Goal: Task Accomplishment & Management: Manage account settings

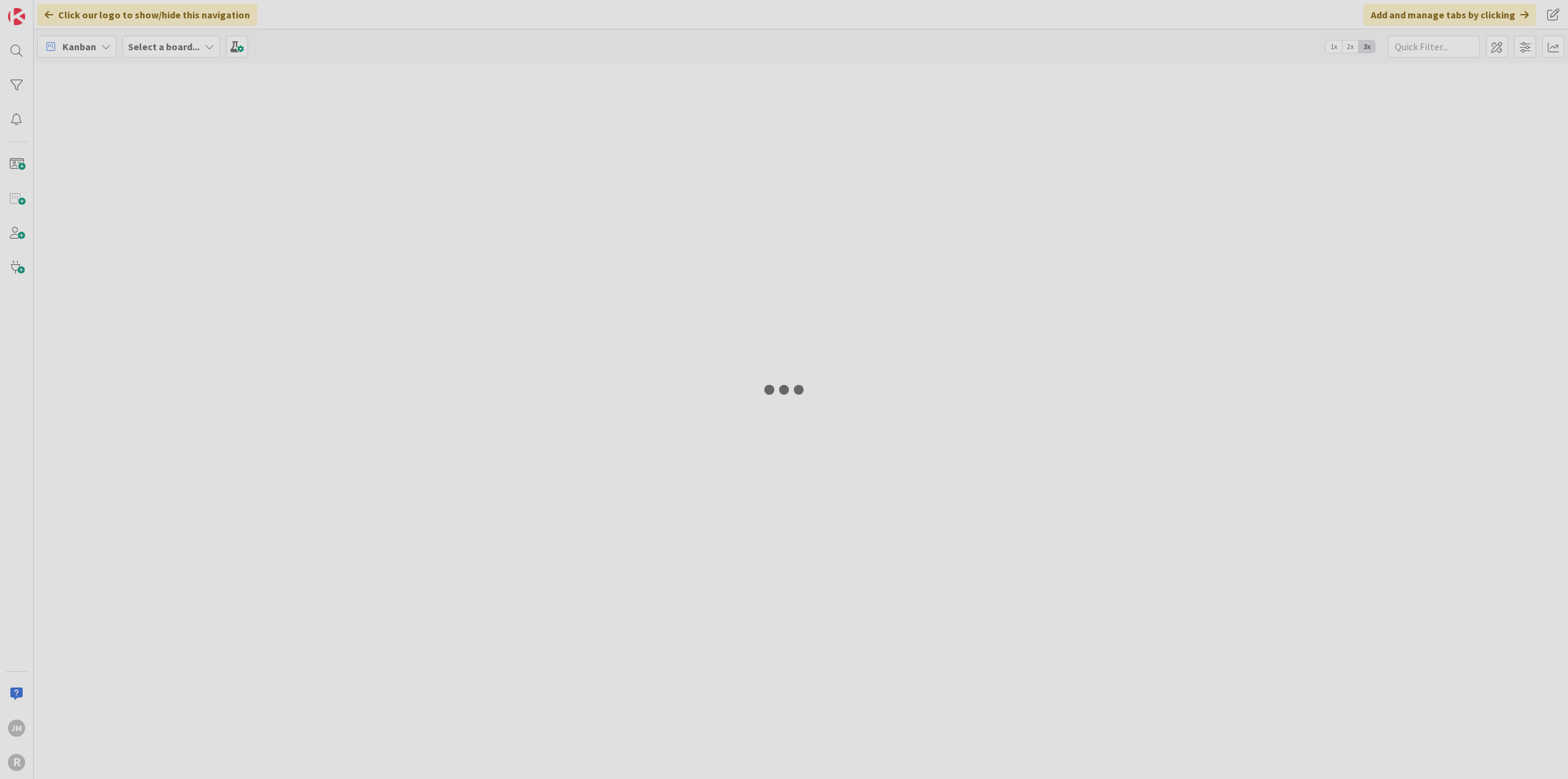
type input "precise"
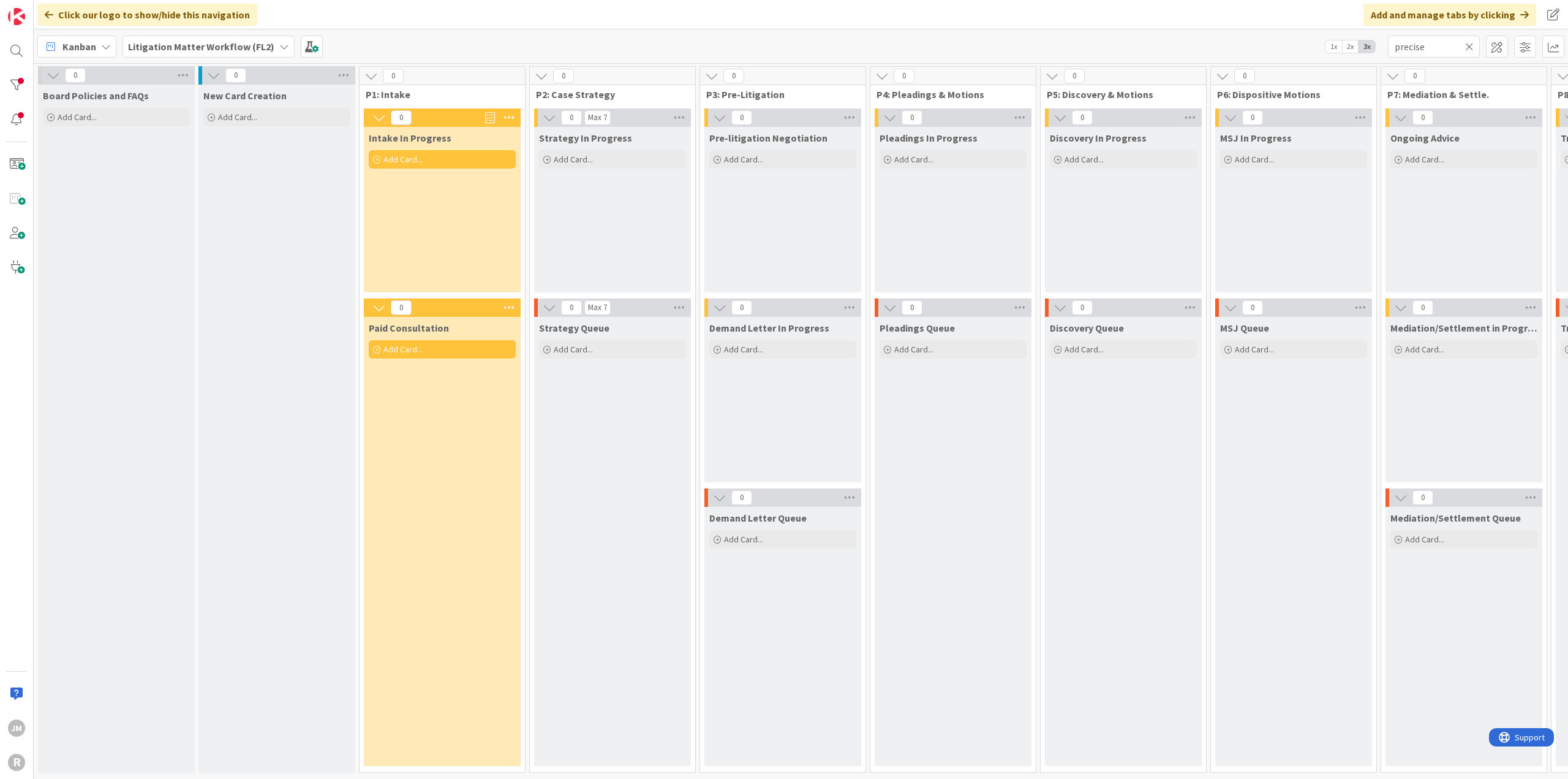
click at [98, 46] on div "Kanban" at bounding box center [76, 46] width 79 height 22
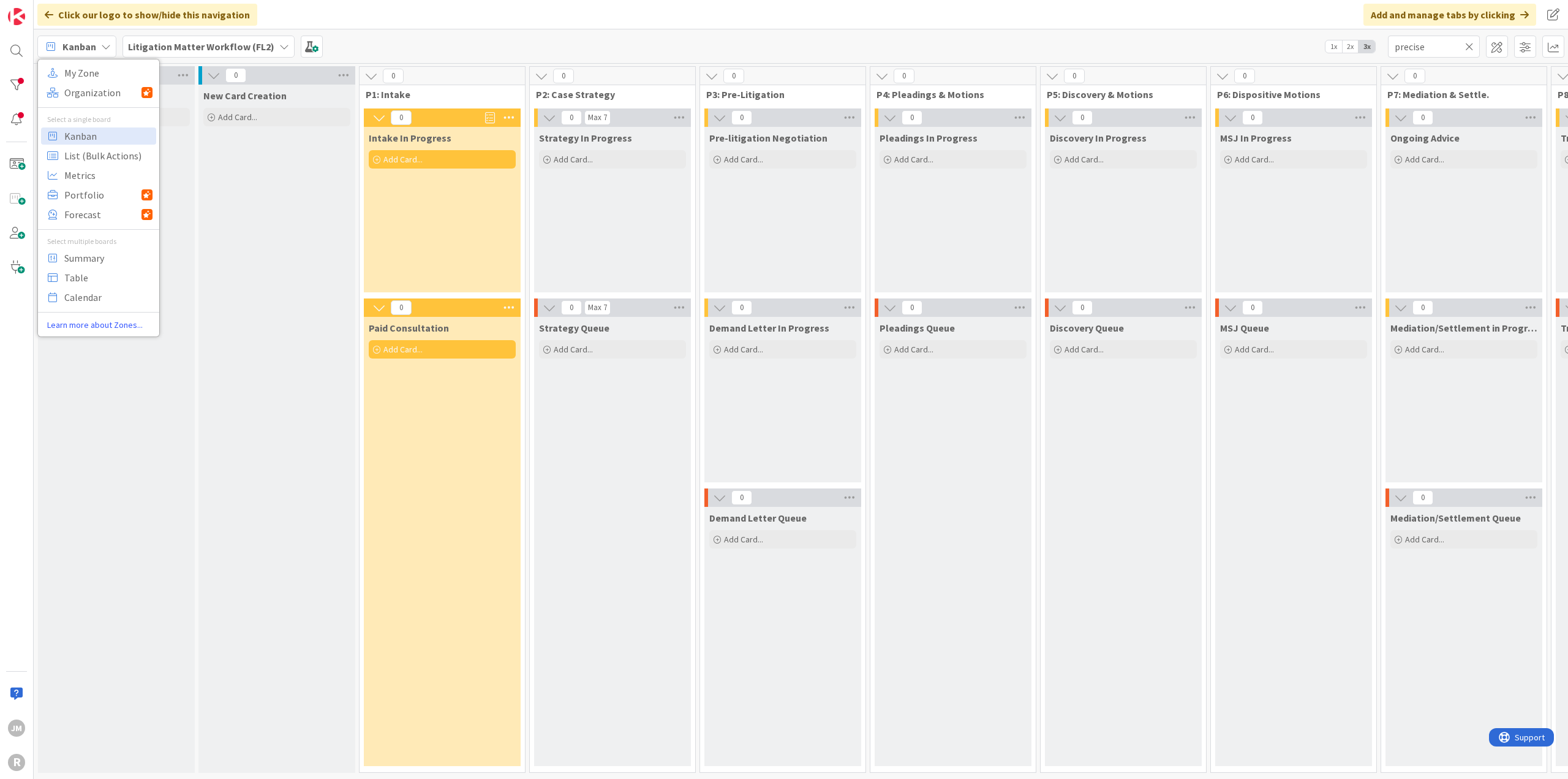
click at [1471, 46] on icon at bounding box center [1469, 46] width 8 height 11
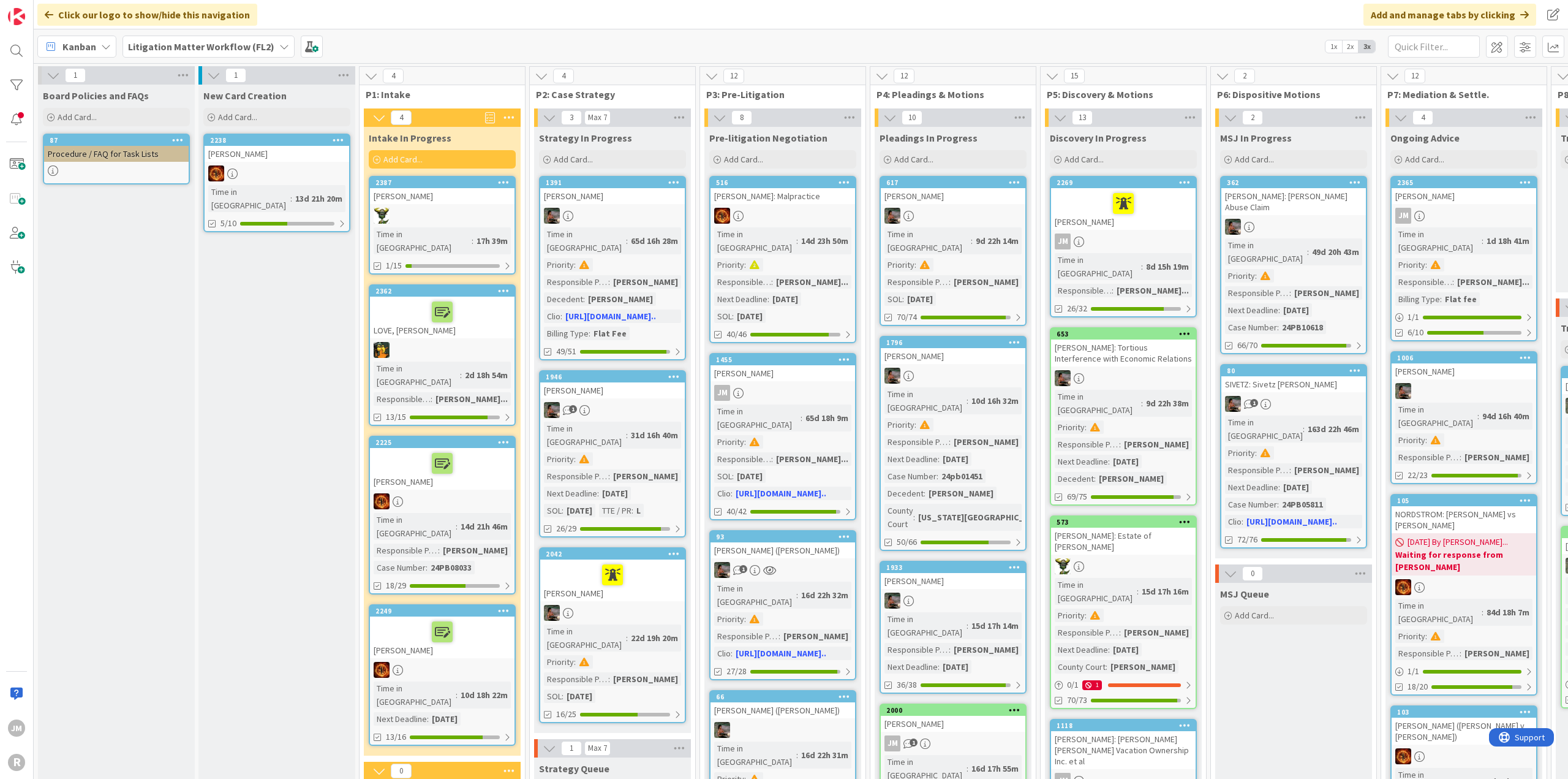
click at [98, 45] on div "Kanban" at bounding box center [76, 46] width 79 height 22
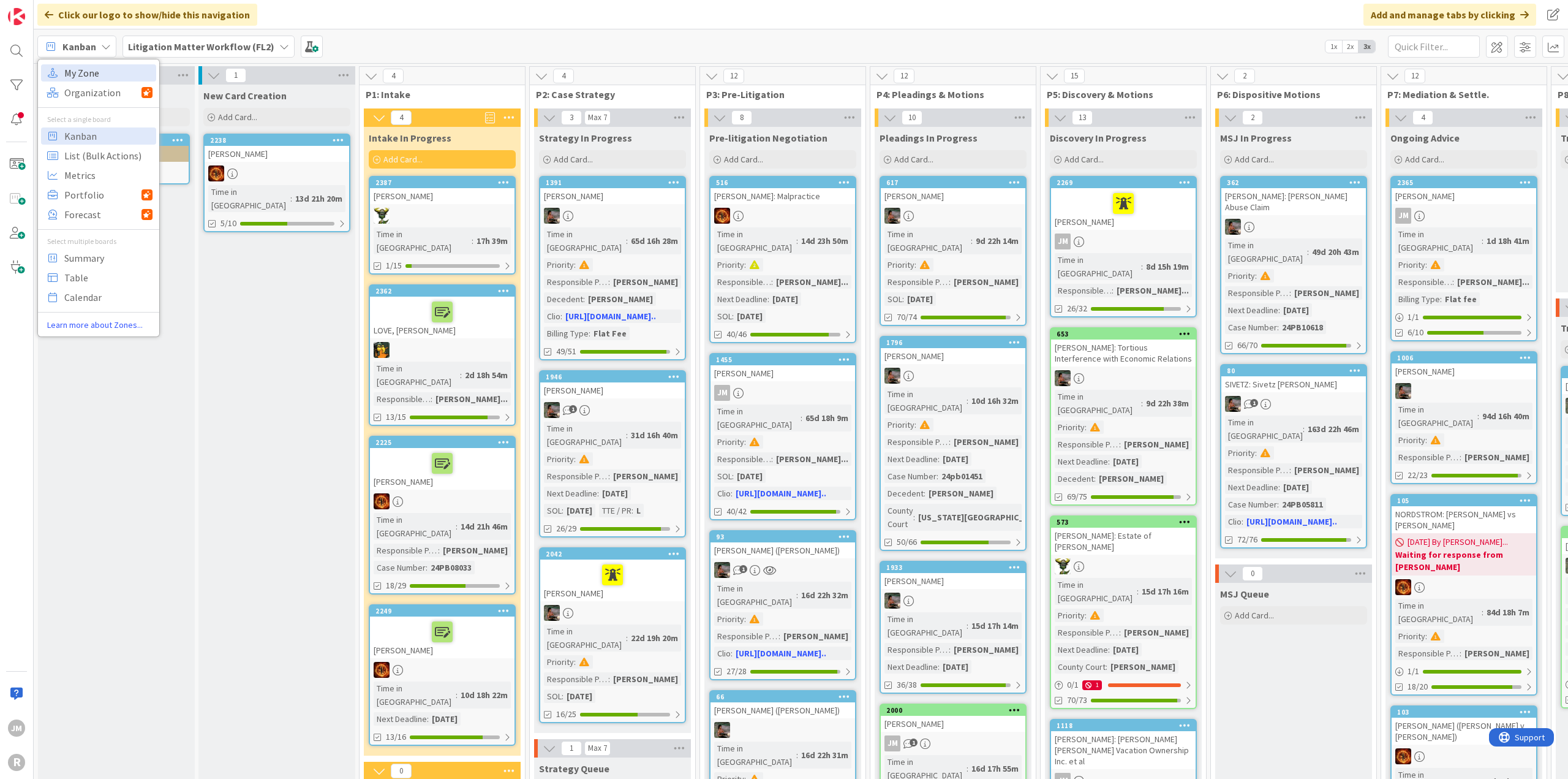
click at [94, 71] on span "My Zone" at bounding box center [108, 73] width 88 height 18
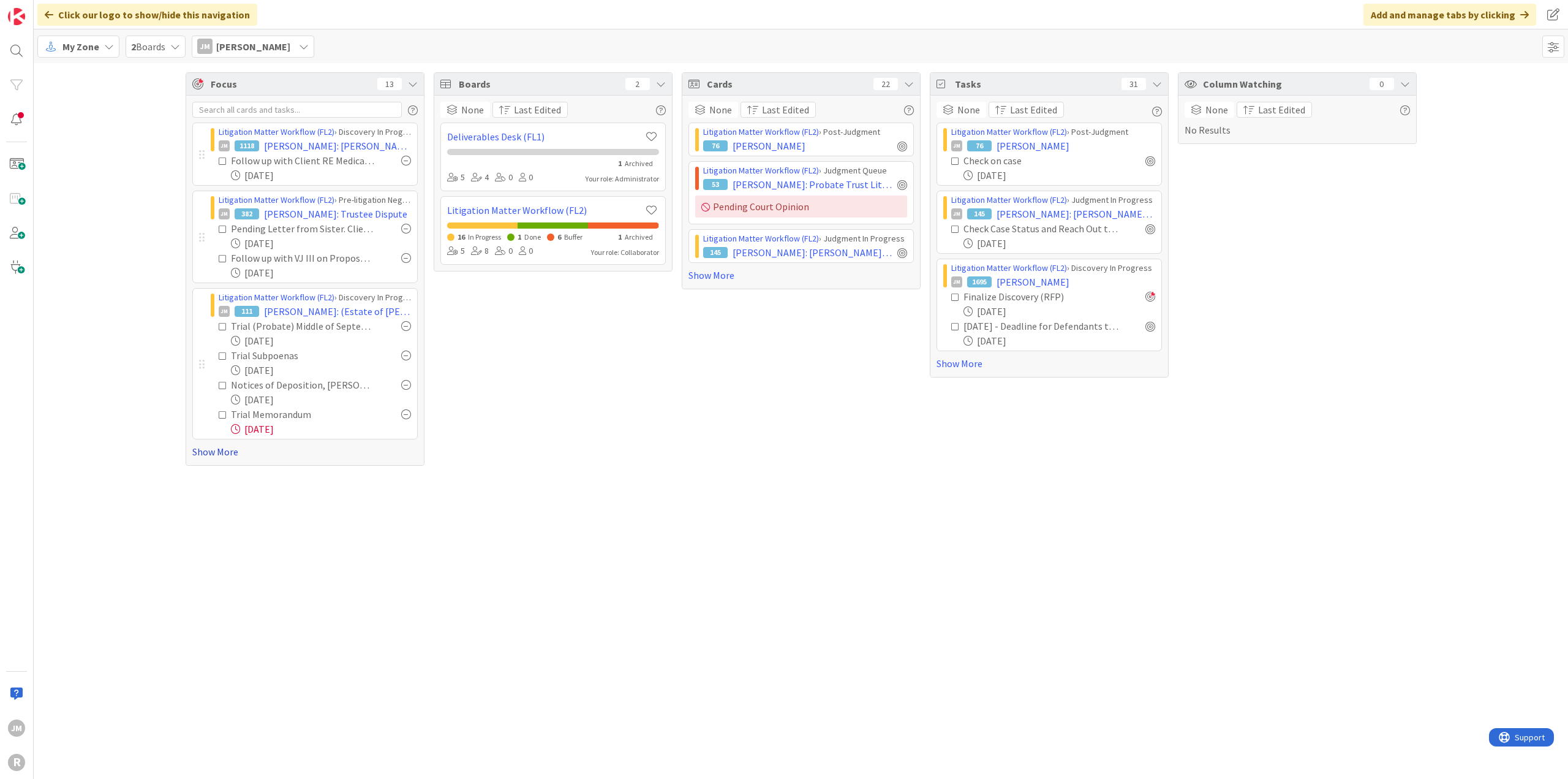
click at [214, 449] on link "Show More" at bounding box center [305, 451] width 226 height 15
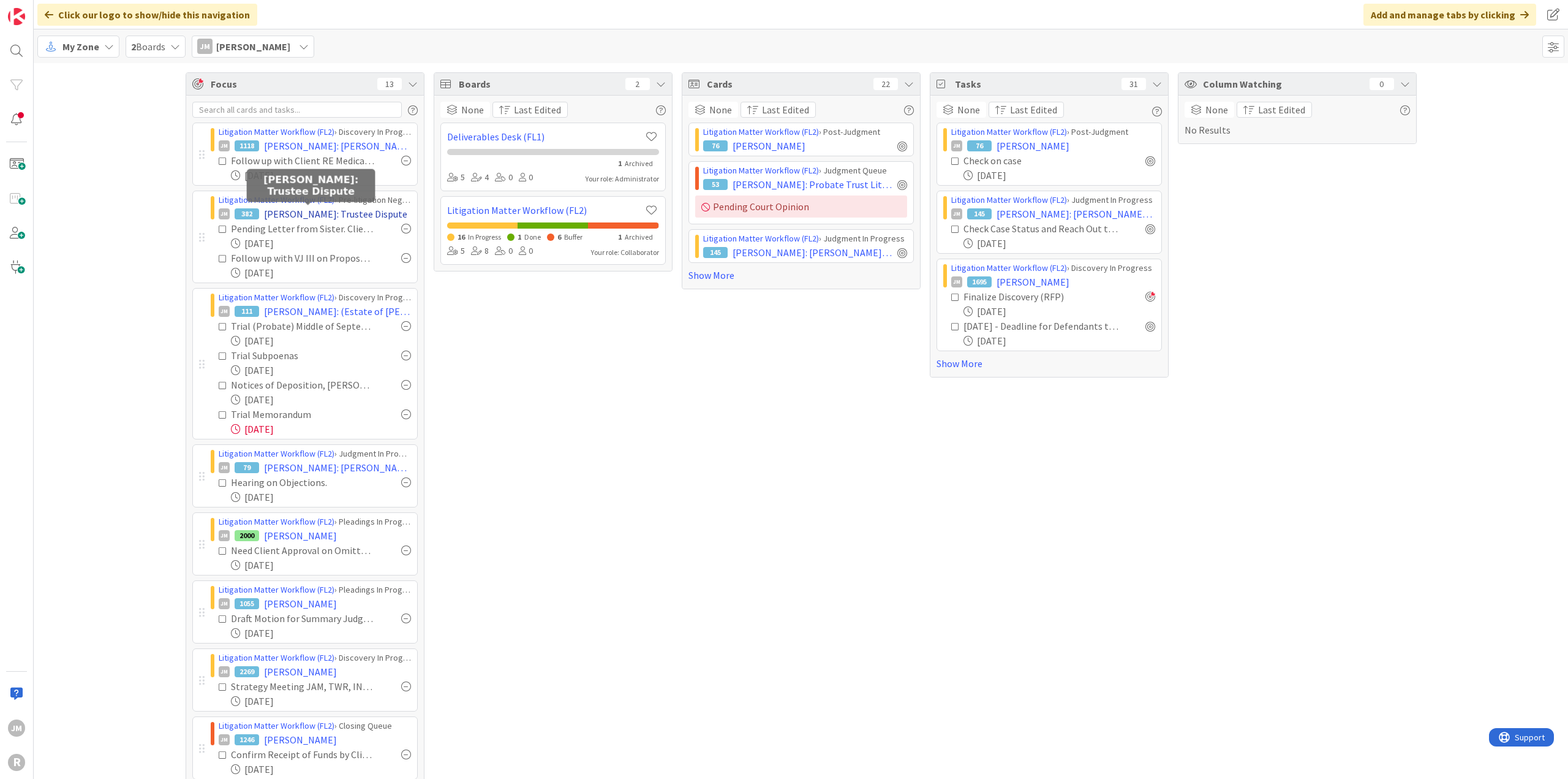
click at [301, 211] on span "HALSEY: Trustee Dispute" at bounding box center [336, 214] width 144 height 15
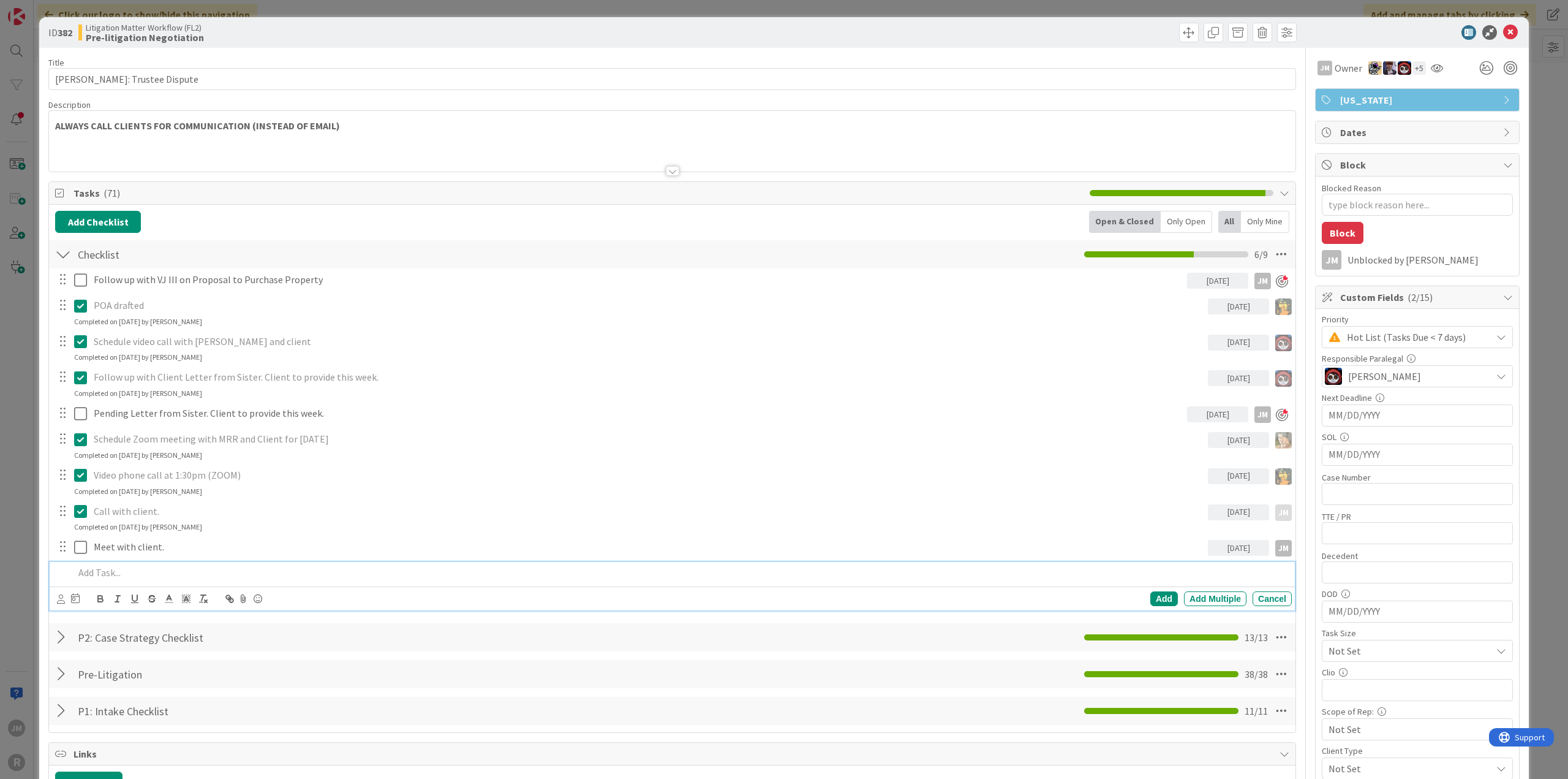
type textarea "x"
click at [184, 574] on p at bounding box center [680, 572] width 1213 height 14
click at [60, 600] on icon at bounding box center [61, 599] width 8 height 9
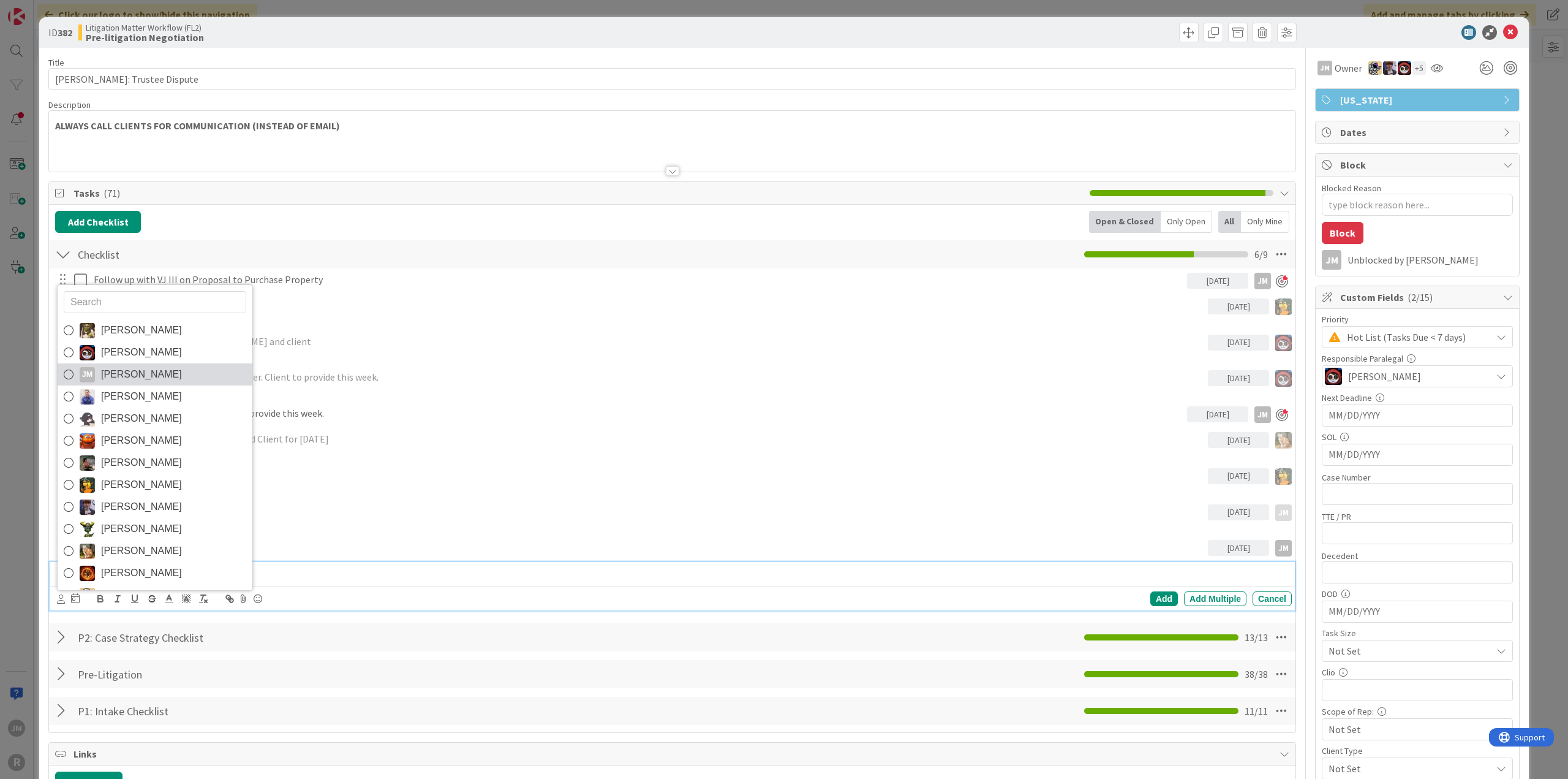
click at [109, 371] on span "Jeff Myers" at bounding box center [141, 374] width 81 height 18
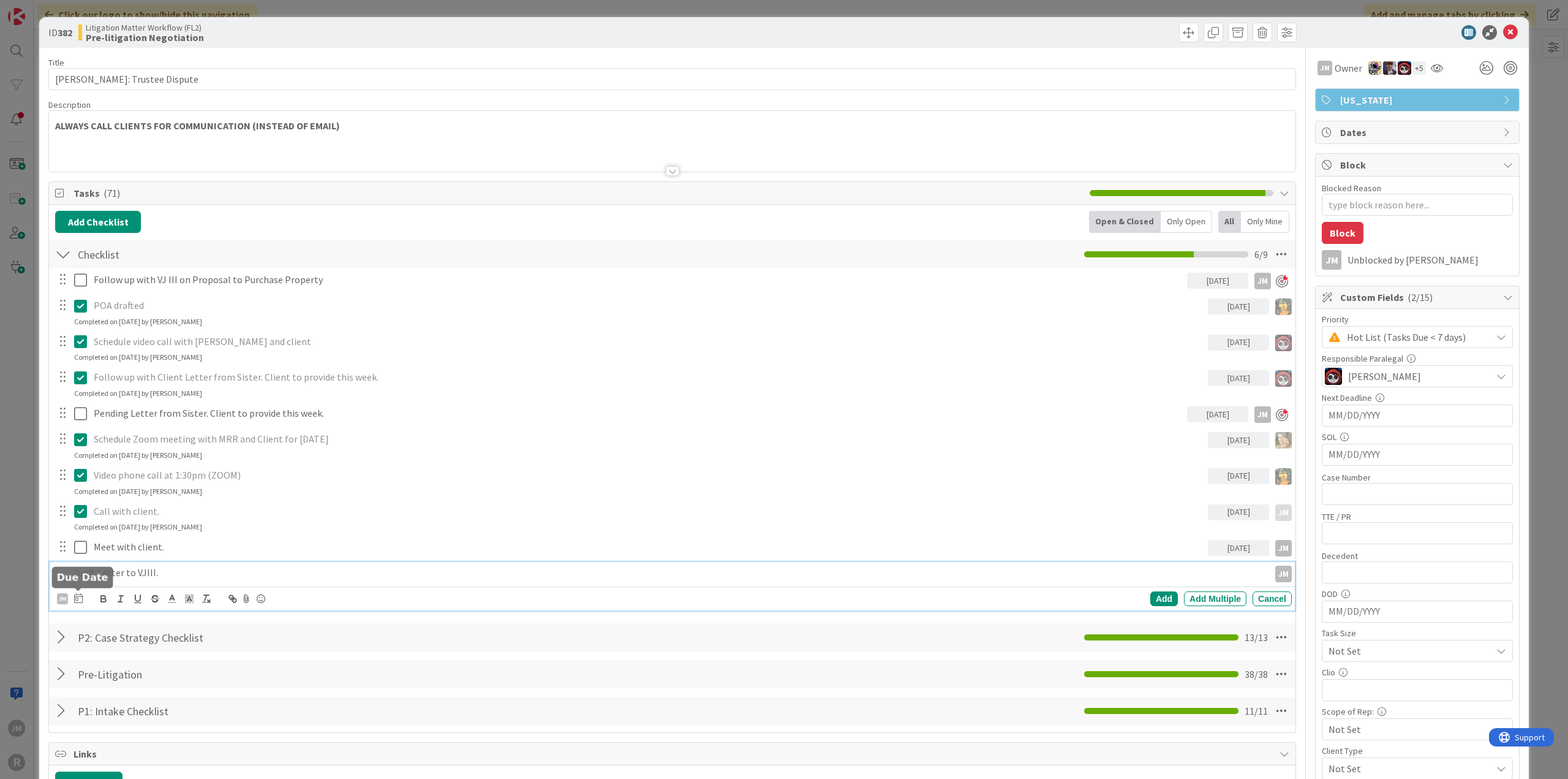
click at [74, 599] on icon at bounding box center [77, 598] width 8 height 10
click at [218, 721] on td "15" at bounding box center [219, 725] width 24 height 24
click at [192, 720] on td "14" at bounding box center [196, 725] width 24 height 24
click at [1159, 595] on div "Add" at bounding box center [1164, 599] width 27 height 15
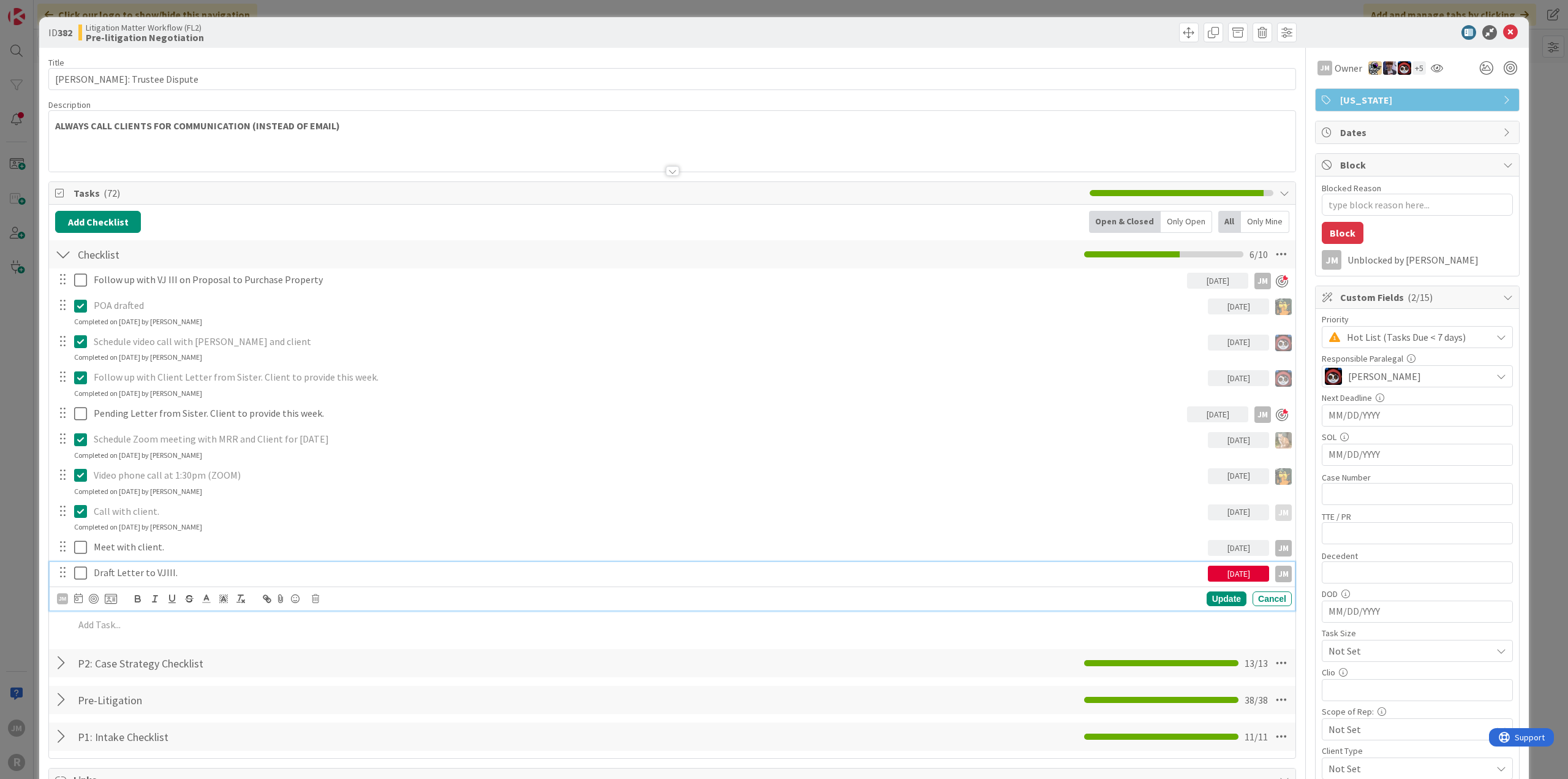
click at [153, 566] on p "Draft Letter to VJIII." at bounding box center [648, 572] width 1109 height 14
click at [94, 597] on div at bounding box center [94, 598] width 10 height 10
click at [1218, 597] on div "Update" at bounding box center [1227, 599] width 40 height 15
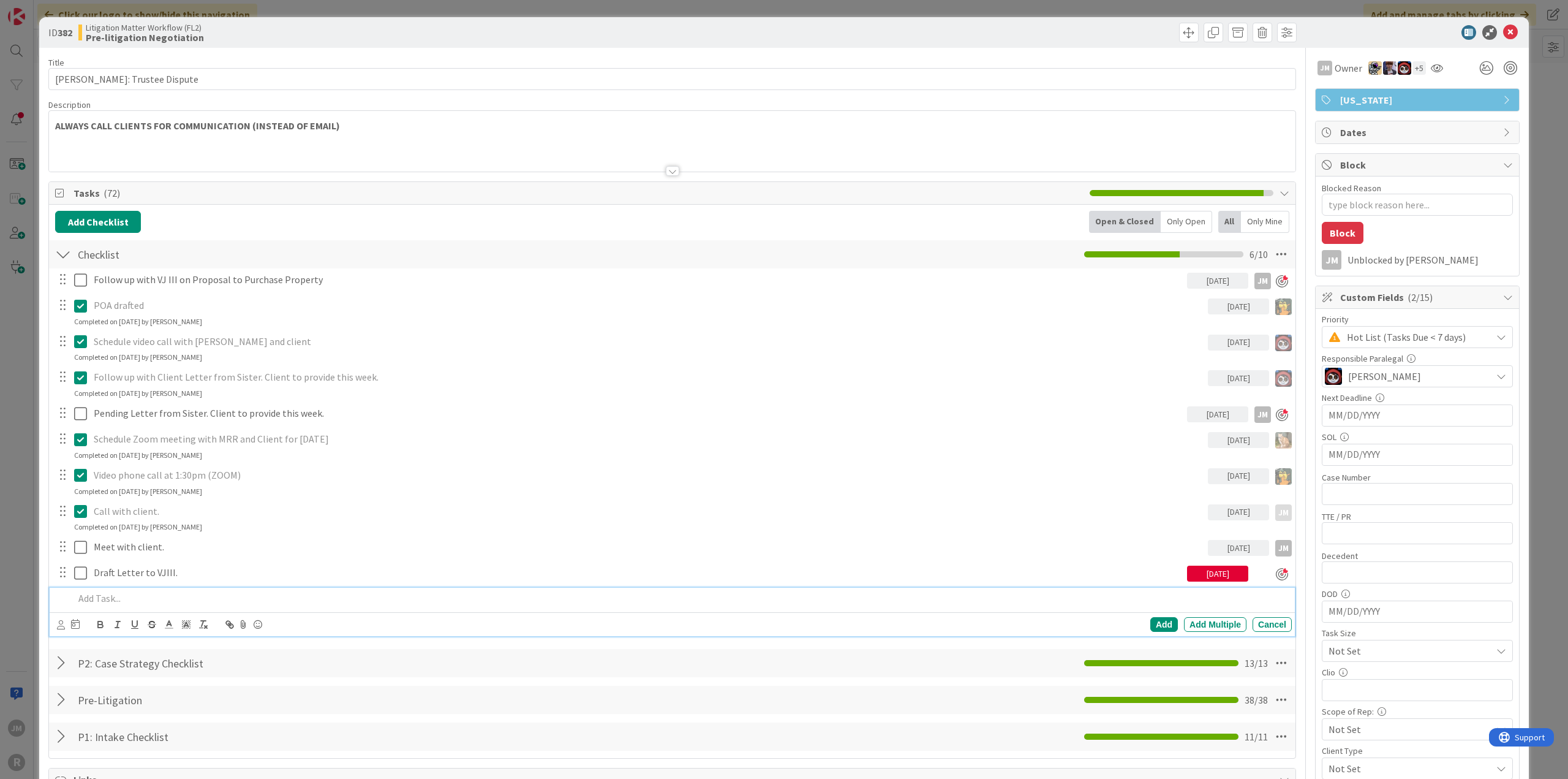
click at [162, 599] on p at bounding box center [680, 598] width 1213 height 14
click at [59, 620] on icon at bounding box center [61, 624] width 8 height 9
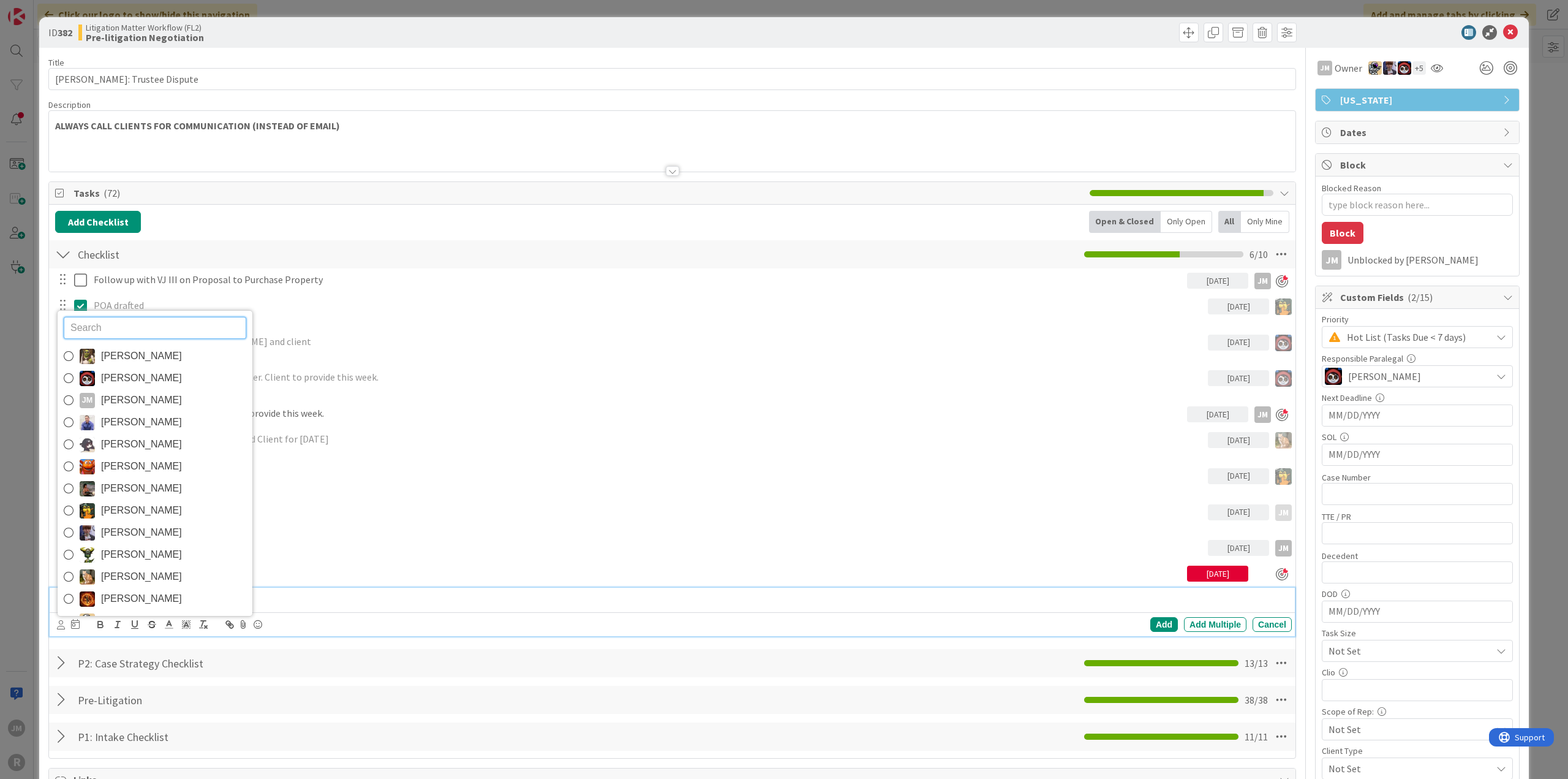
click at [84, 393] on div "JM" at bounding box center [87, 400] width 15 height 15
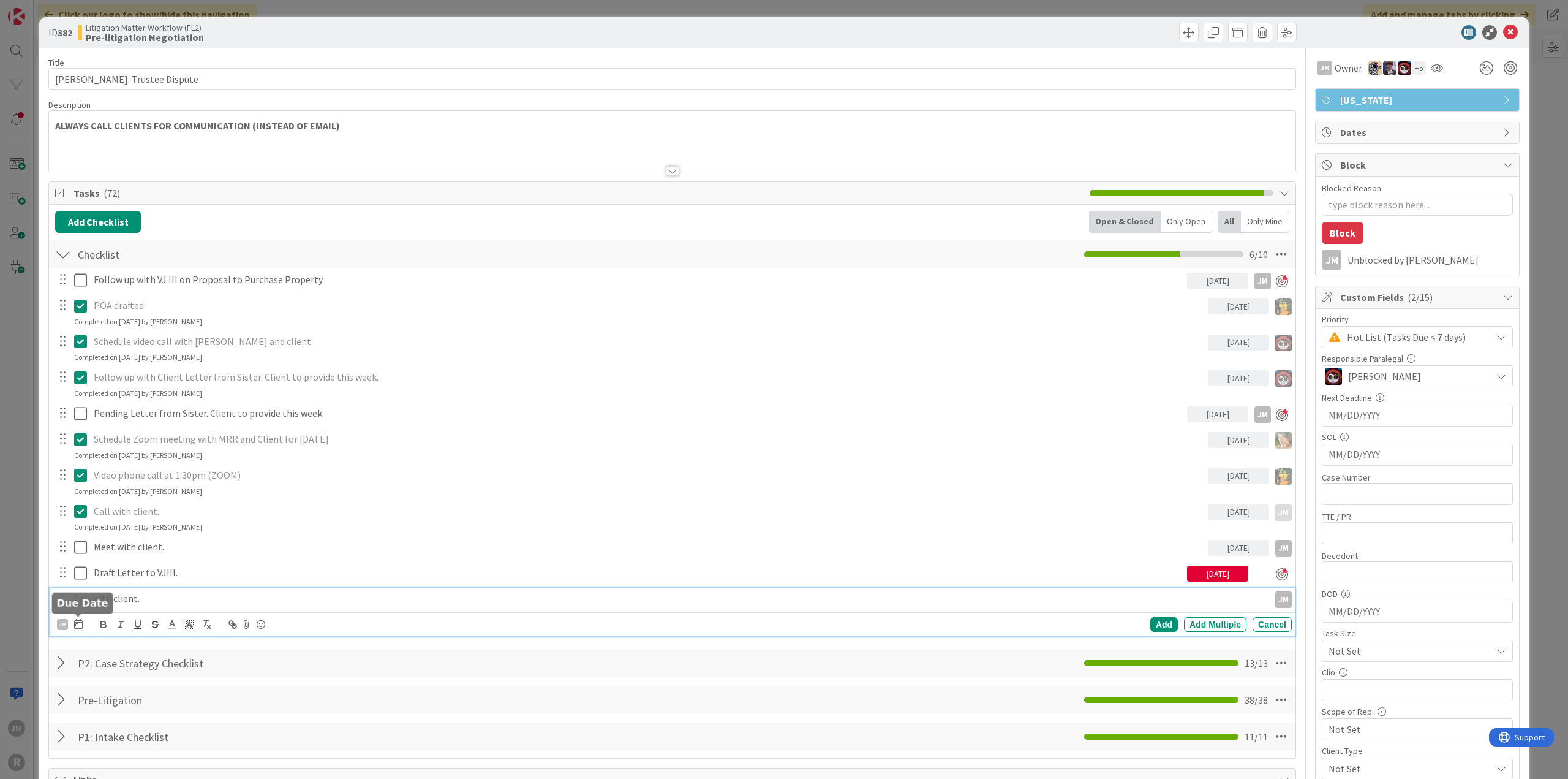
click at [78, 622] on icon at bounding box center [77, 623] width 8 height 10
click at [198, 470] on td "14" at bounding box center [196, 475] width 24 height 24
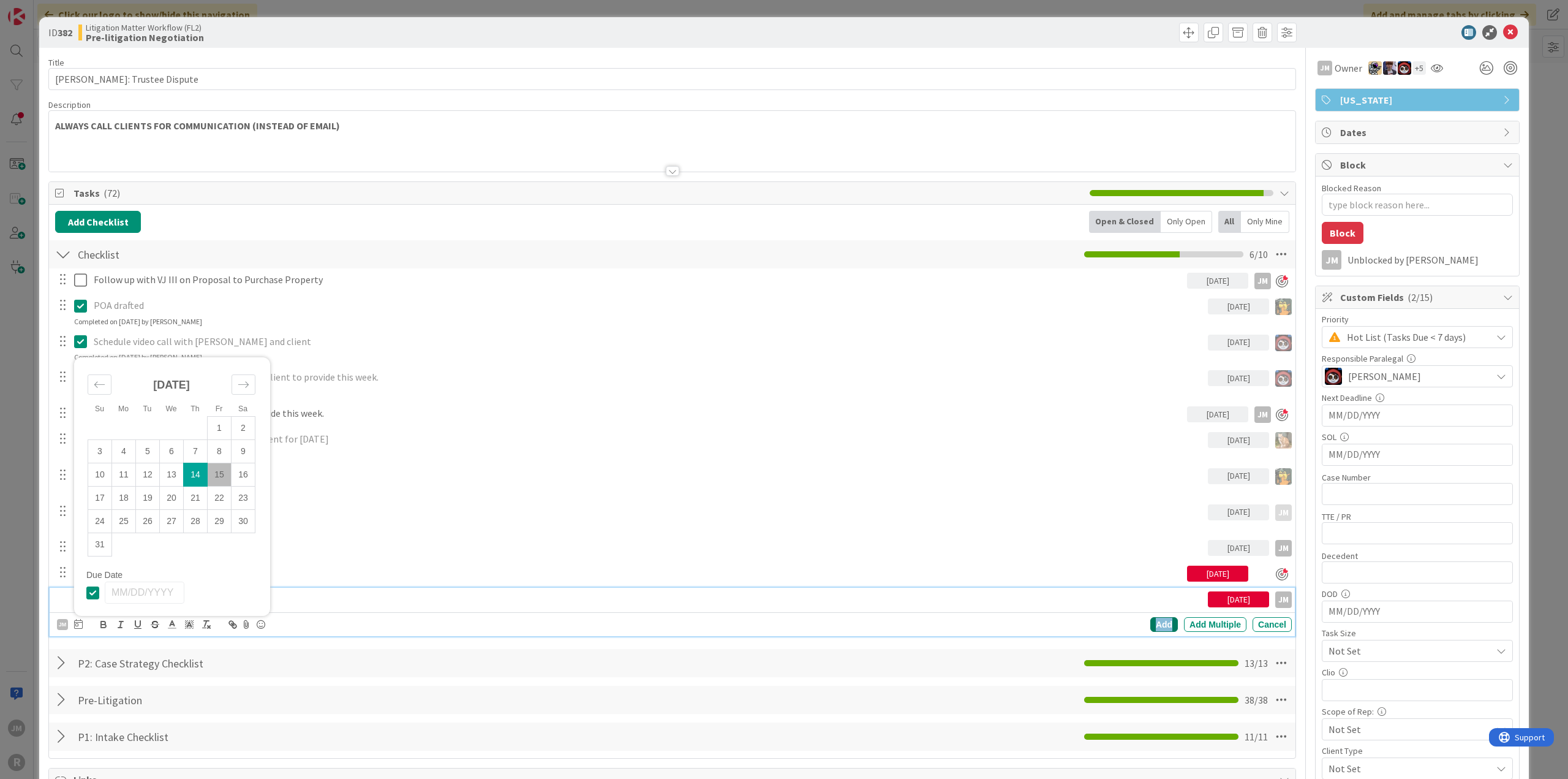
click at [1161, 618] on div "Add" at bounding box center [1164, 624] width 27 height 15
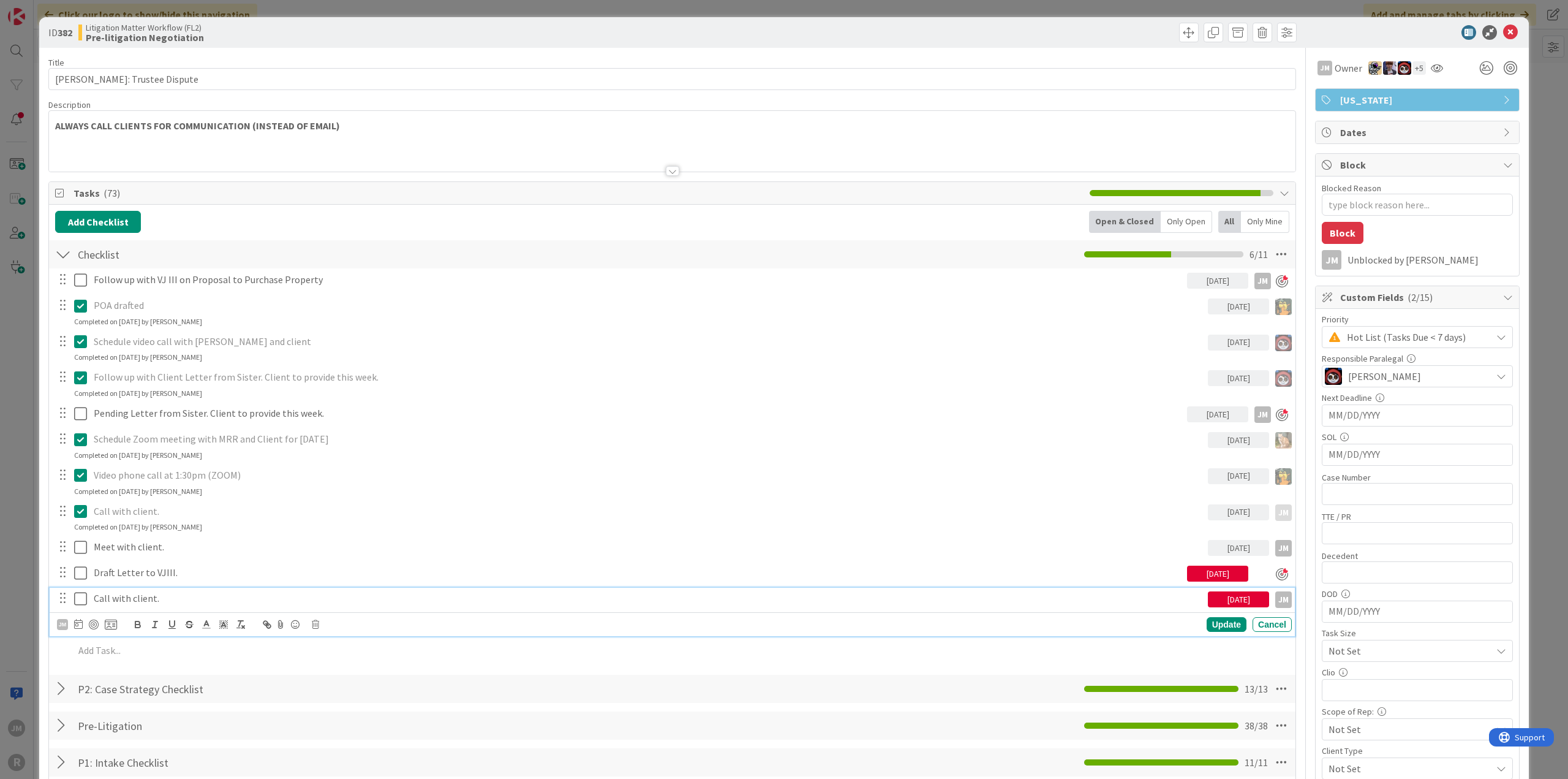
click at [115, 597] on p "Call with client." at bounding box center [648, 598] width 1109 height 14
click at [96, 622] on div at bounding box center [94, 624] width 10 height 10
click at [29, 592] on div "ID 382 Litigation Matter Workflow (FL2) Pre-litigation Negotiation Title 23 / 1…" at bounding box center [784, 390] width 1568 height 779
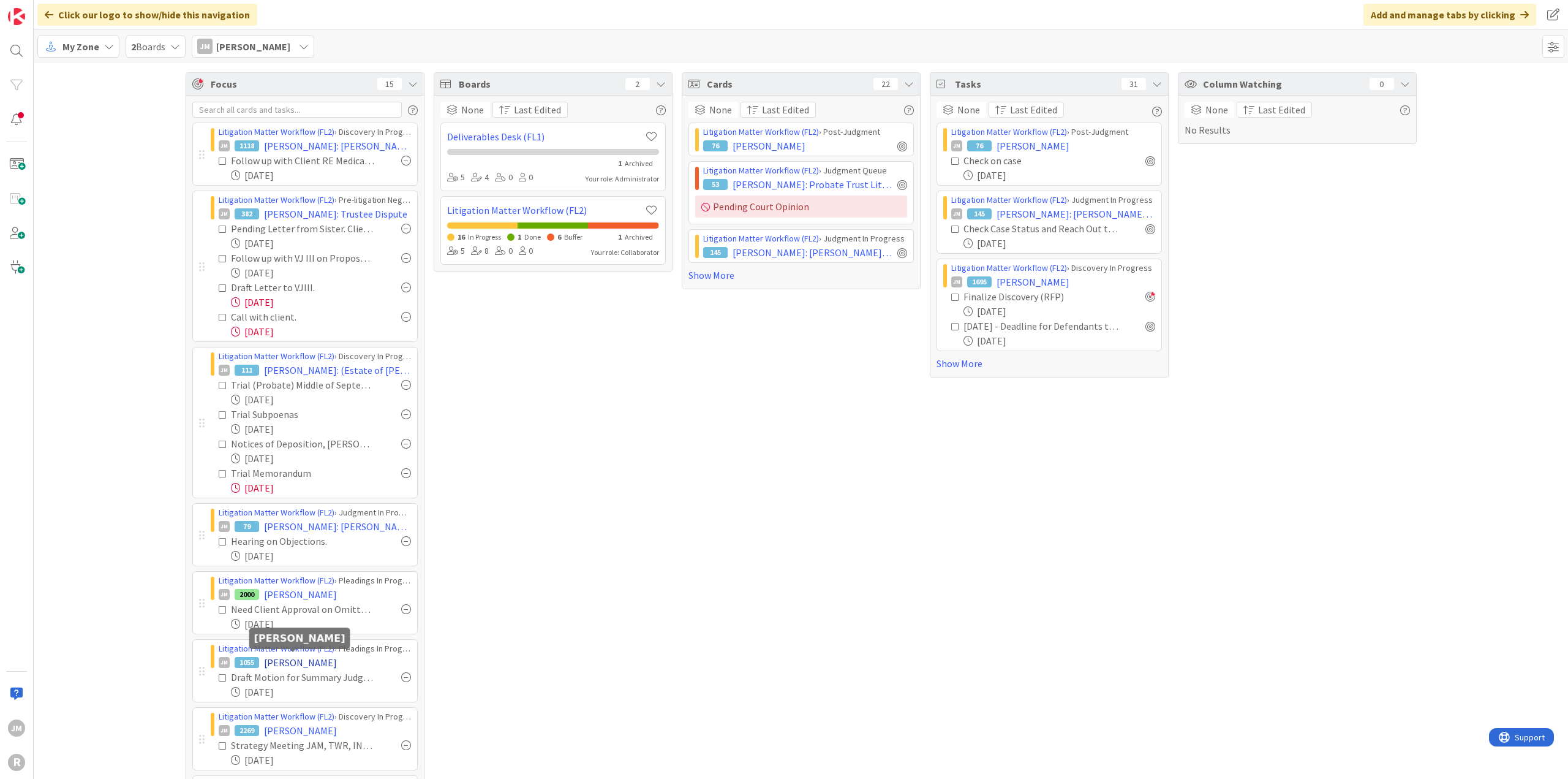
click at [298, 659] on span "WENZELL, Daniel" at bounding box center [300, 663] width 73 height 15
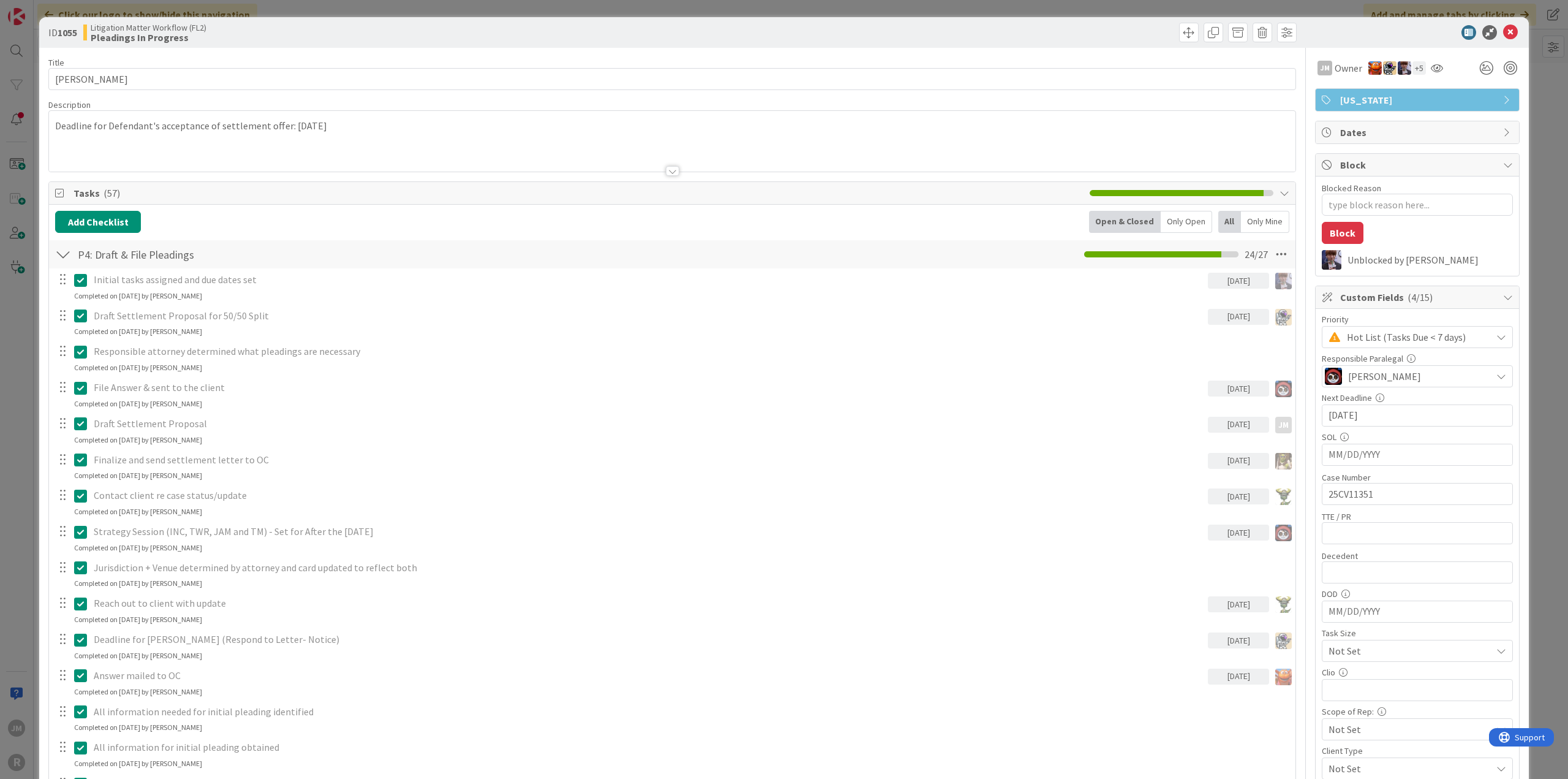
type textarea "x"
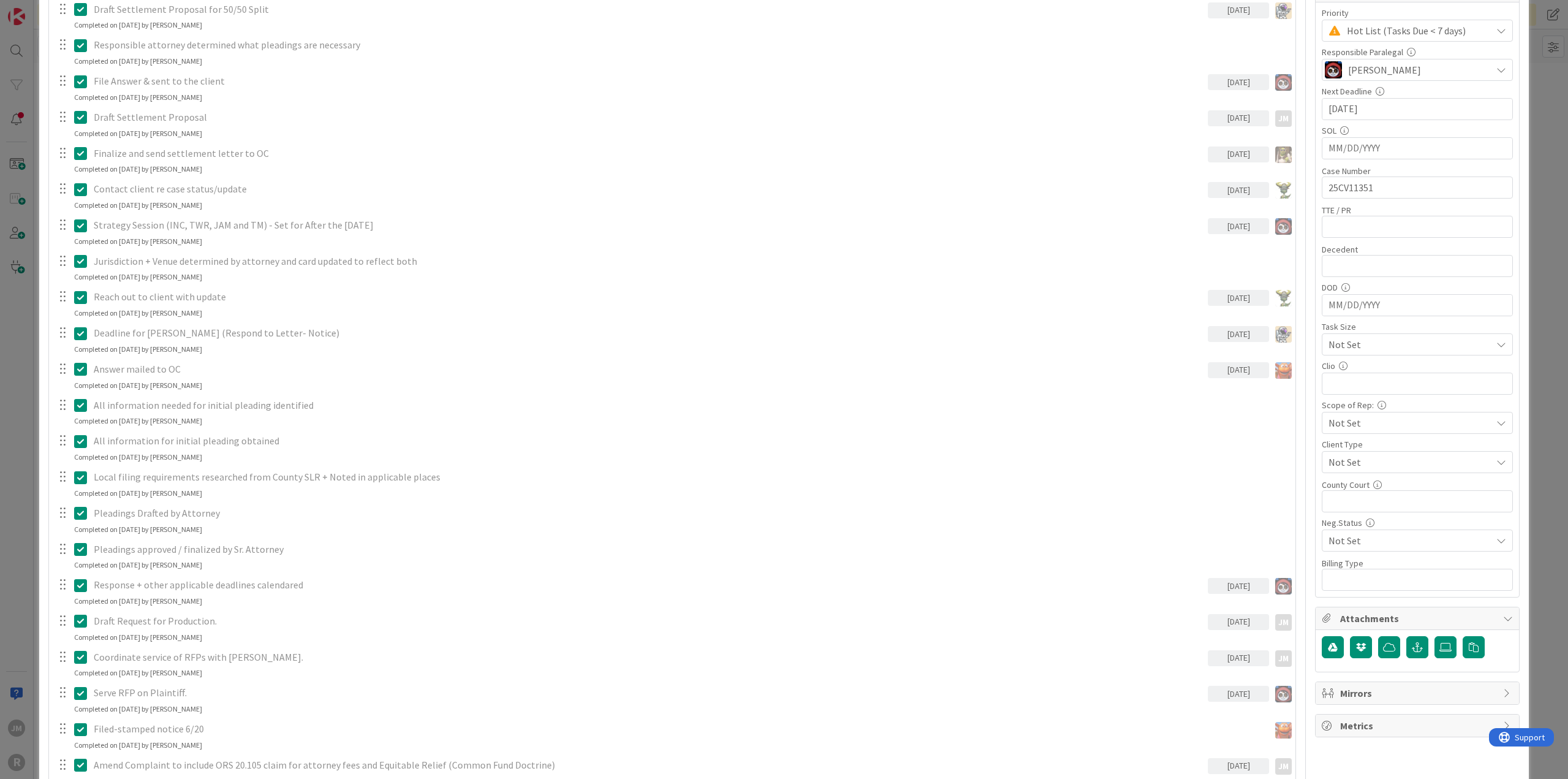
scroll to position [551, 0]
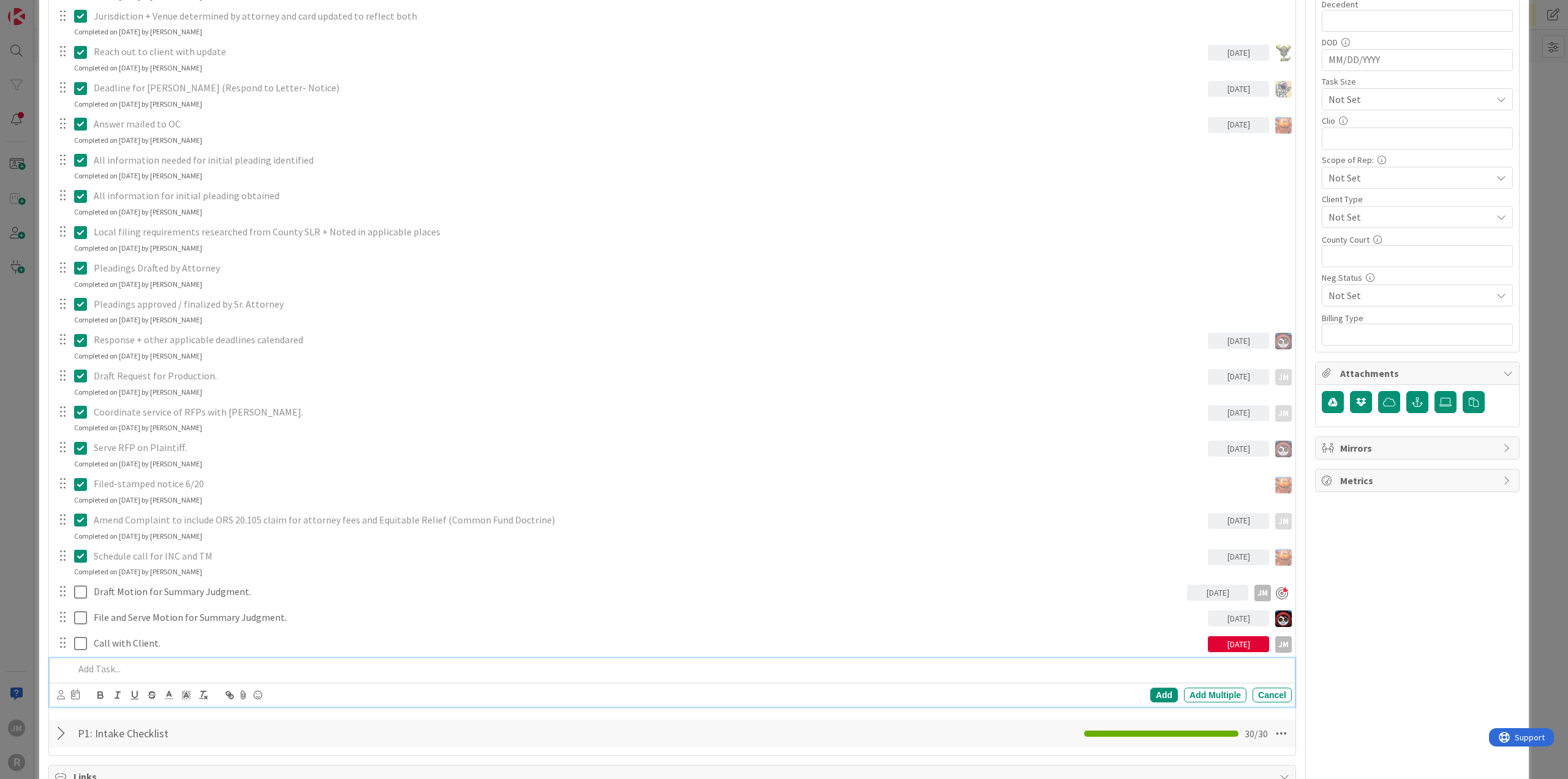
click at [163, 662] on p at bounding box center [680, 668] width 1213 height 14
click at [63, 693] on icon at bounding box center [61, 694] width 8 height 9
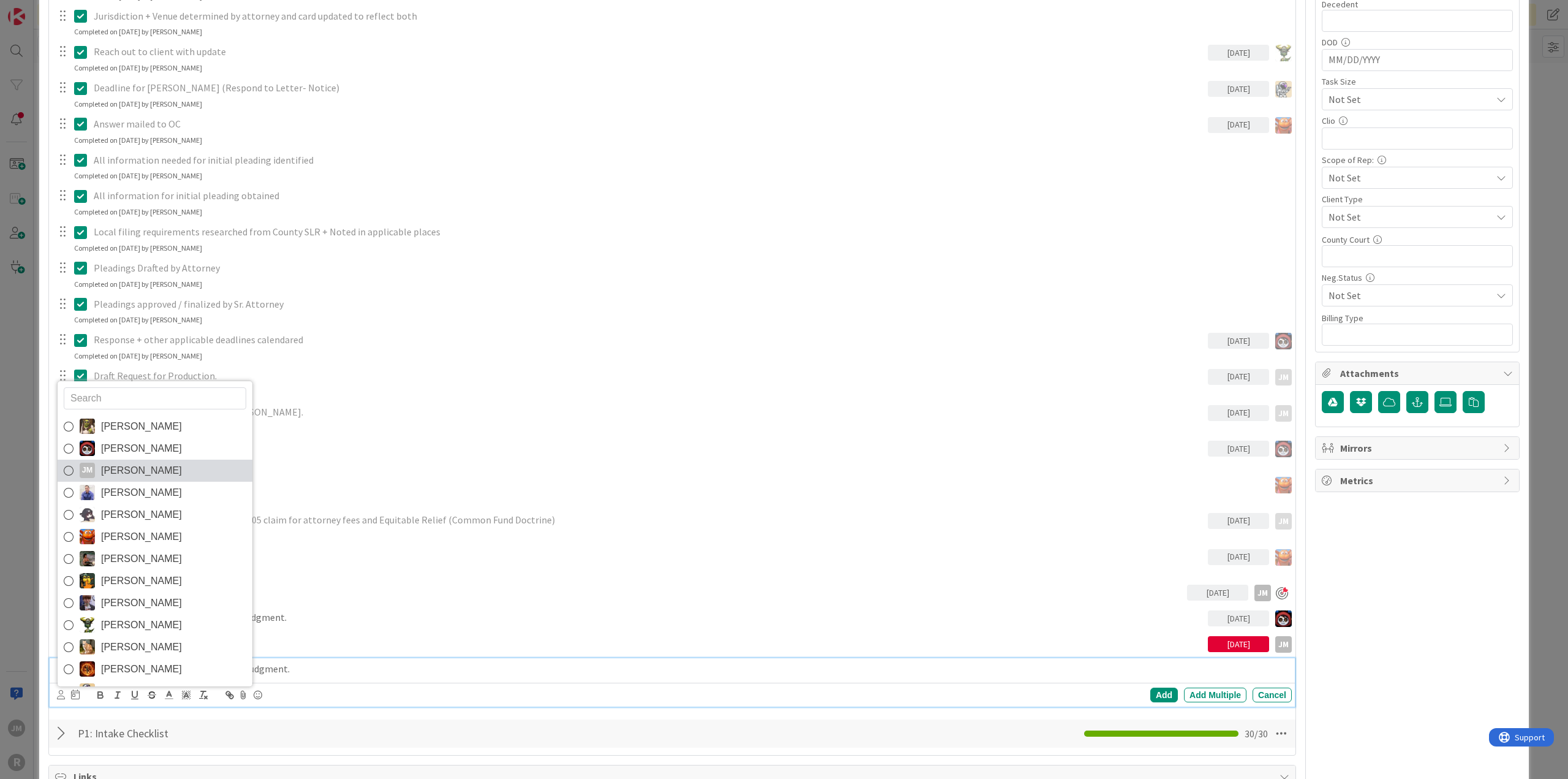
click at [141, 471] on span "Jeff Myers" at bounding box center [141, 470] width 81 height 18
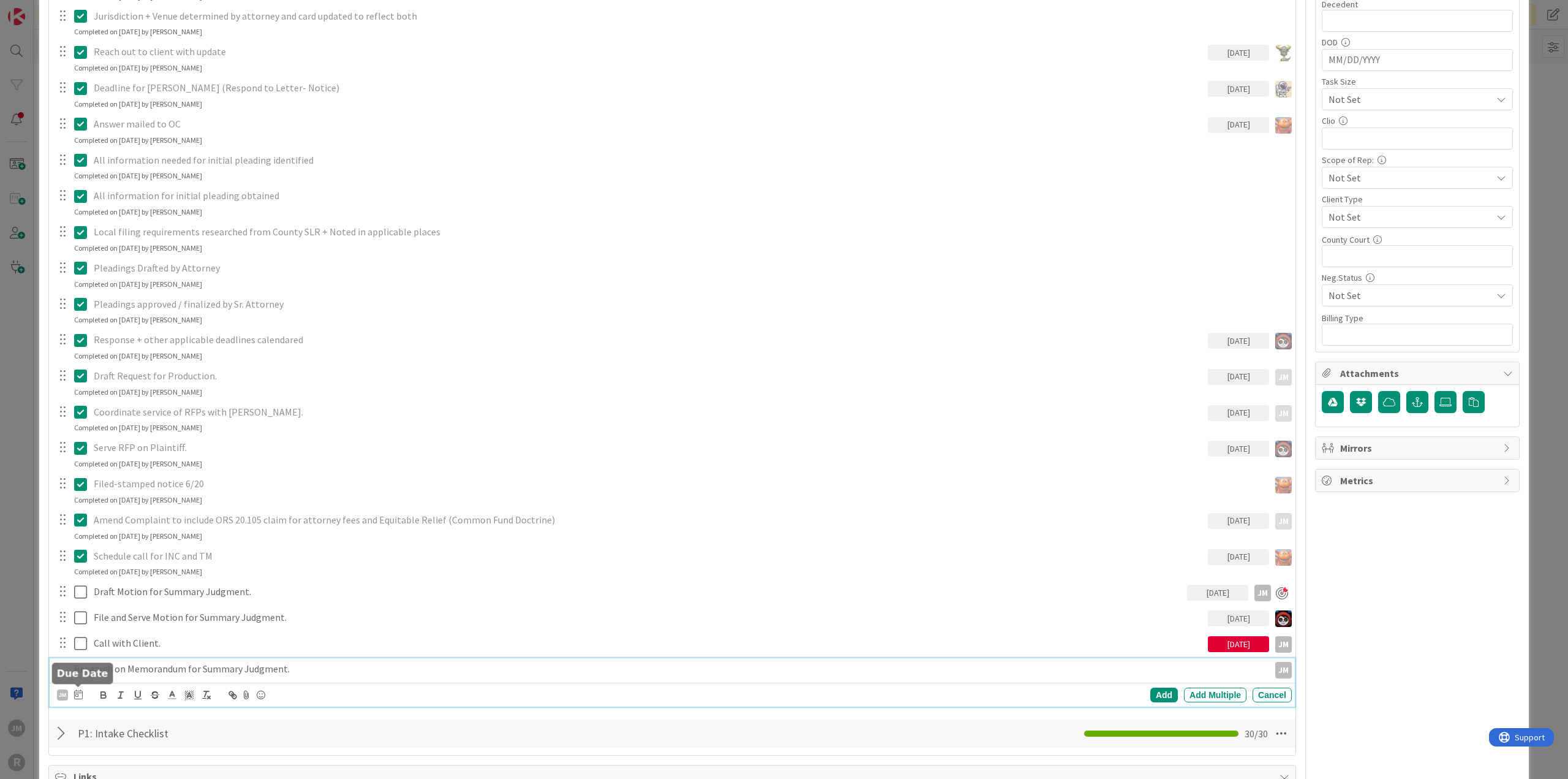
click at [76, 691] on icon at bounding box center [77, 693] width 8 height 10
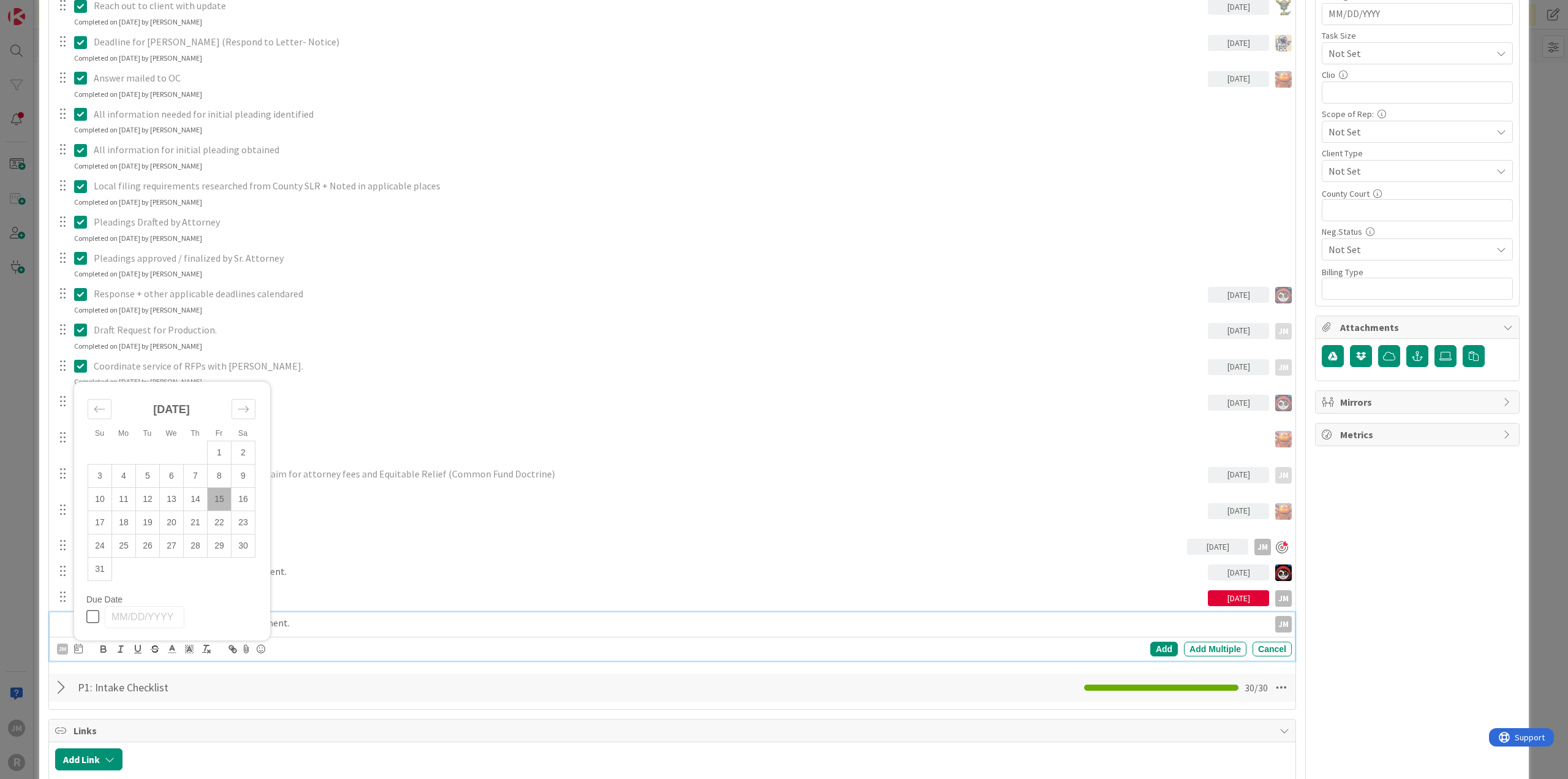
scroll to position [674, 0]
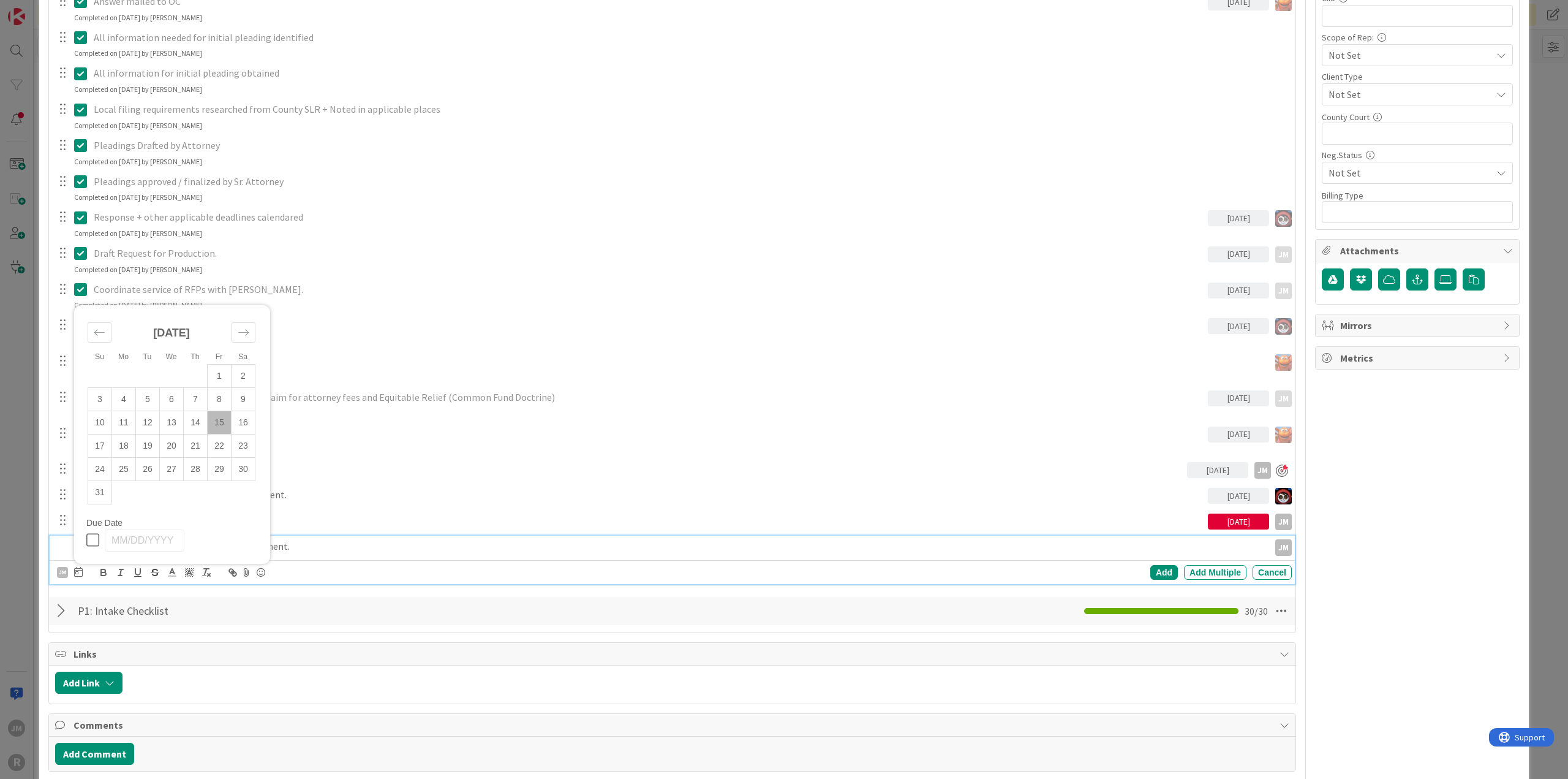
click at [222, 418] on td "15" at bounding box center [219, 422] width 24 height 24
click at [1163, 569] on div "Add" at bounding box center [1164, 572] width 27 height 15
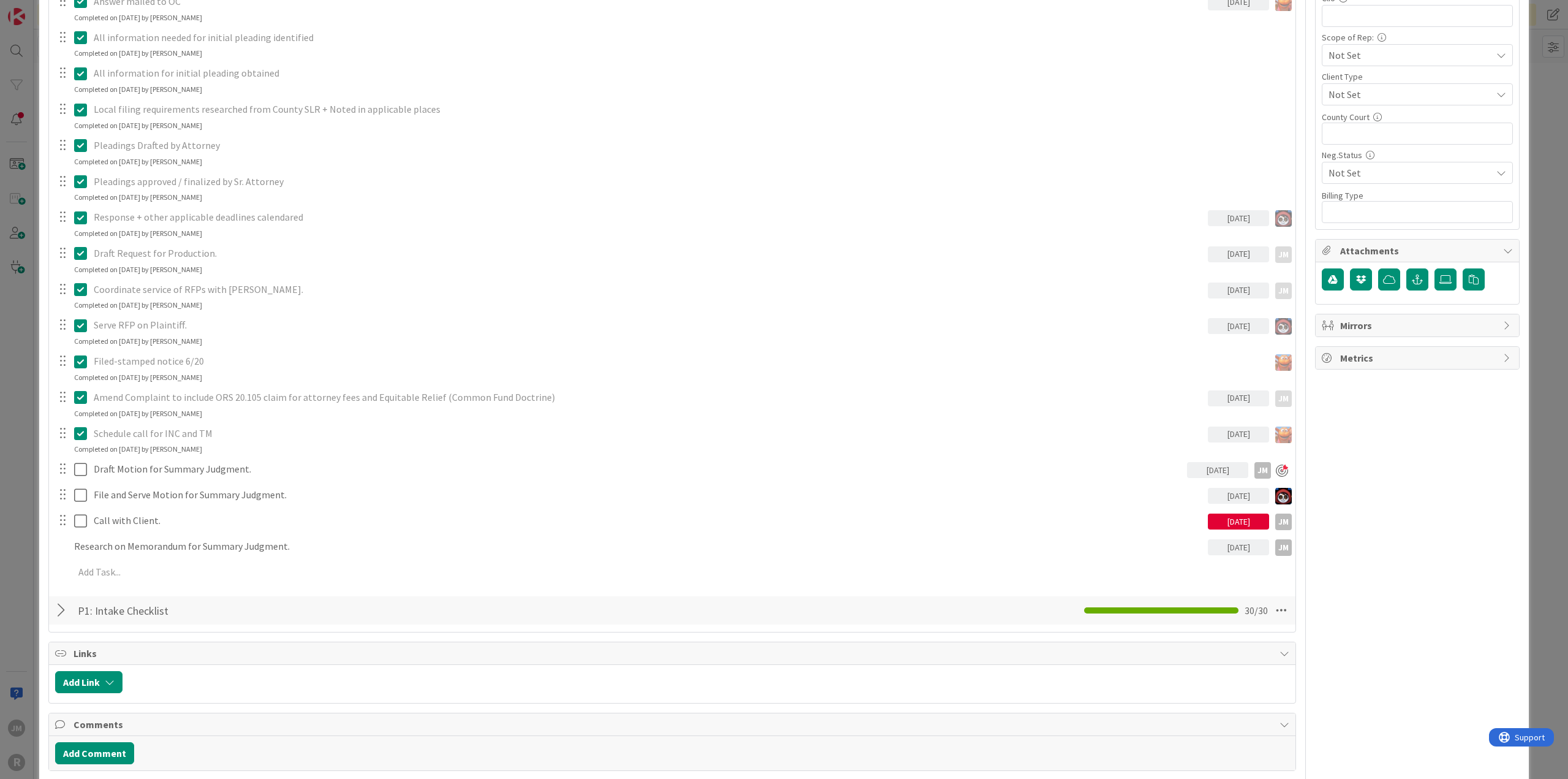
type textarea "x"
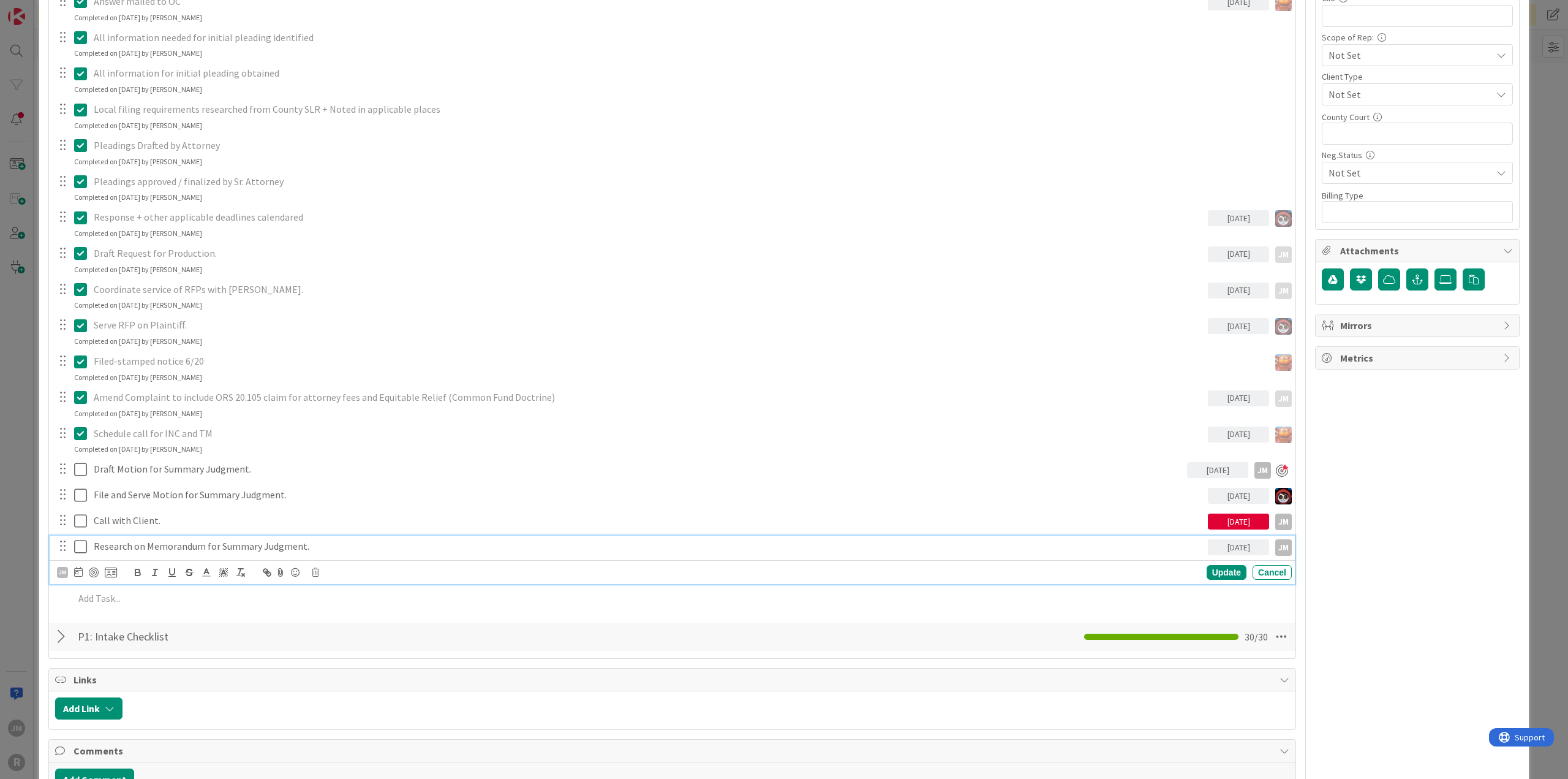
click at [167, 546] on p "Research on Memorandum for Summary Judgment." at bounding box center [648, 545] width 1109 height 14
click at [80, 569] on icon at bounding box center [77, 572] width 8 height 10
click at [199, 694] on td "14" at bounding box center [196, 698] width 24 height 24
type input "08/14/2025"
click at [93, 572] on div at bounding box center [94, 572] width 10 height 10
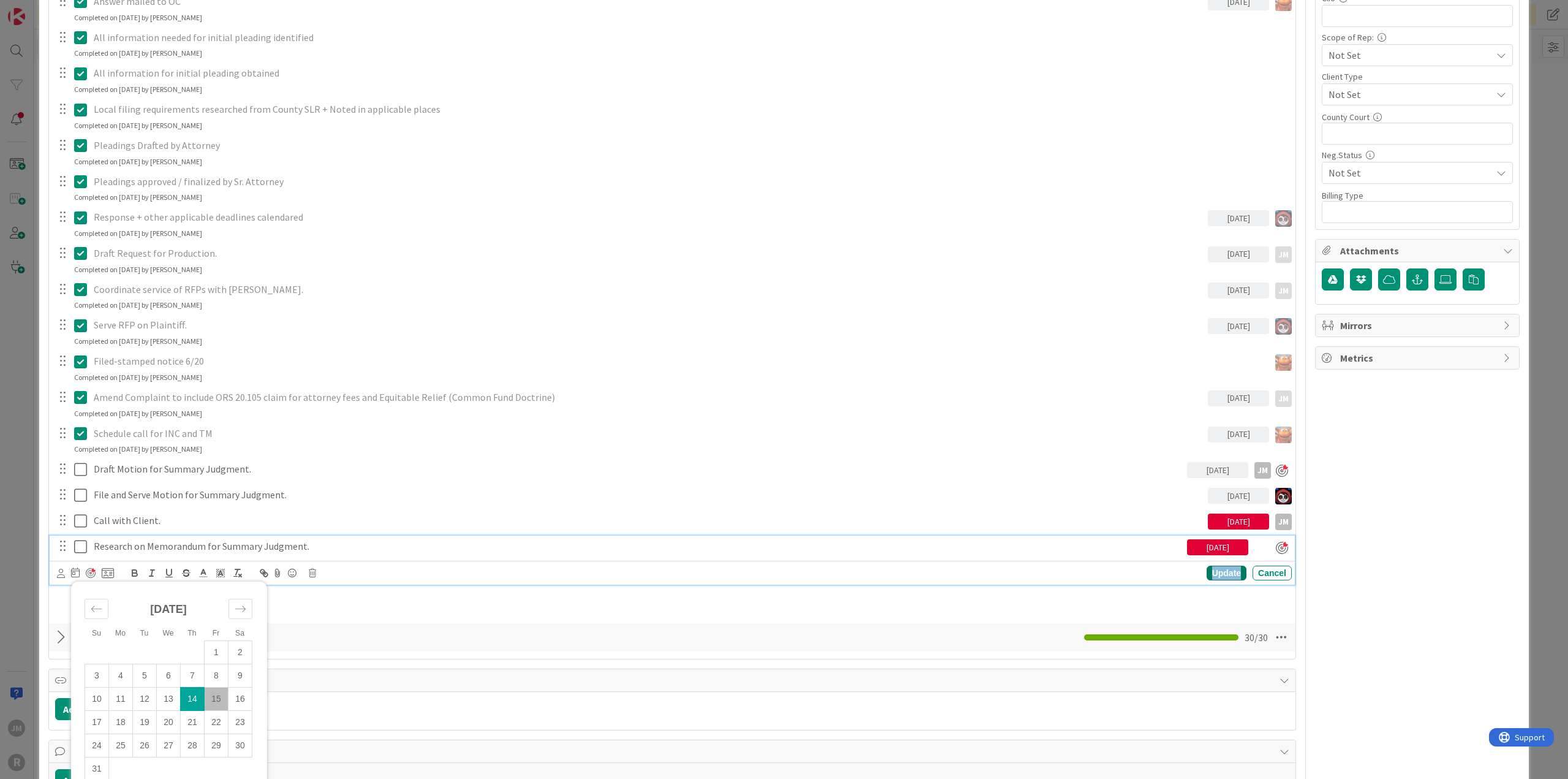
click at [1214, 572] on div "Update" at bounding box center [1227, 572] width 40 height 15
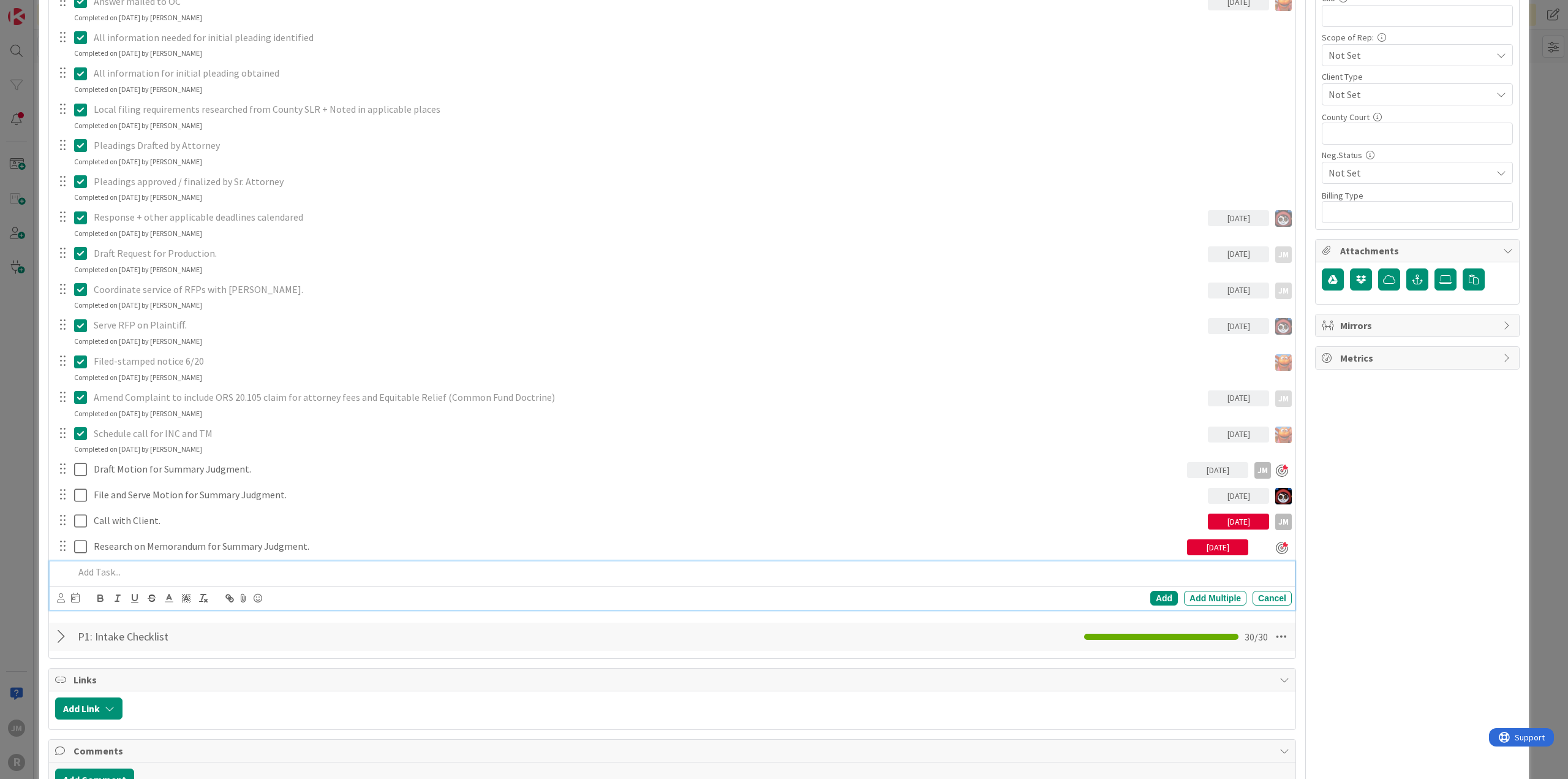
click at [174, 565] on p at bounding box center [680, 572] width 1213 height 14
click at [54, 601] on div "Devine Gines Jasmin Sanchez JM Jeff Myers John Grant Kelly Nguyen Kiara Adams M…" at bounding box center [673, 598] width 1246 height 24
click at [61, 597] on icon at bounding box center [61, 598] width 8 height 9
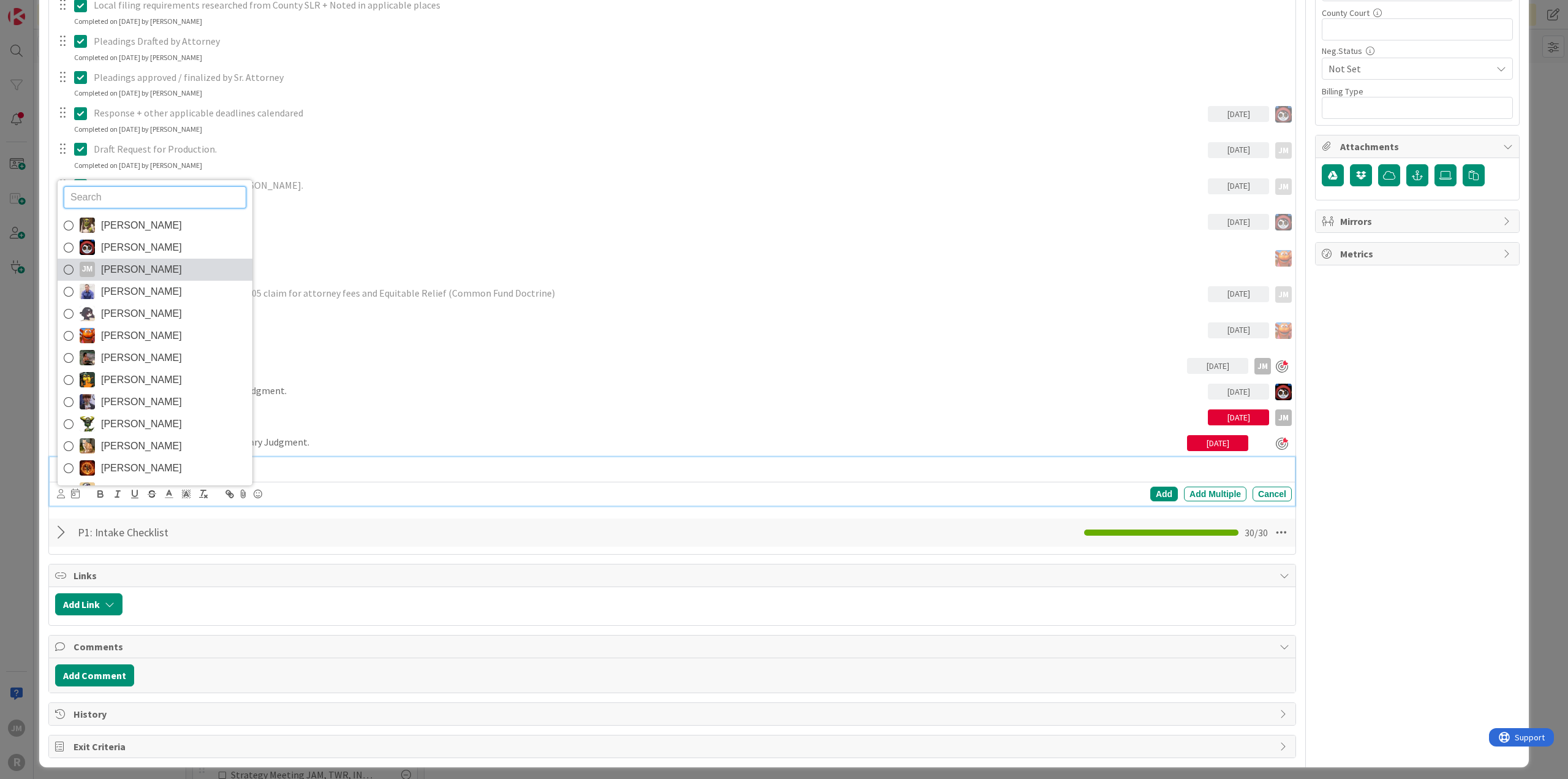
click at [139, 261] on span "Jeff Myers" at bounding box center [141, 269] width 81 height 18
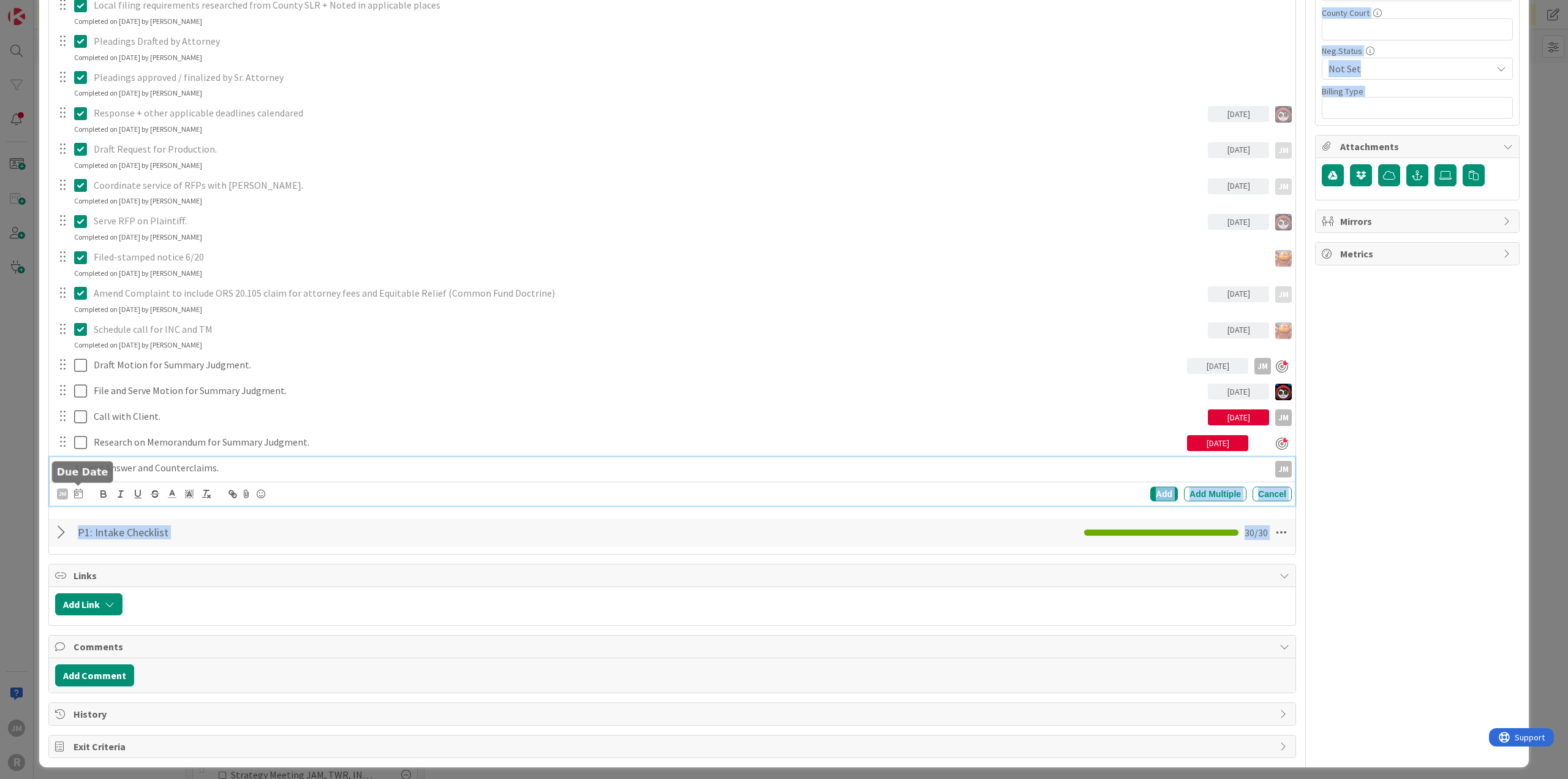
click at [78, 487] on body "JM R Click our logo to show/hide this navigation Add and manage tabs by clickin…" at bounding box center [784, 390] width 1568 height 779
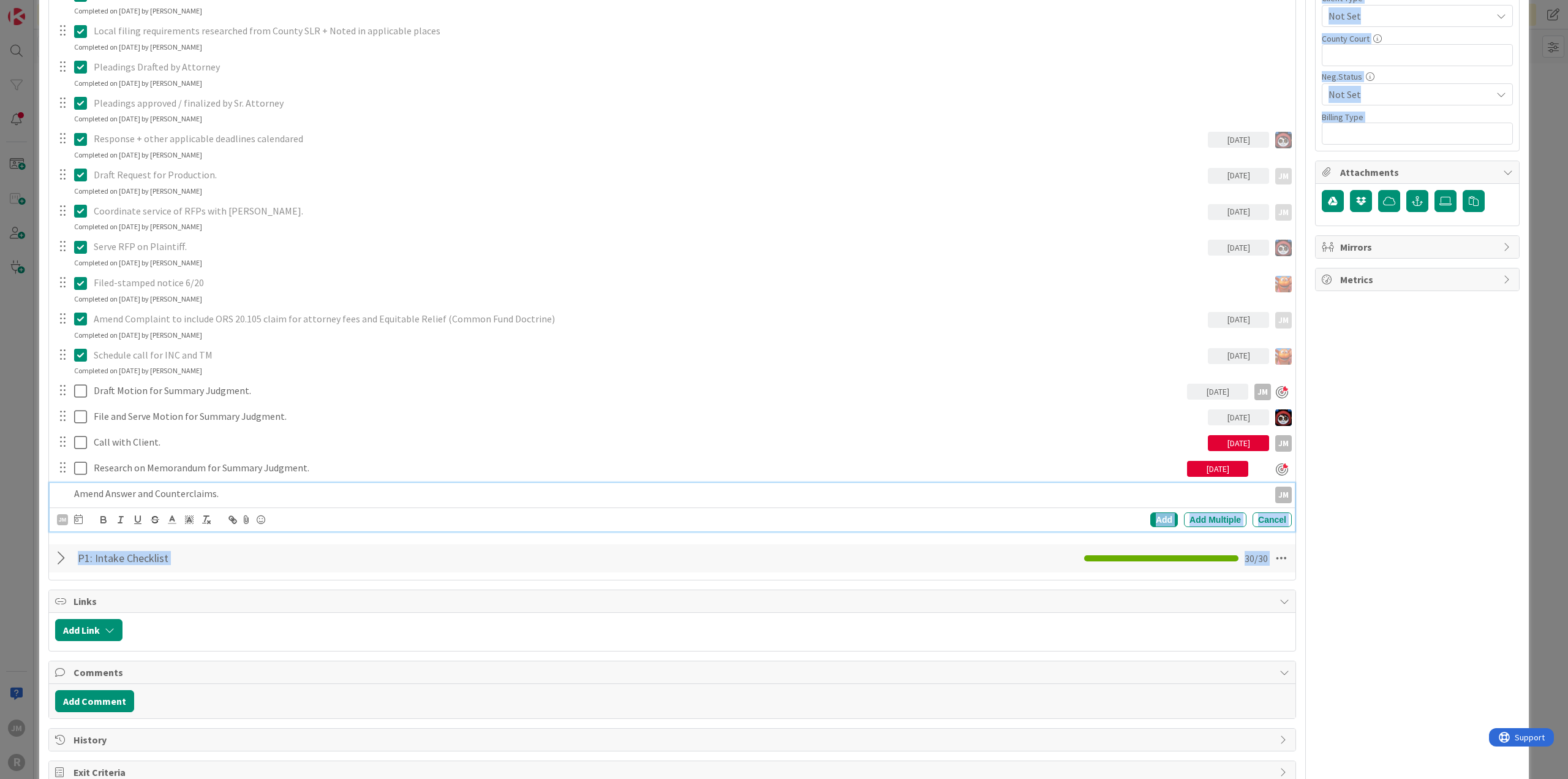
click at [96, 492] on div "Amend Answer and Counterclaims. JM JM Devine Gines Jasmin Sanchez JM Jeff Myers…" at bounding box center [673, 506] width 1246 height 48
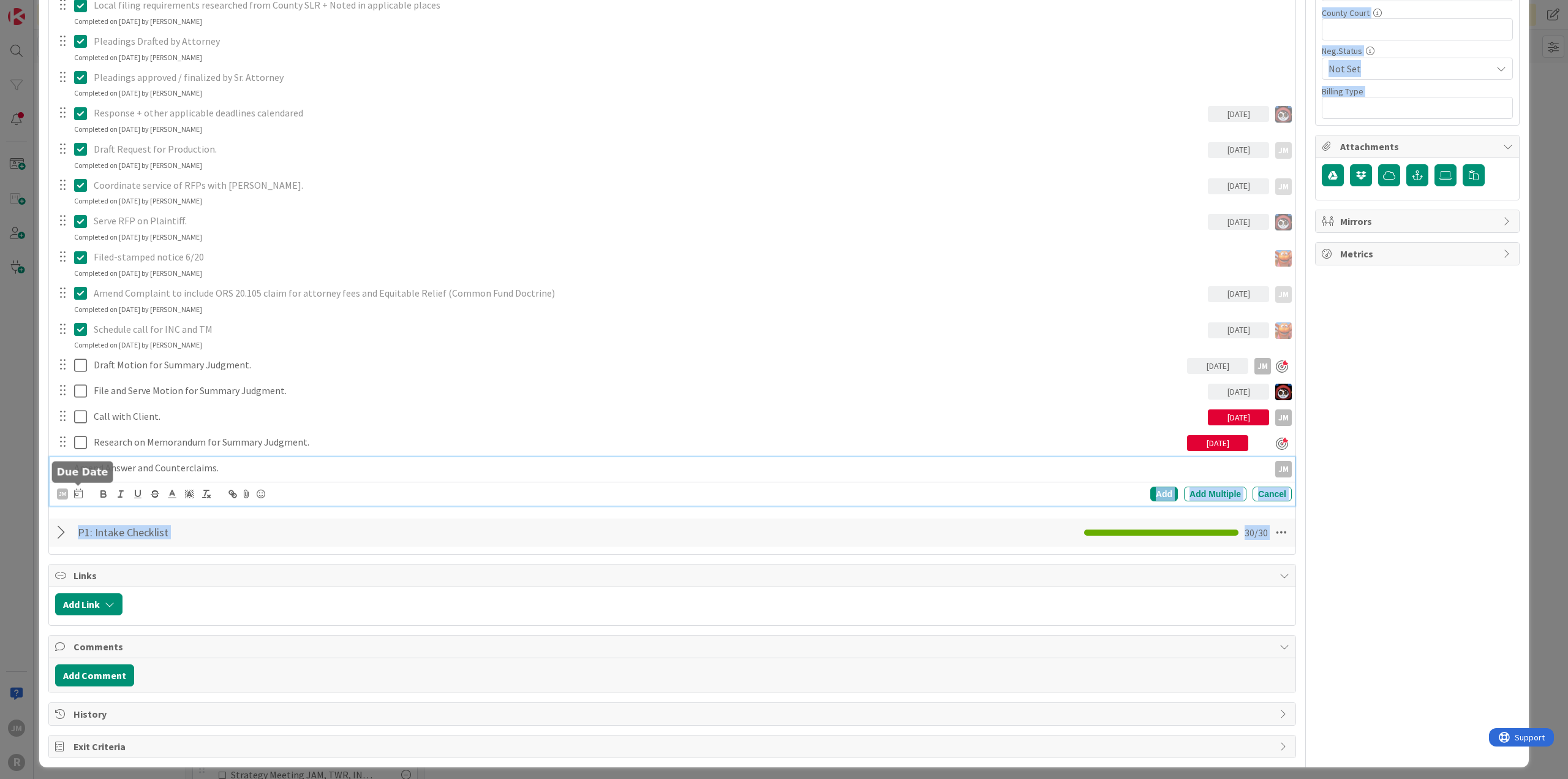
click at [81, 489] on icon at bounding box center [77, 493] width 8 height 10
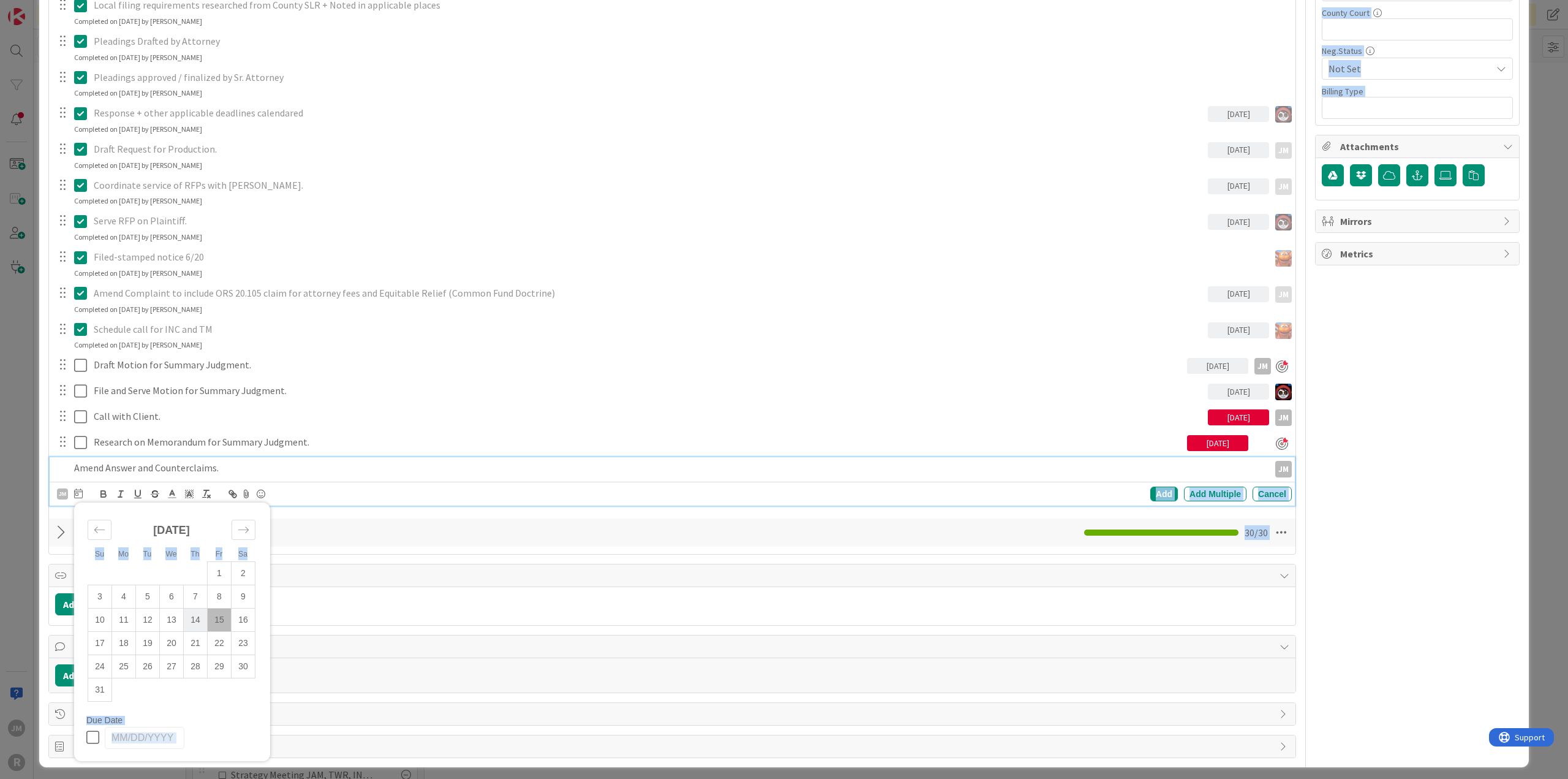
click at [190, 613] on td "14" at bounding box center [196, 620] width 24 height 24
click at [1154, 490] on div "Add" at bounding box center [1164, 494] width 27 height 15
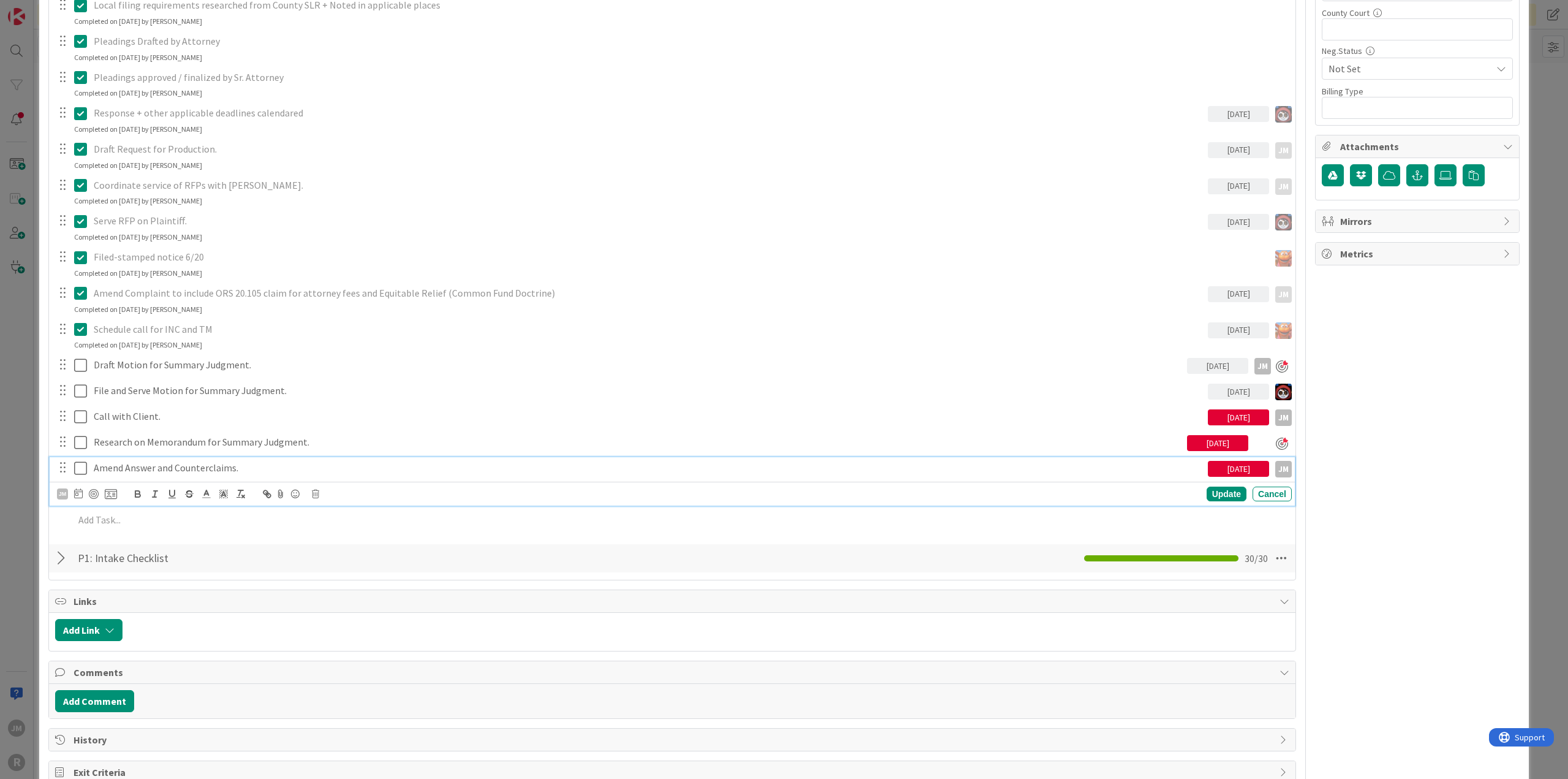
click at [100, 468] on p "Amend Answer and Counterclaims." at bounding box center [648, 467] width 1109 height 14
click at [93, 498] on div "JM" at bounding box center [87, 494] width 60 height 15
click at [92, 489] on div at bounding box center [94, 493] width 10 height 10
click at [17, 507] on div "ID 1055 Litigation Matter Workflow (FL2) Pleadings In Progress Title 15 / 128 W…" at bounding box center [784, 390] width 1568 height 779
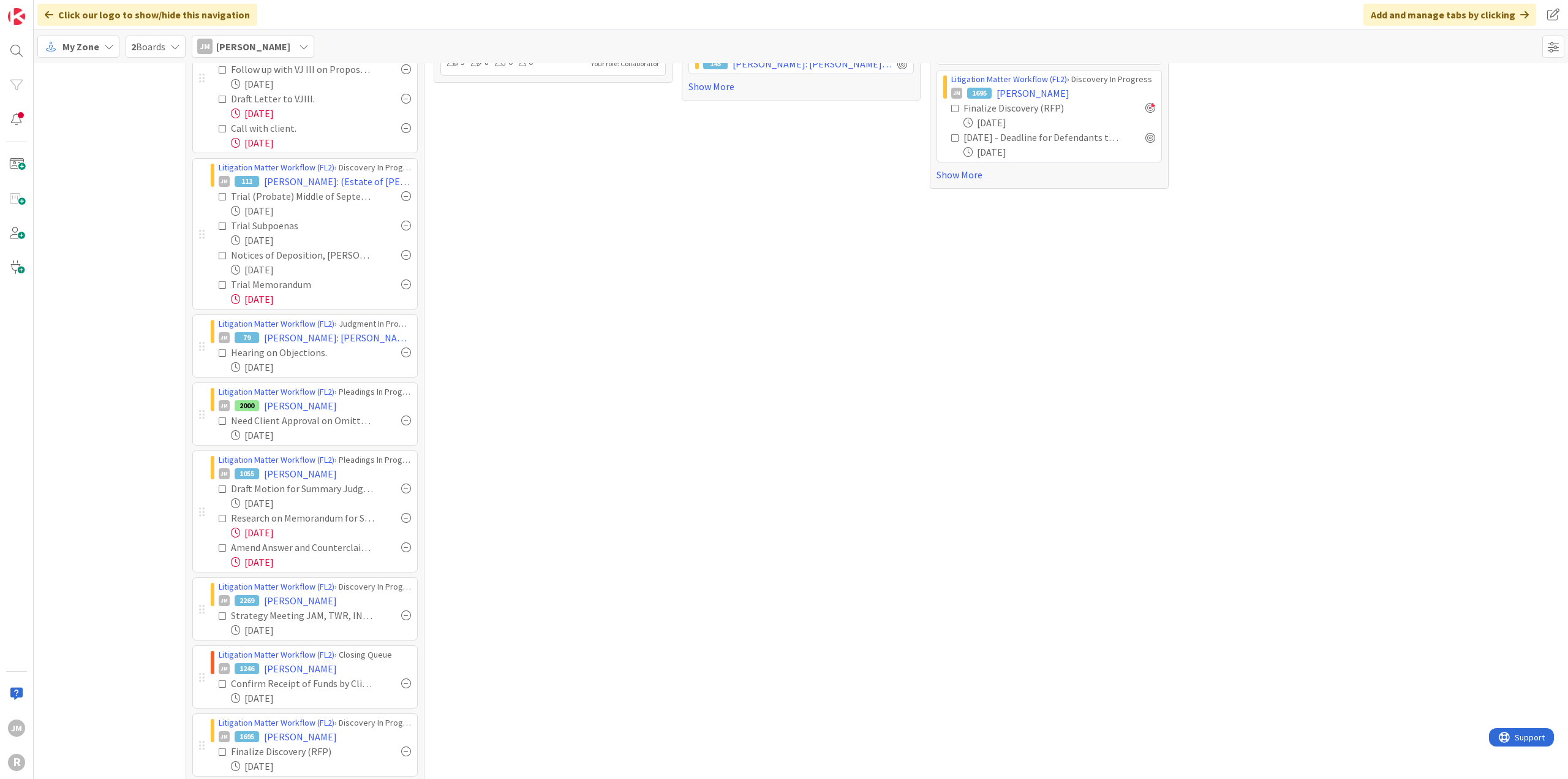
scroll to position [217, 0]
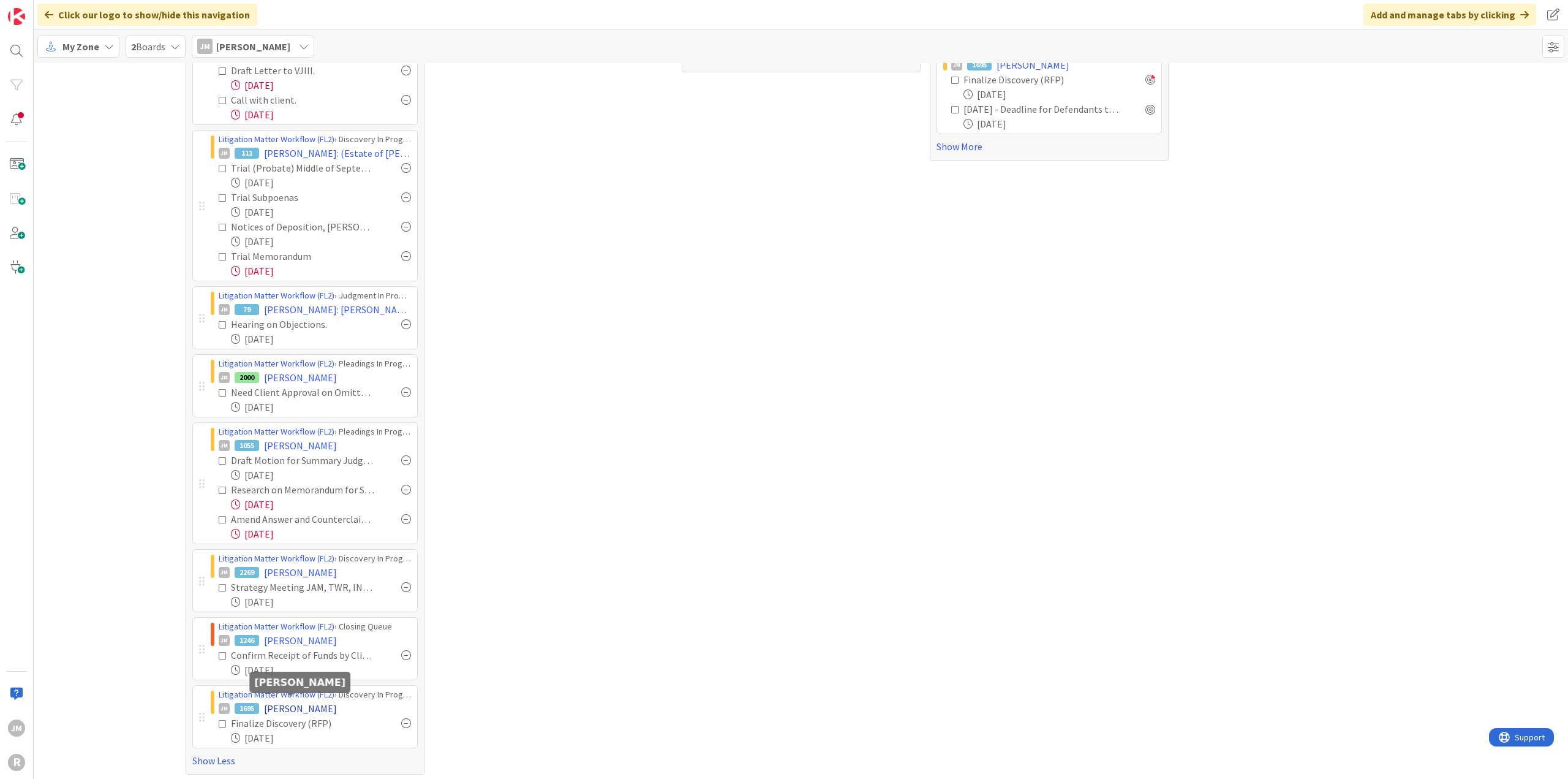
click at [279, 701] on span "GODINEZ, Luisa" at bounding box center [300, 708] width 73 height 15
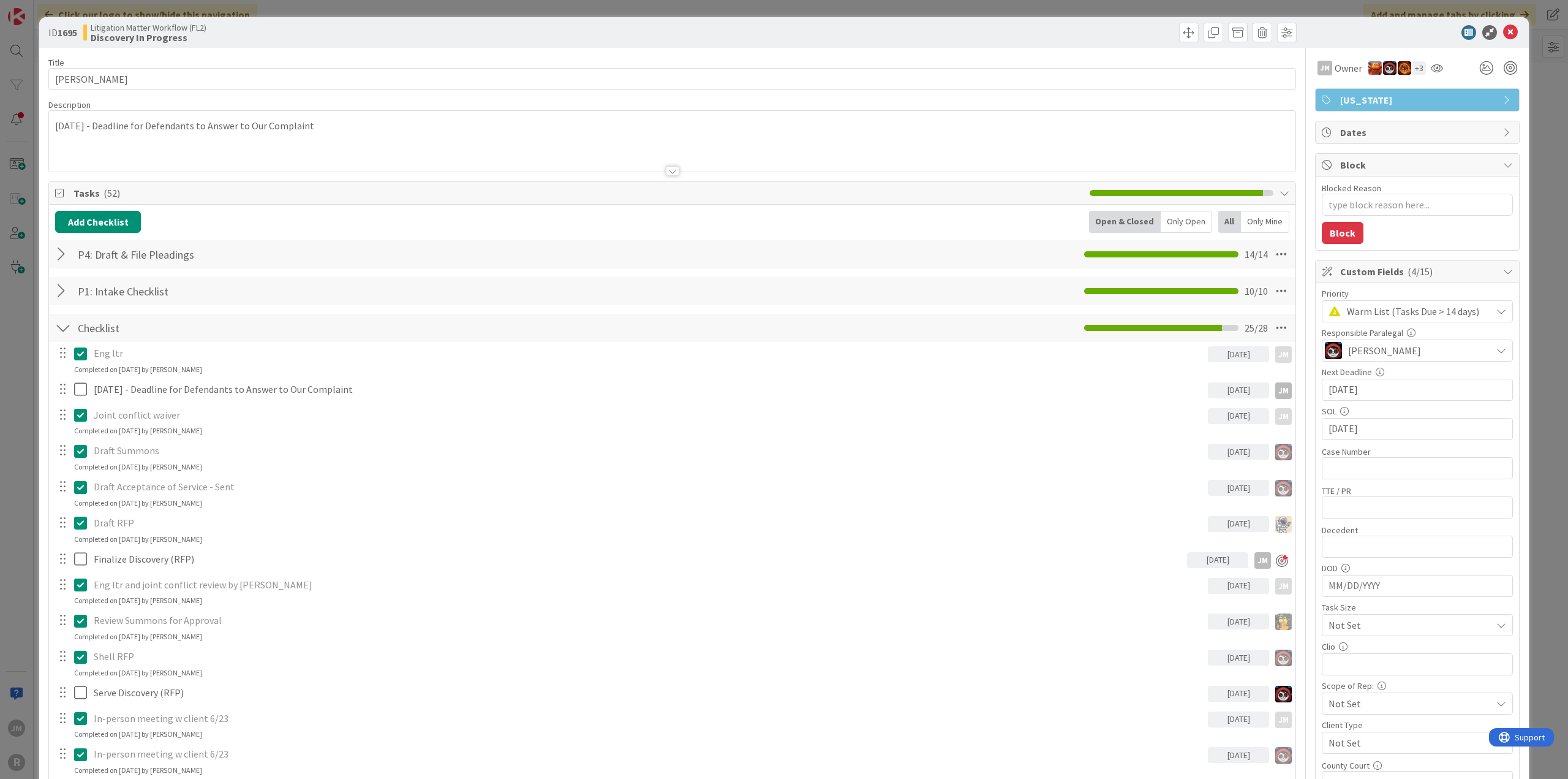
type textarea "x"
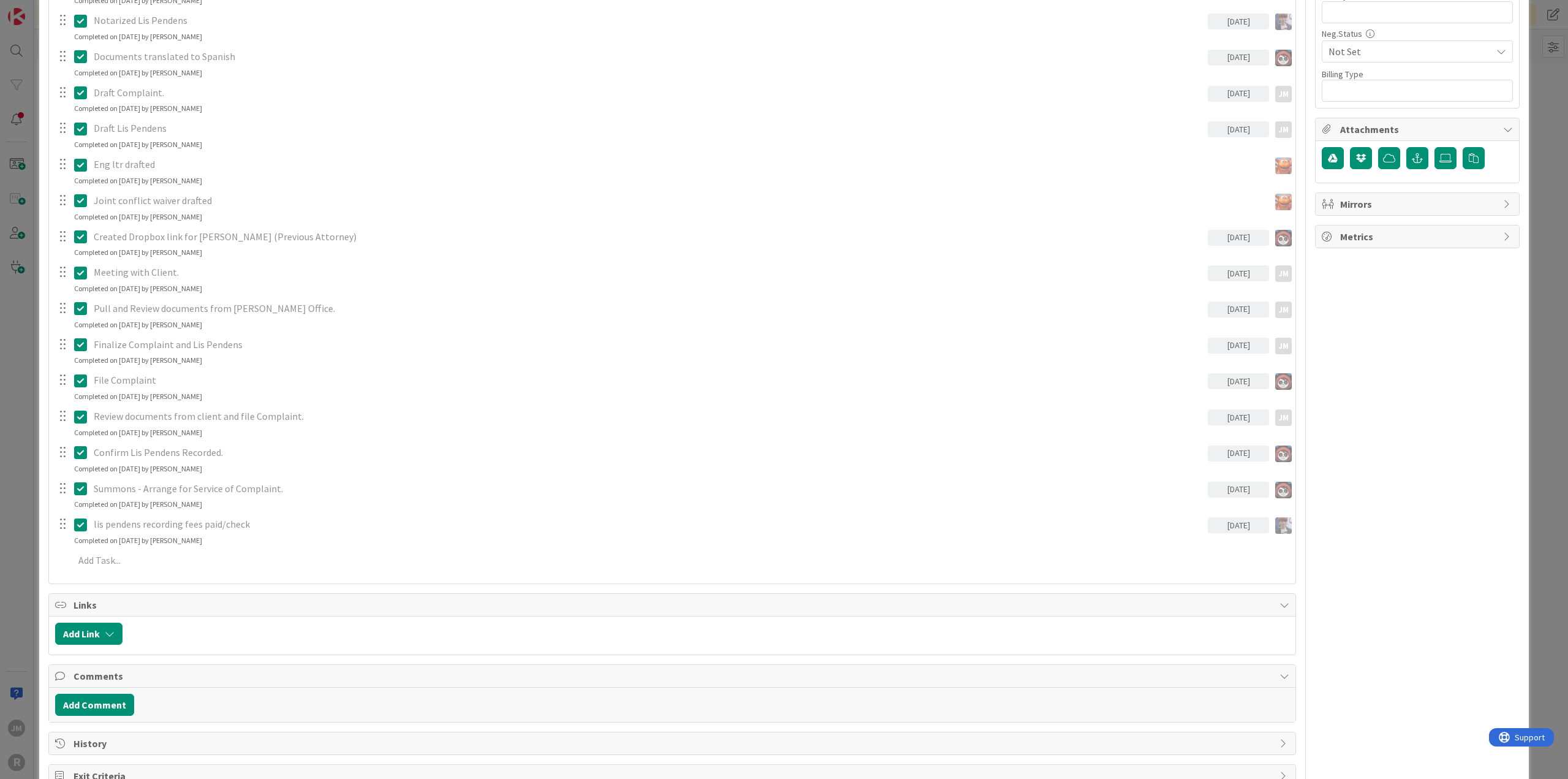
scroll to position [796, 0]
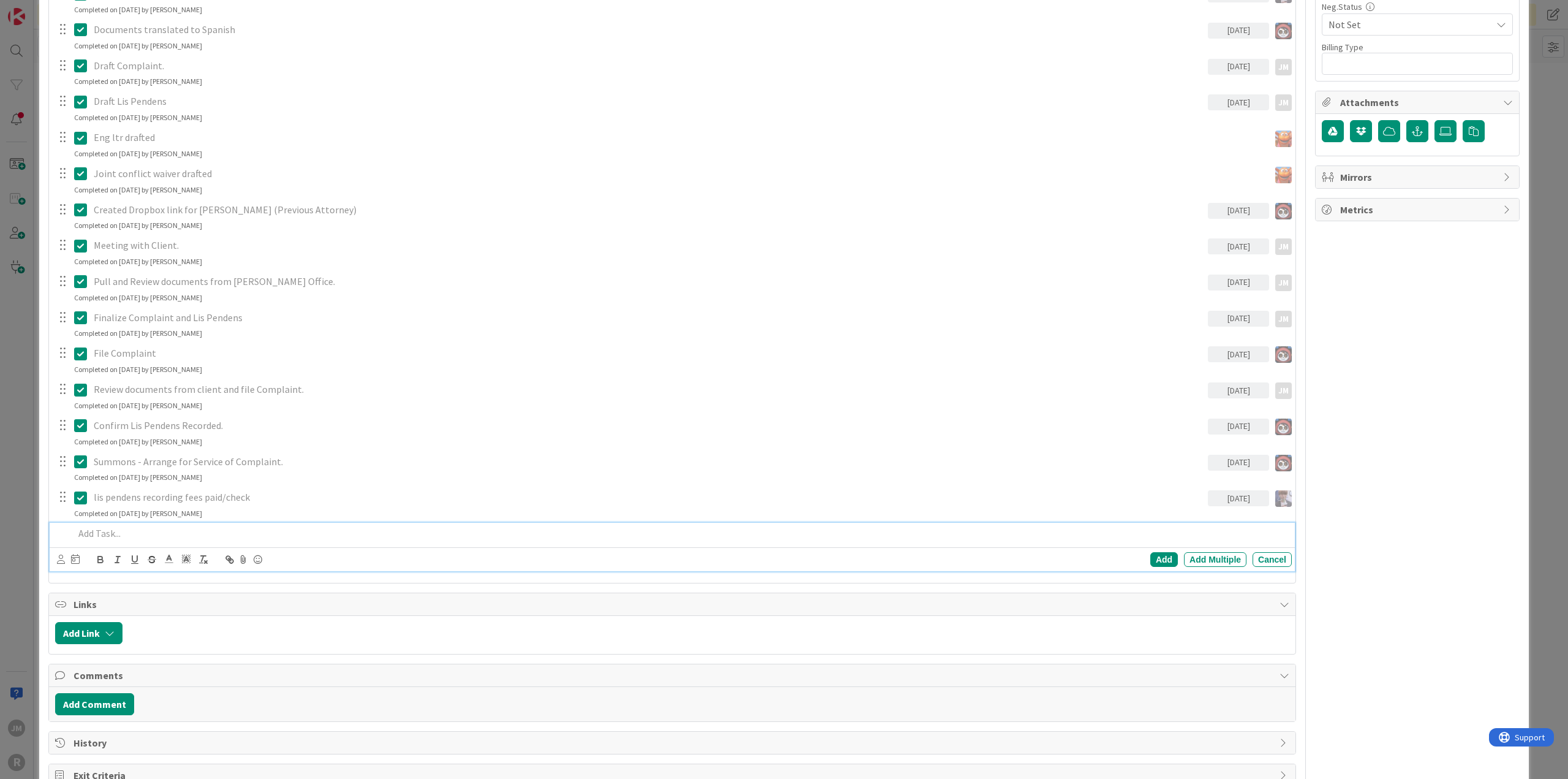
click at [149, 522] on div at bounding box center [681, 533] width 1223 height 22
click at [59, 561] on icon at bounding box center [61, 559] width 8 height 9
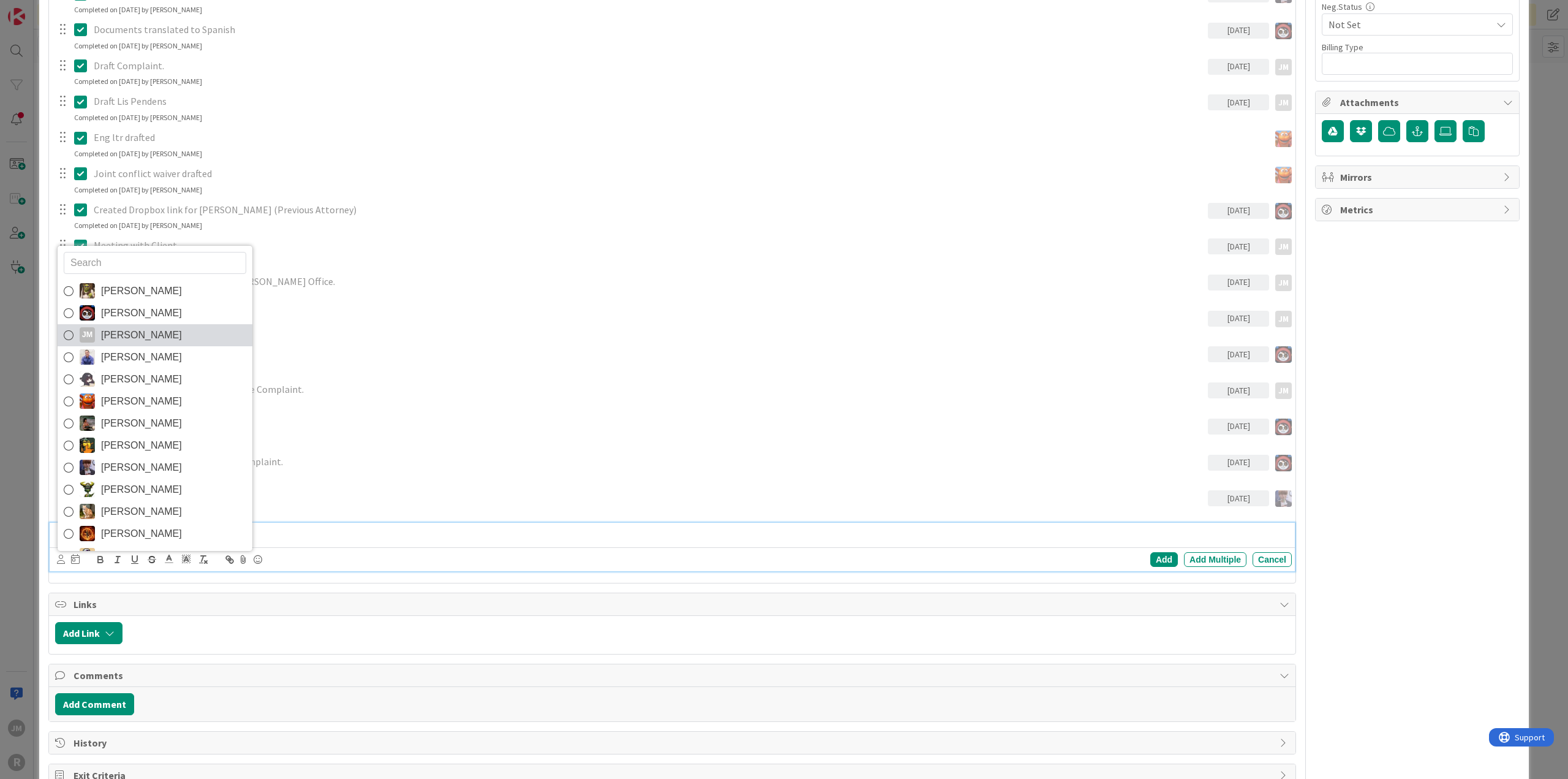
click at [123, 328] on span "Jeff Myers" at bounding box center [141, 335] width 81 height 18
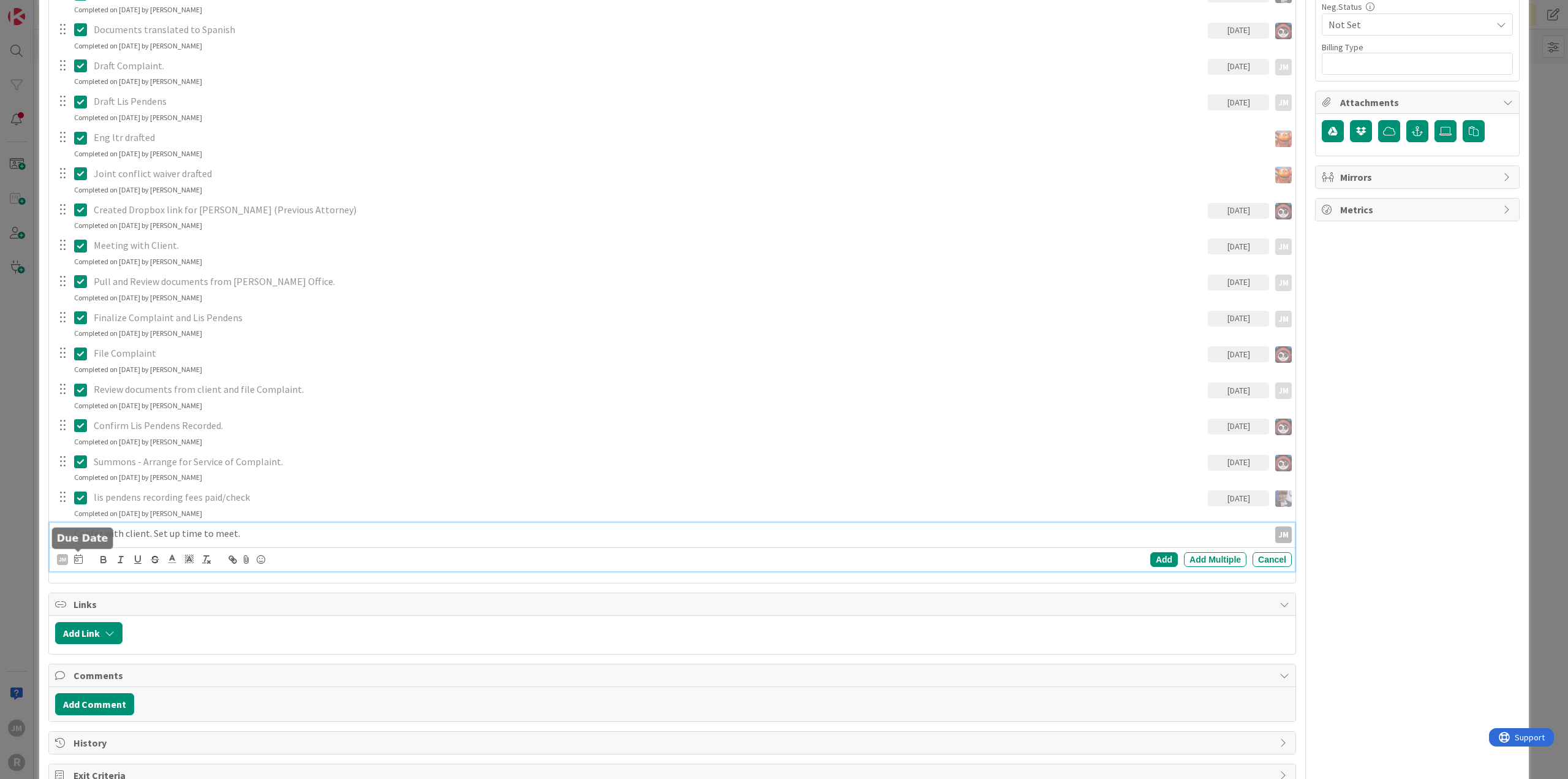
click at [77, 556] on icon at bounding box center [77, 559] width 8 height 10
click at [196, 681] on td "14" at bounding box center [196, 685] width 24 height 24
click at [428, 524] on div "Confer with client. Set up time to meet." at bounding box center [638, 533] width 1138 height 22
click at [1150, 556] on div "Add" at bounding box center [1164, 560] width 27 height 15
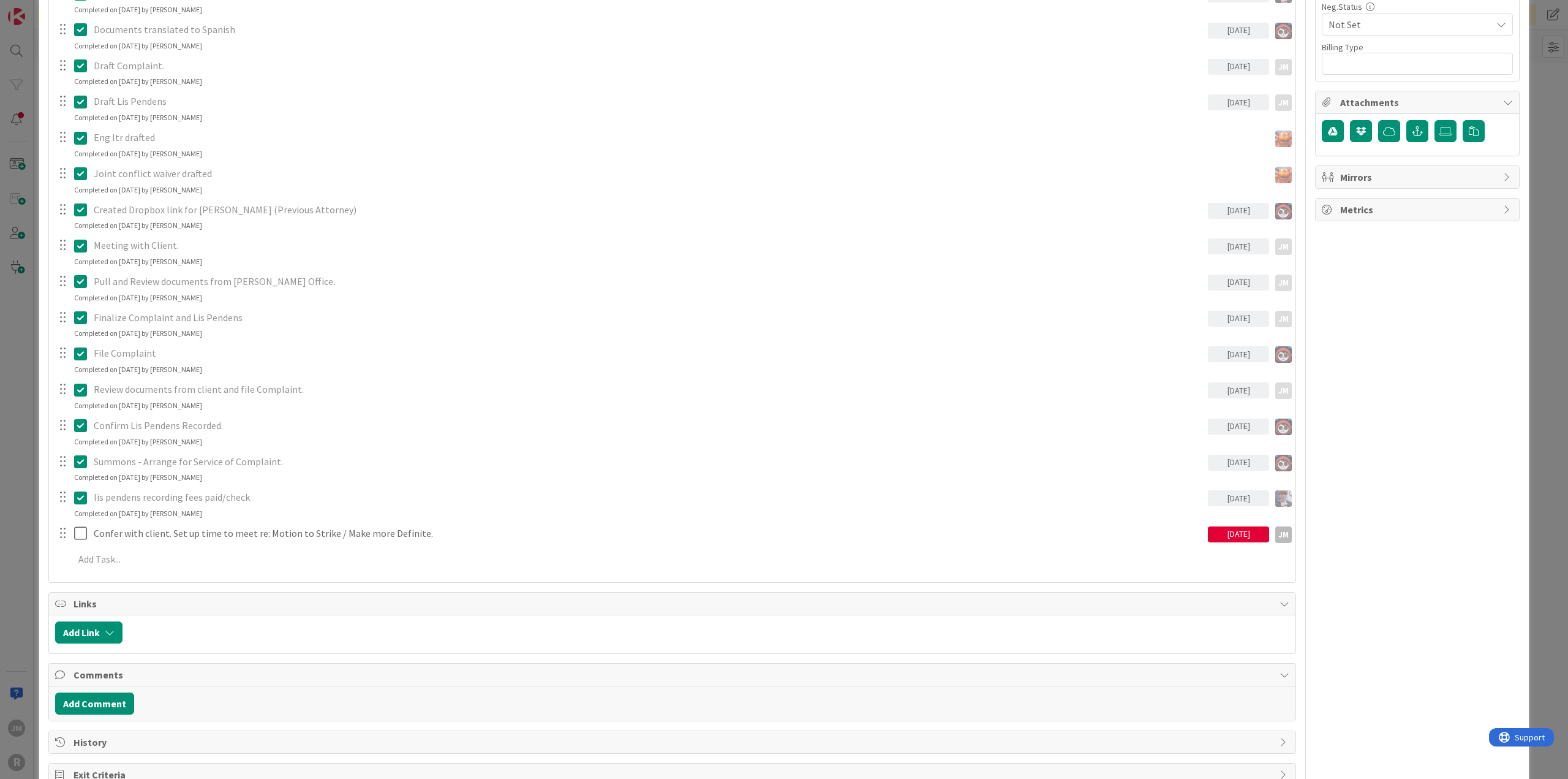
click at [24, 538] on div "ID 1695 Litigation Matter Workflow (FL2) Discovery In Progress Title 14 / 128 G…" at bounding box center [784, 390] width 1568 height 779
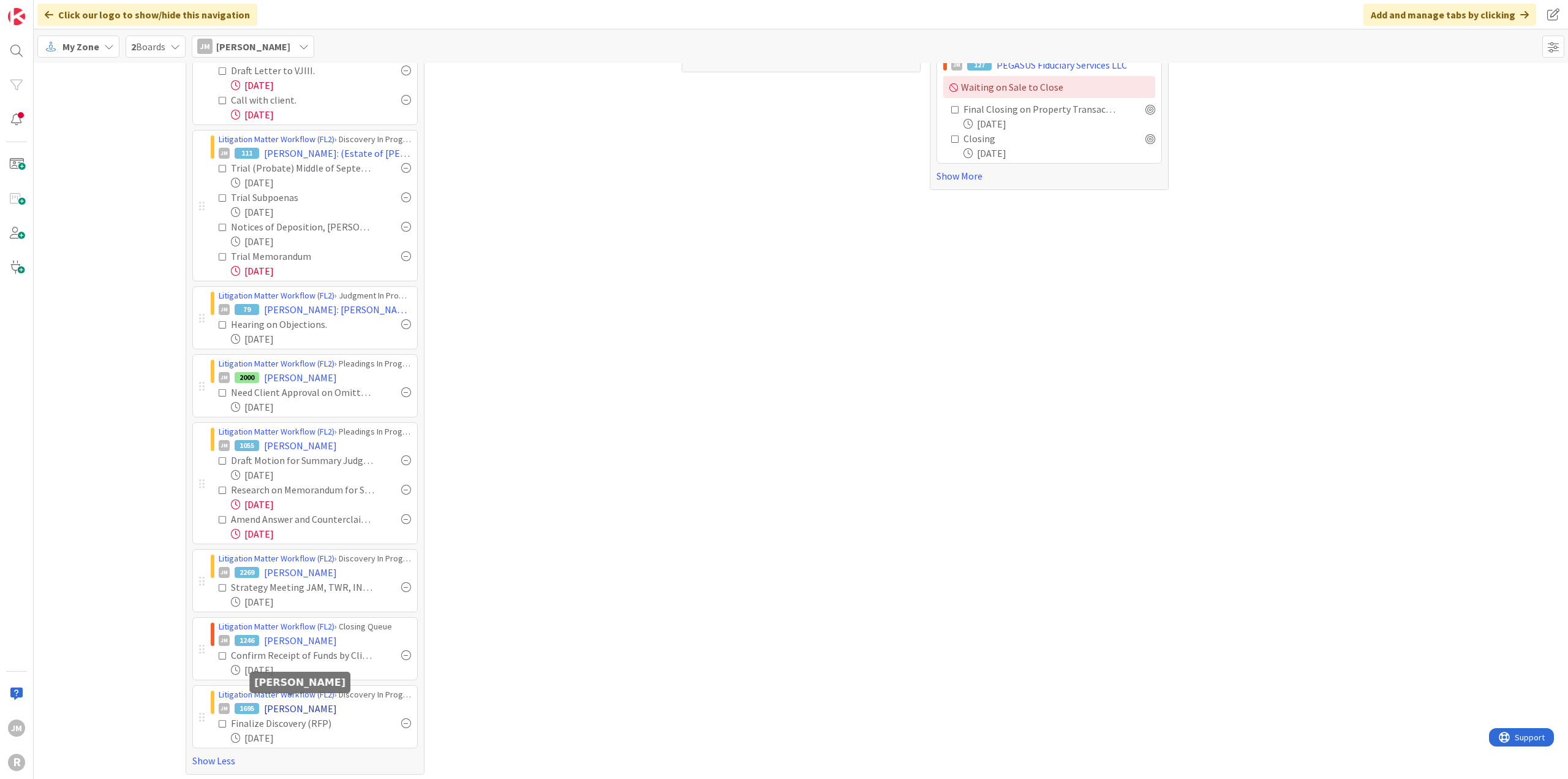
click at [284, 706] on span "GODINEZ, Luisa" at bounding box center [300, 708] width 73 height 15
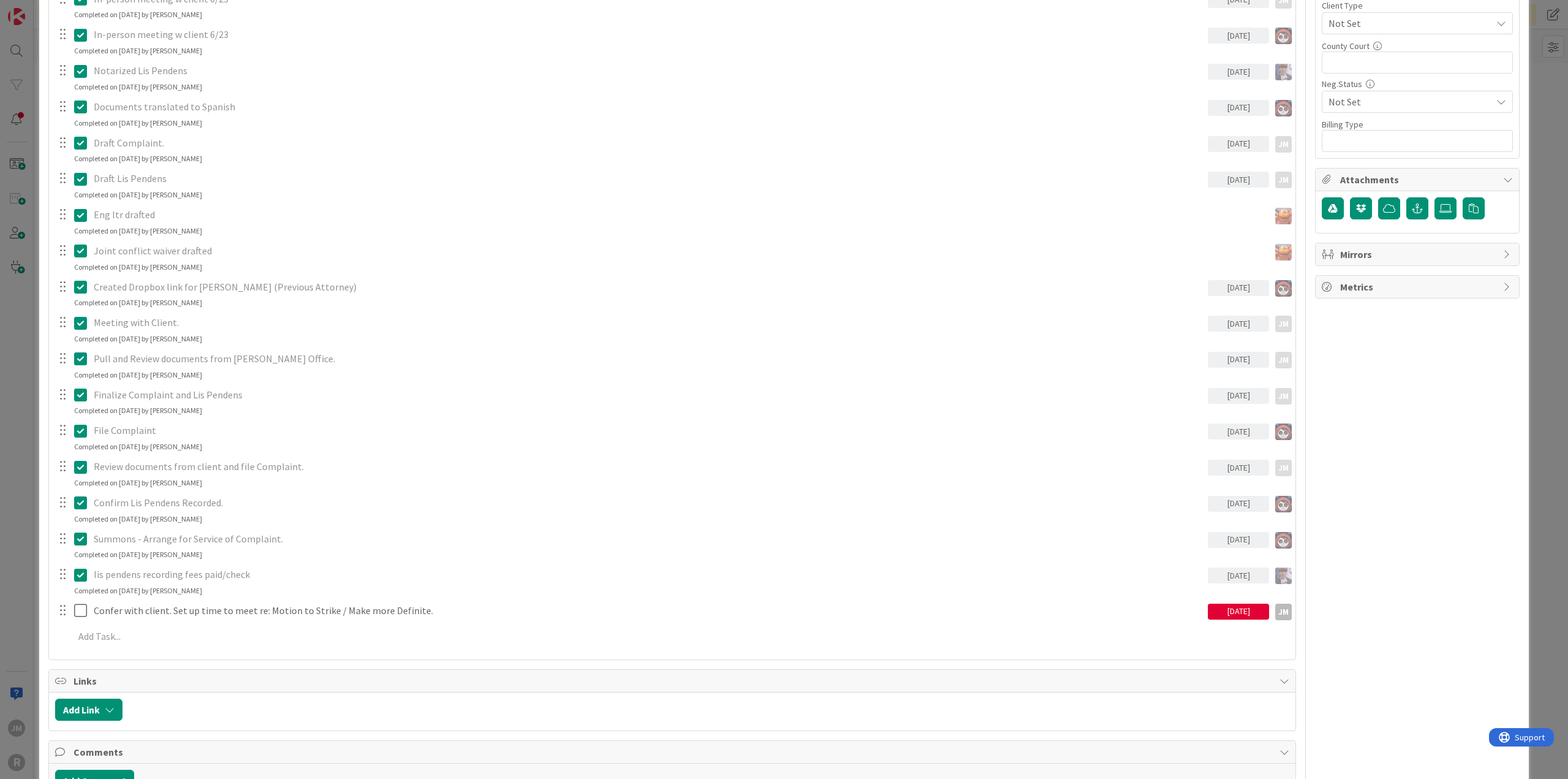
scroll to position [735, 0]
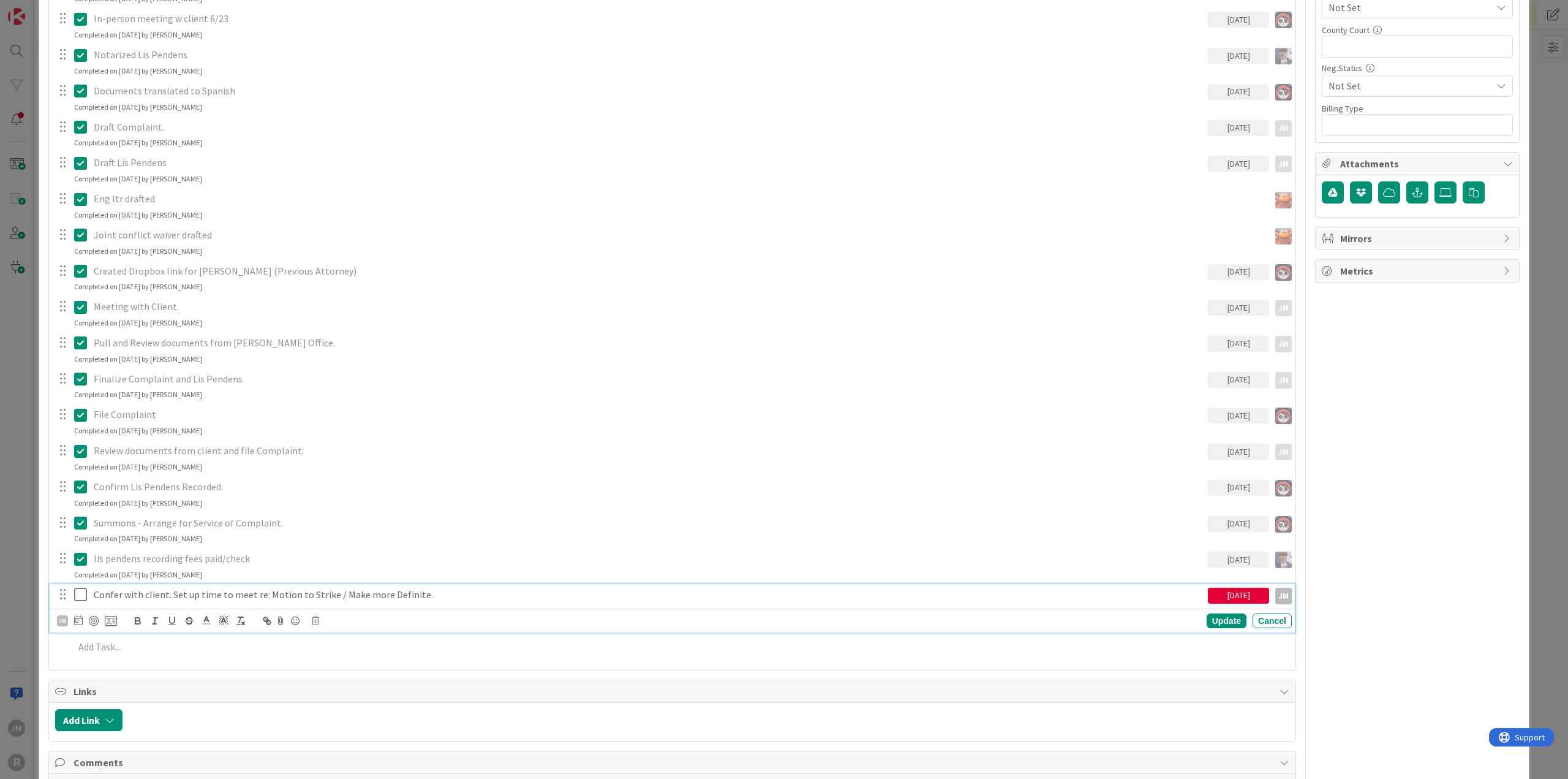
click at [212, 592] on p "Confer with client. Set up time to meet re: Motion to Strike / Make more Defini…" at bounding box center [648, 594] width 1109 height 14
click at [95, 618] on div at bounding box center [94, 621] width 10 height 10
click at [1223, 620] on div "Update" at bounding box center [1227, 622] width 40 height 15
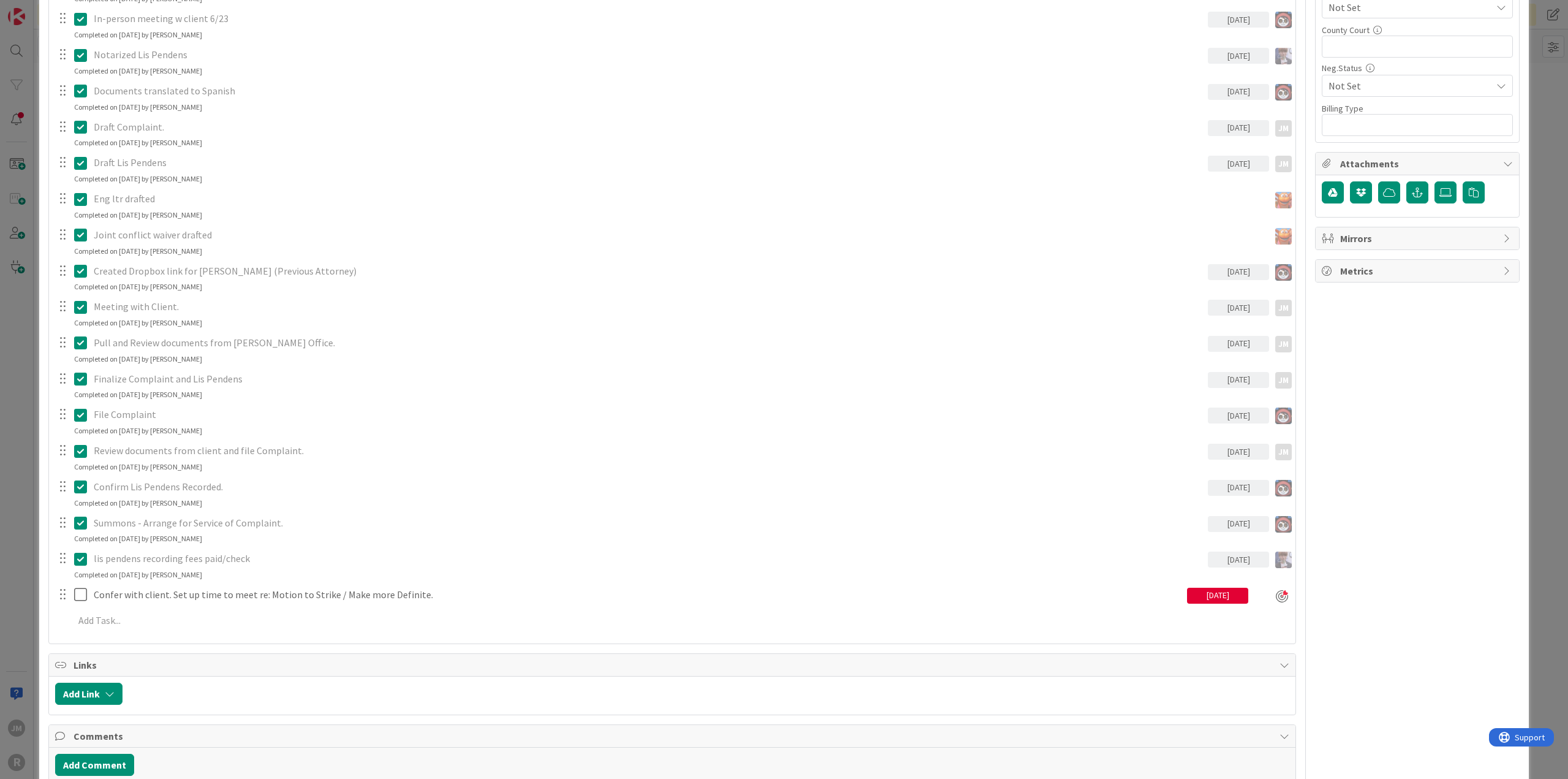
click at [1545, 491] on div "ID 1695 Litigation Matter Workflow (FL2) Discovery In Progress Title 14 / 128 G…" at bounding box center [784, 390] width 1568 height 779
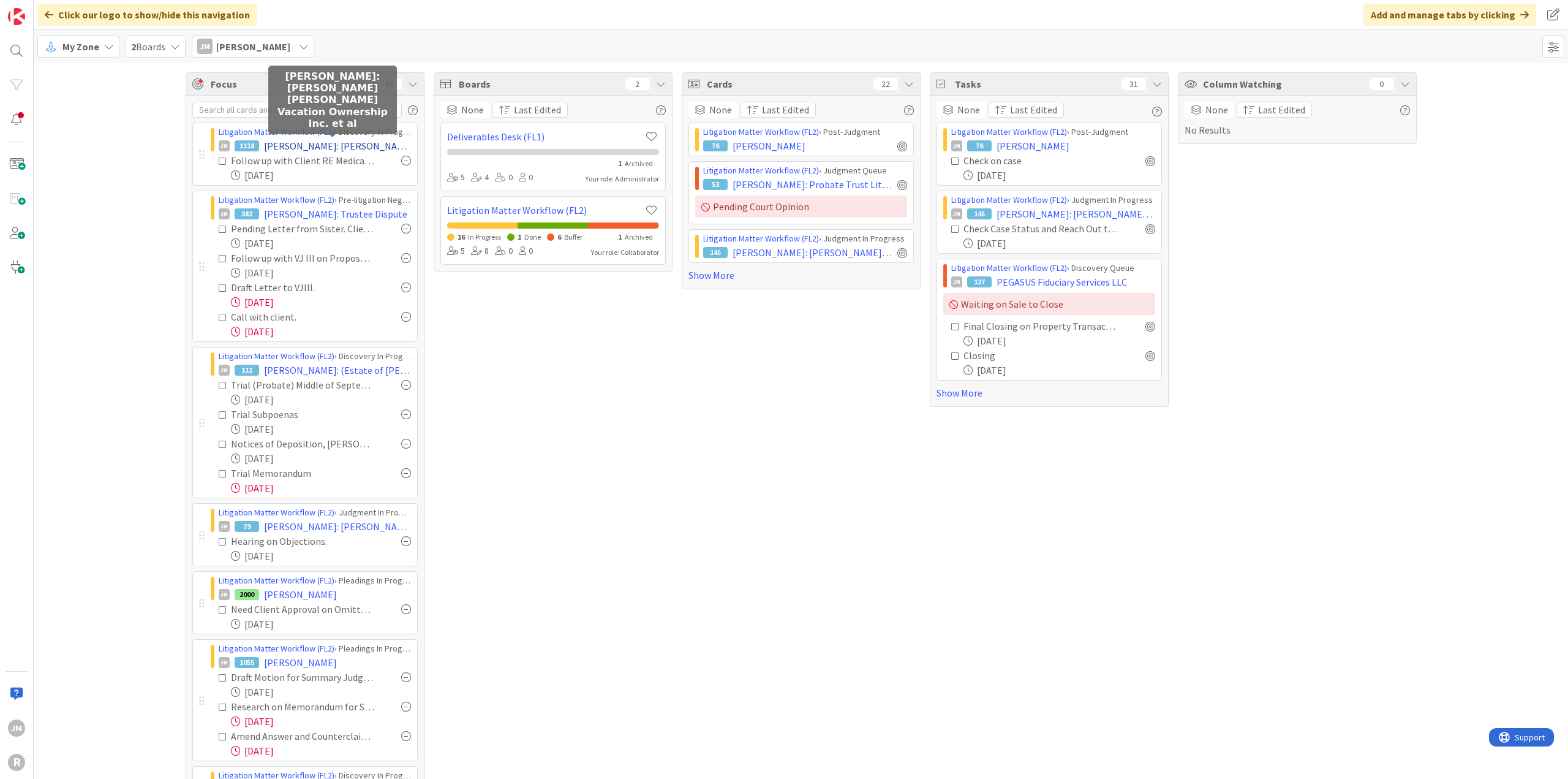
click at [322, 147] on span "CAIN, Michael: Huntsman v. Wyndham Vacation Ownership Inc. et al" at bounding box center [338, 146] width 147 height 15
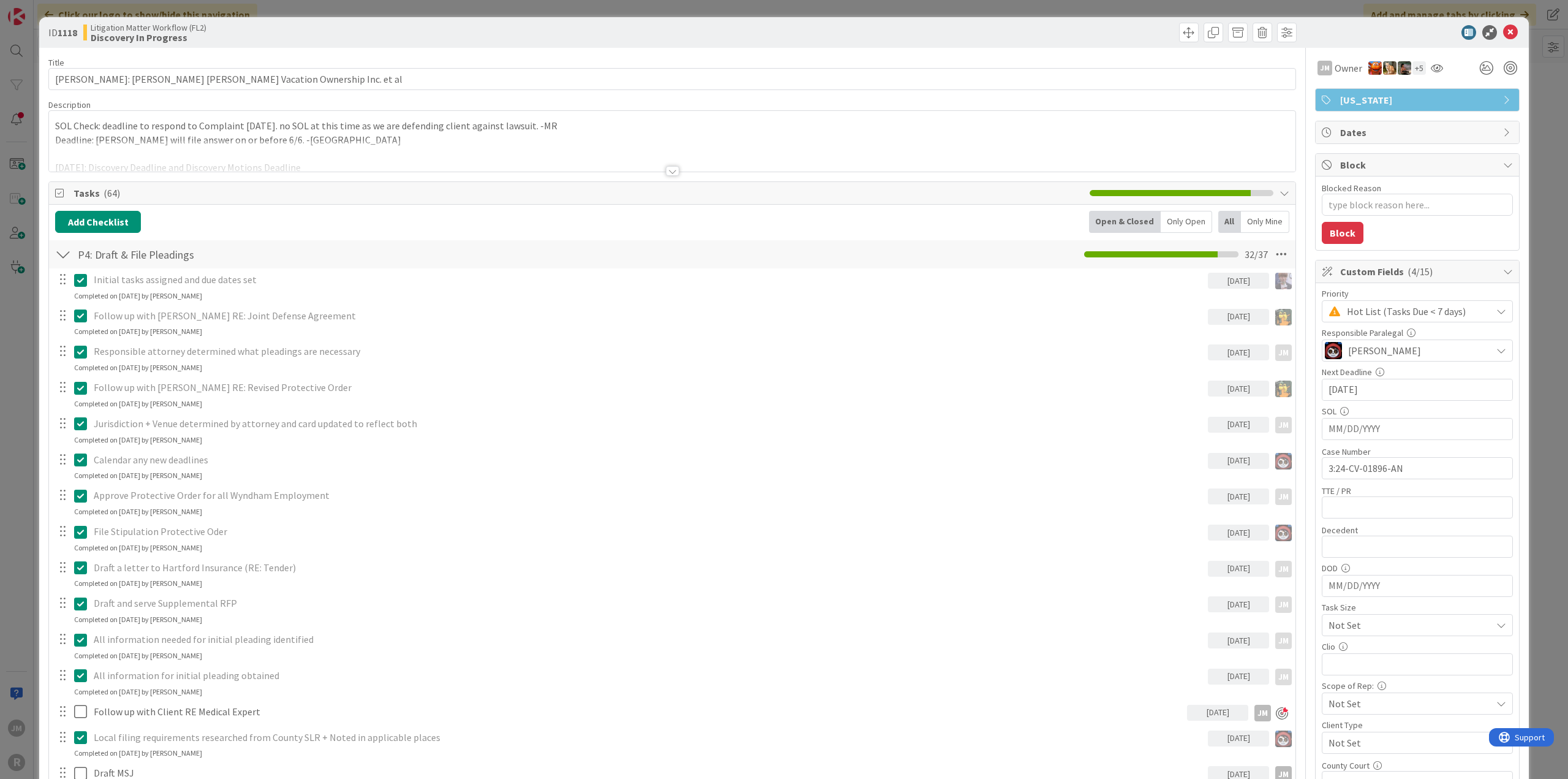
type textarea "x"
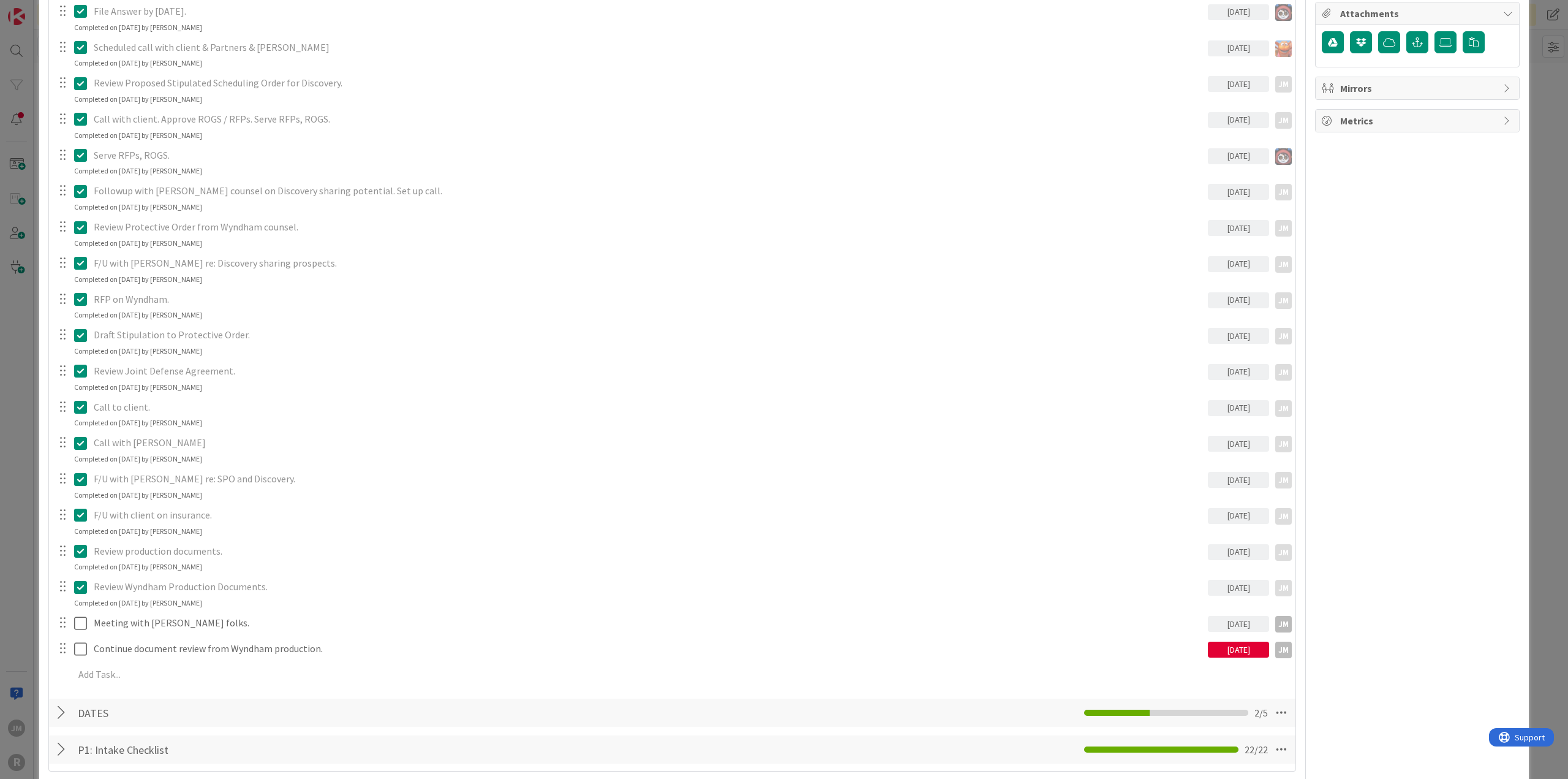
scroll to position [919, 0]
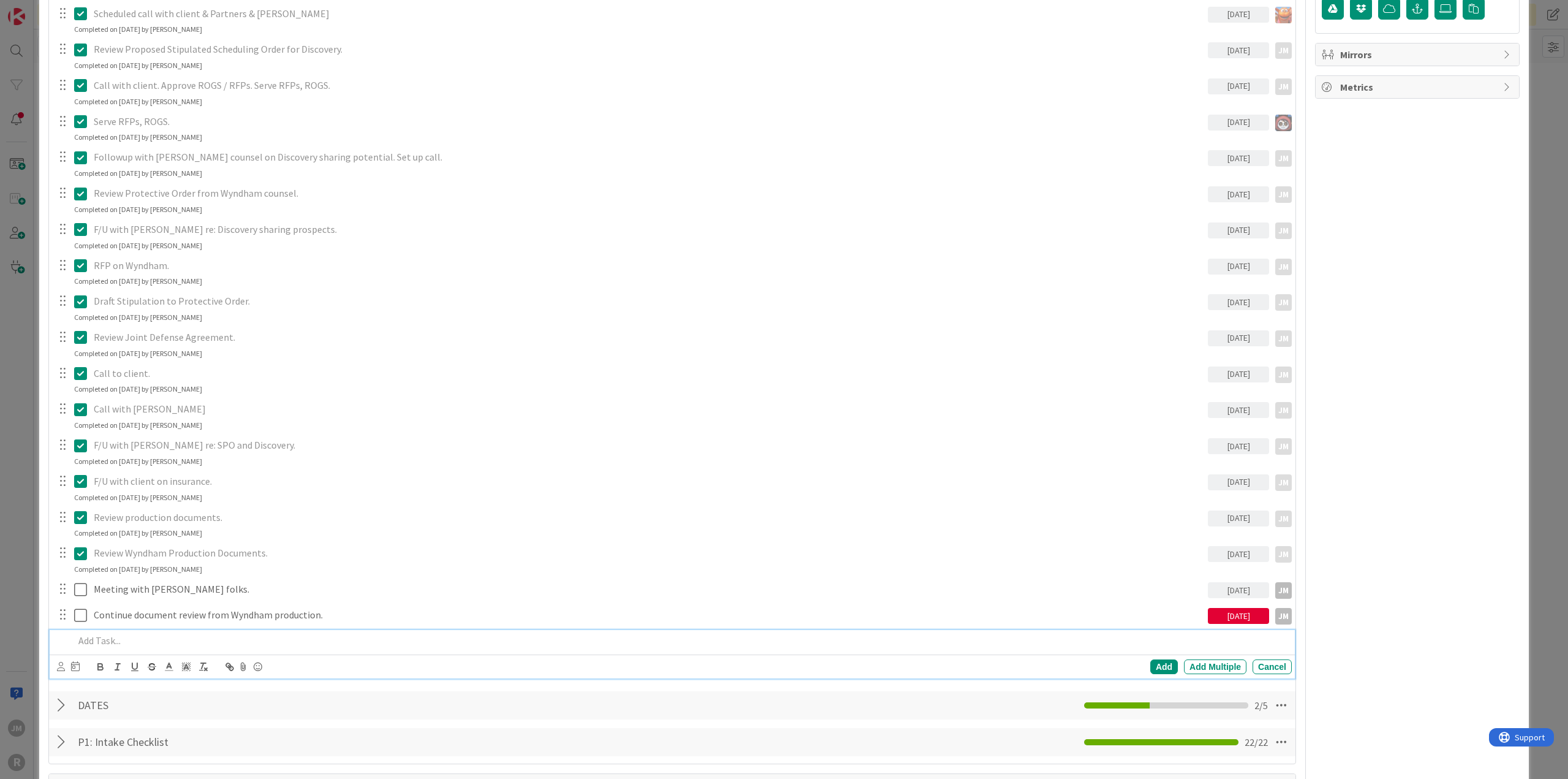
click at [224, 633] on p at bounding box center [680, 640] width 1213 height 14
click at [1158, 662] on div "Add" at bounding box center [1164, 666] width 27 height 15
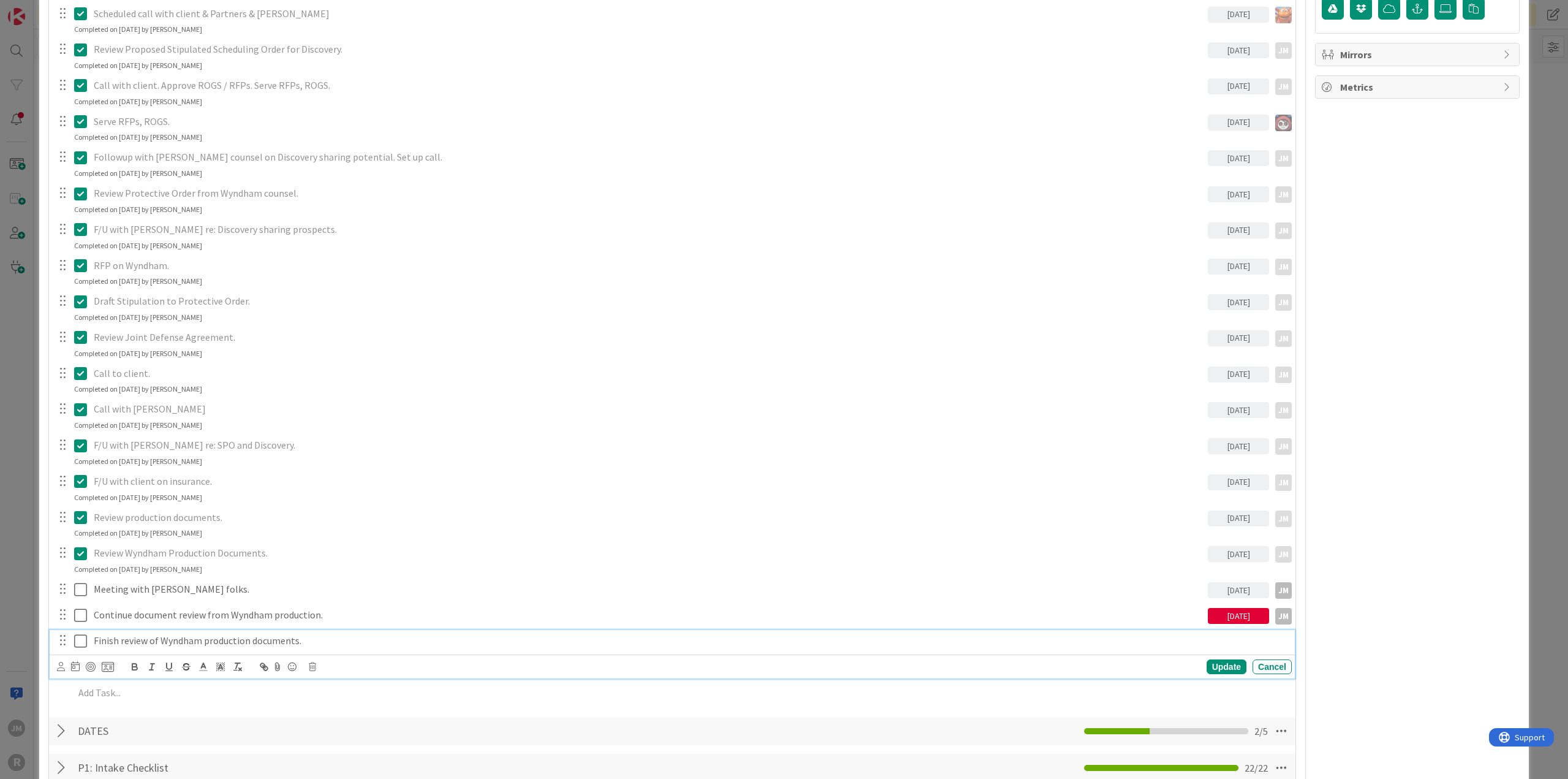
click at [272, 637] on p "Finish review of Wyndham production documents." at bounding box center [690, 640] width 1193 height 14
click at [74, 661] on icon at bounding box center [75, 665] width 8 height 10
click at [89, 663] on div at bounding box center [90, 666] width 10 height 10
type textarea "x"
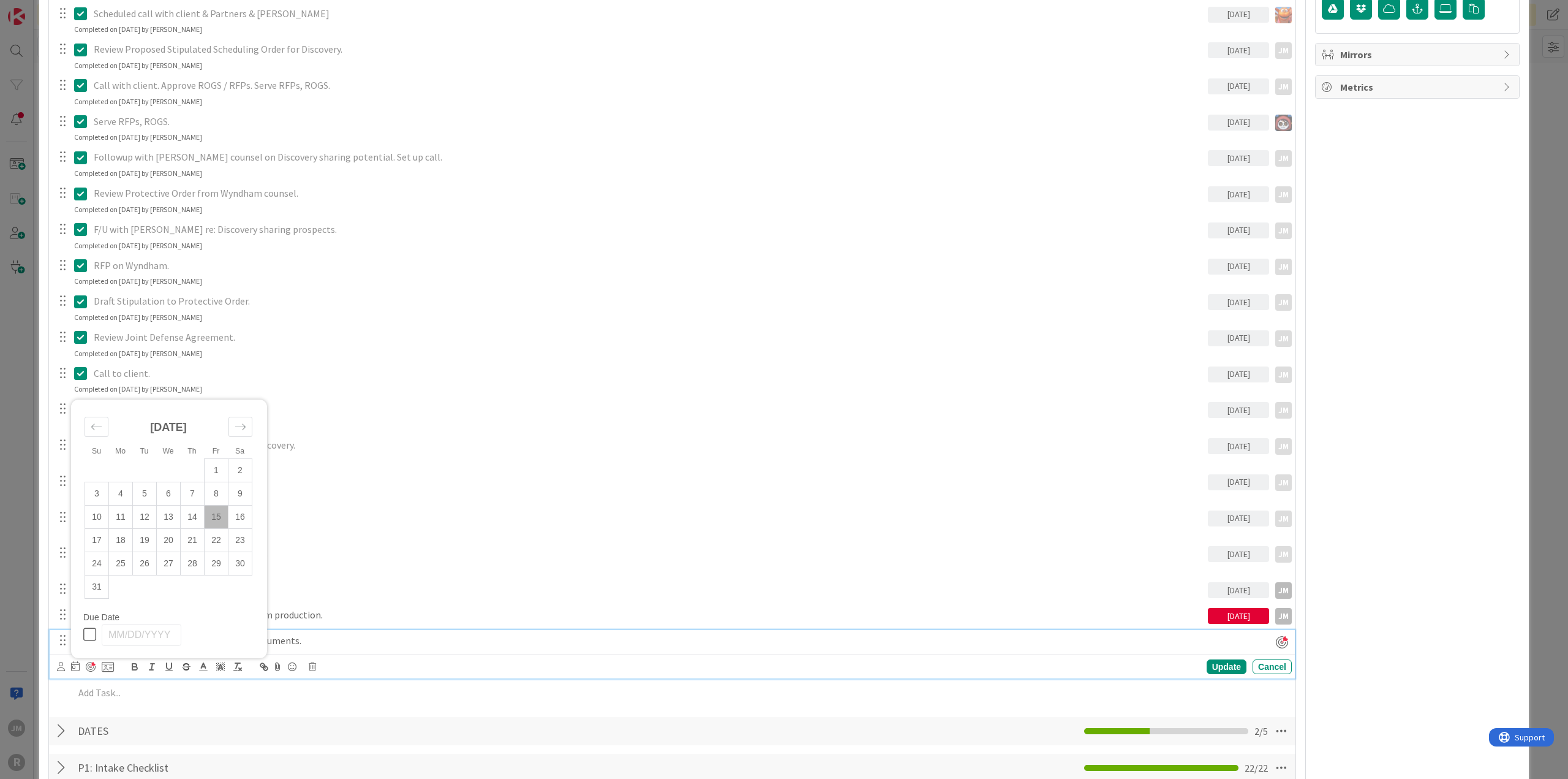
scroll to position [980, 0]
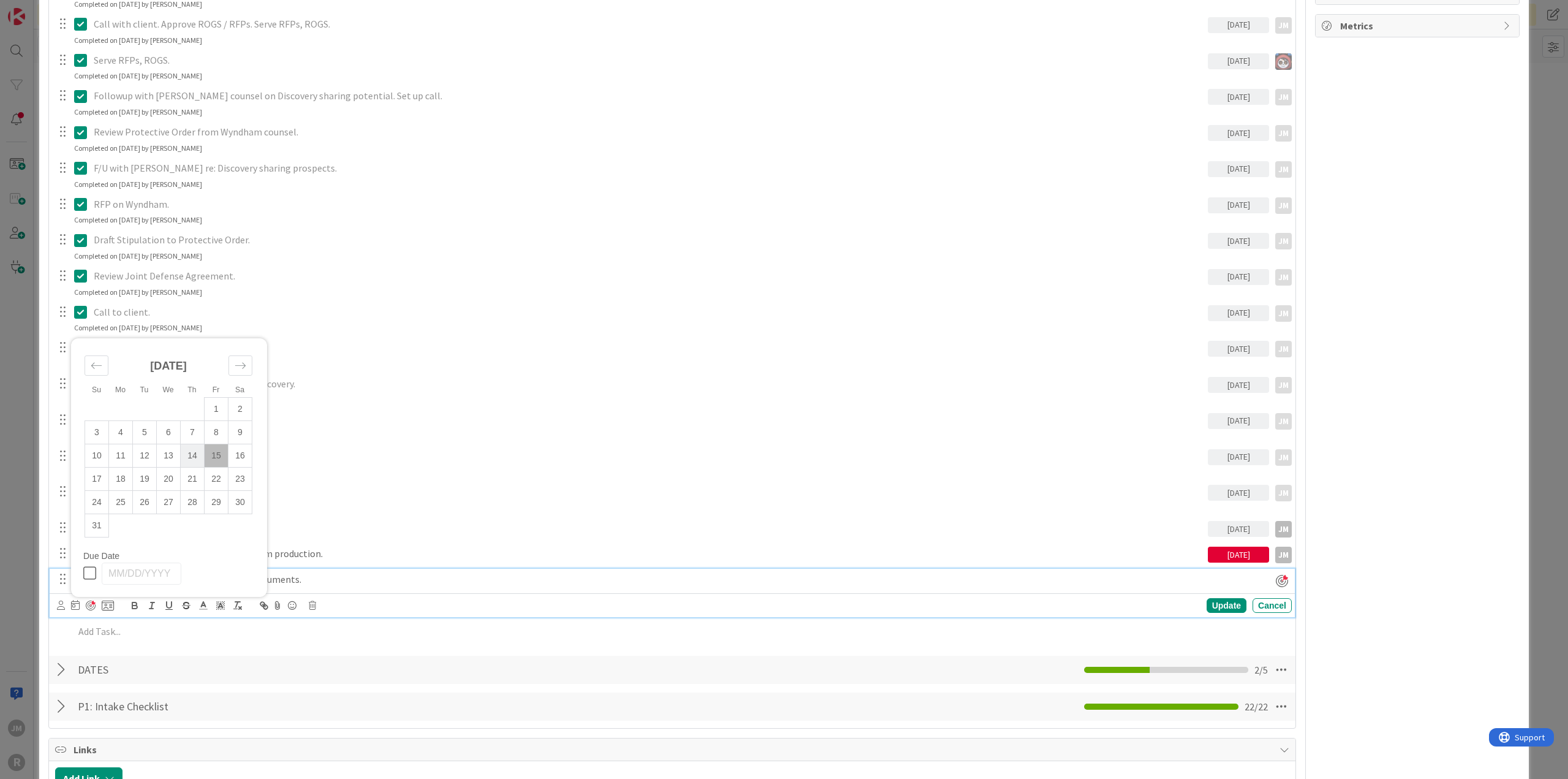
click at [198, 453] on td "14" at bounding box center [193, 455] width 24 height 24
type input "08/14/2025"
click at [1207, 601] on div "Update" at bounding box center [1227, 605] width 40 height 15
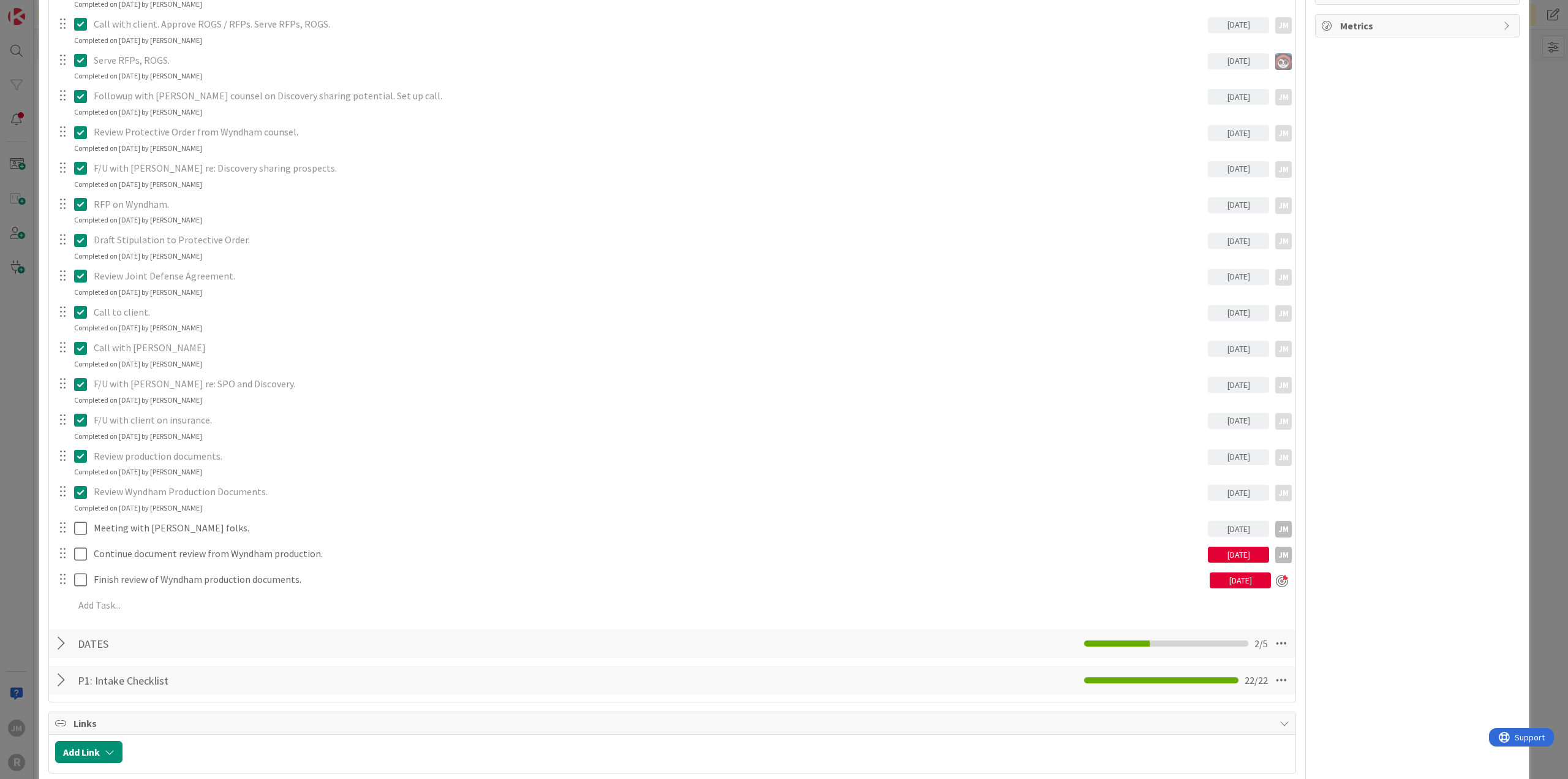
click at [16, 556] on div "ID 1118 Litigation Matter Workflow (FL2) Discovery In Progress Title 64 / 128 C…" at bounding box center [784, 390] width 1568 height 779
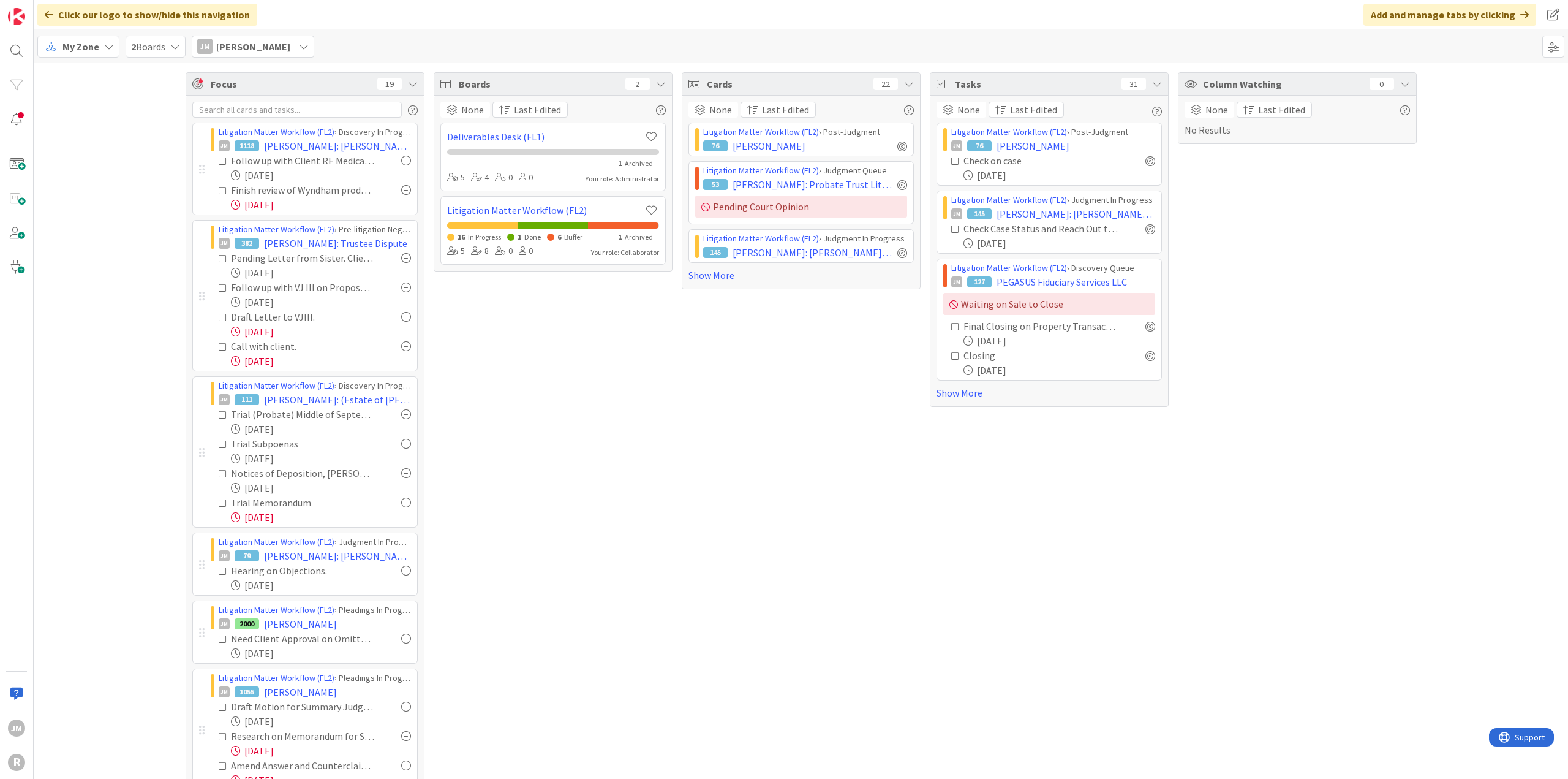
click at [560, 408] on div "Boards 2 None Last Edited Deliverables Desk (FL1) 1 Archived 5 4 0 0 Your role:…" at bounding box center [553, 561] width 239 height 977
click at [468, 457] on div "Boards 2 None Last Edited Deliverables Desk (FL1) 1 Archived 5 4 0 0 Your role:…" at bounding box center [553, 561] width 239 height 977
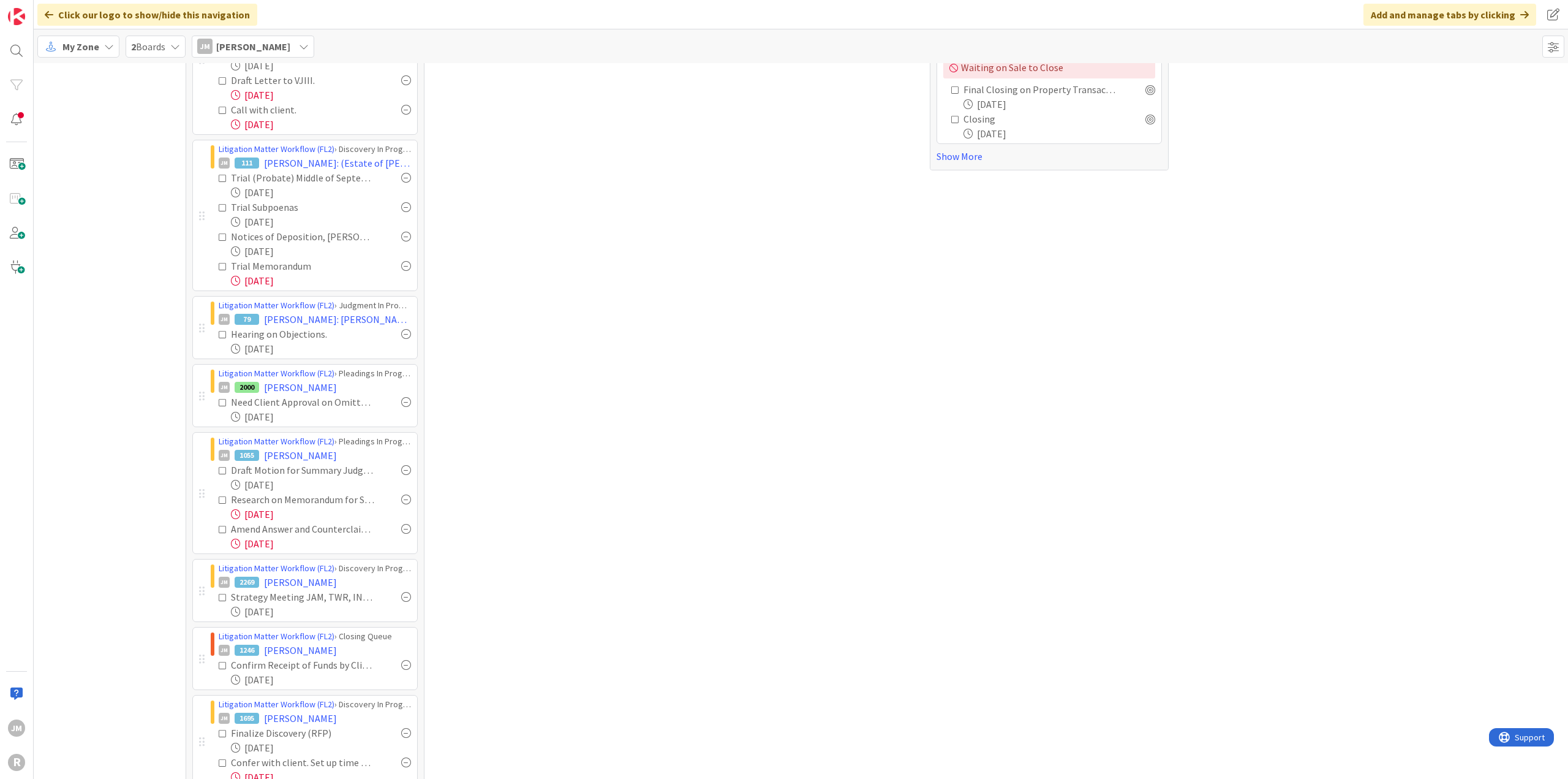
scroll to position [245, 0]
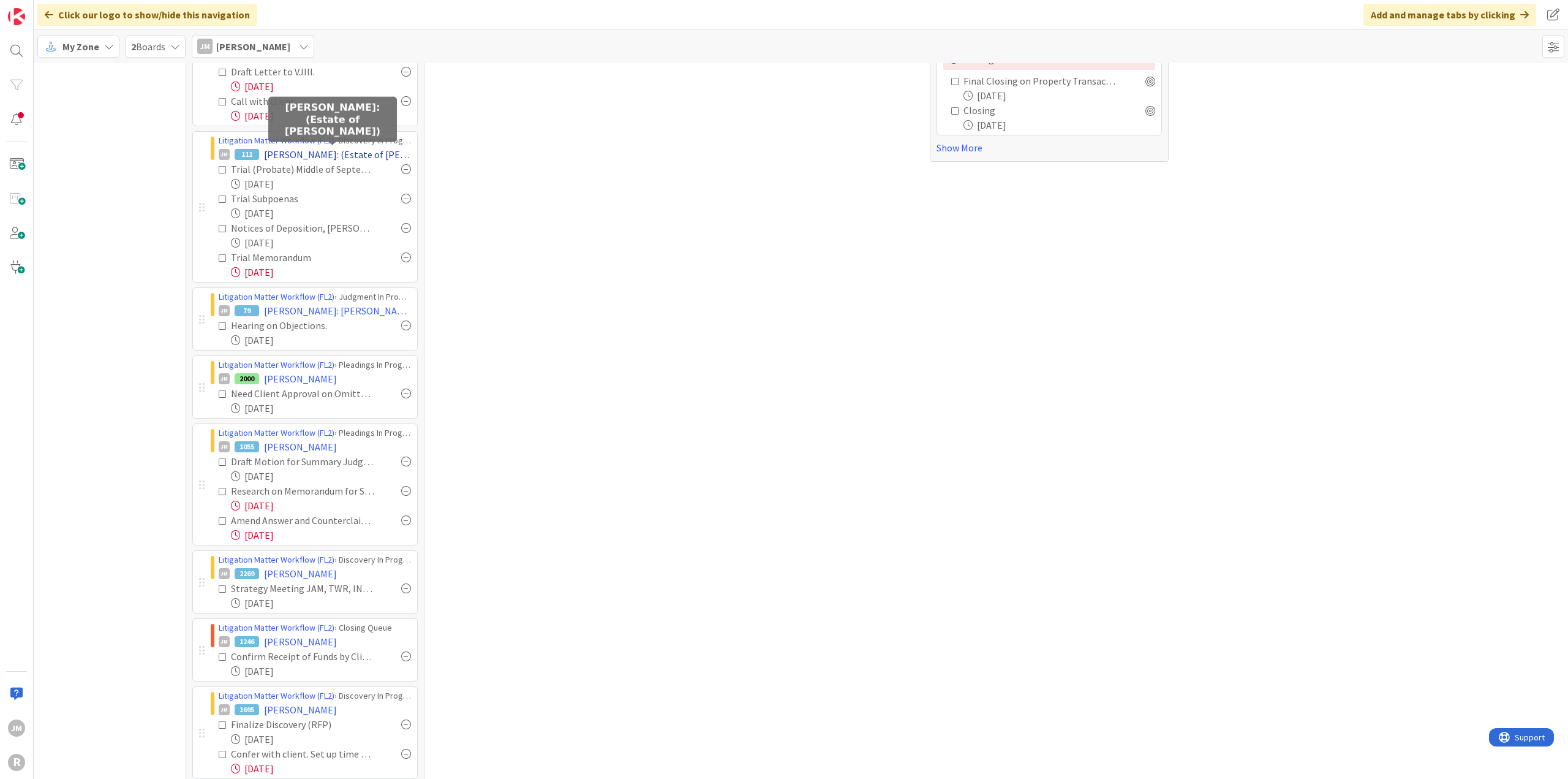
click at [305, 150] on span "NACOSTE, Mary: (Estate of Joseph Murry Nacoste)" at bounding box center [338, 155] width 147 height 15
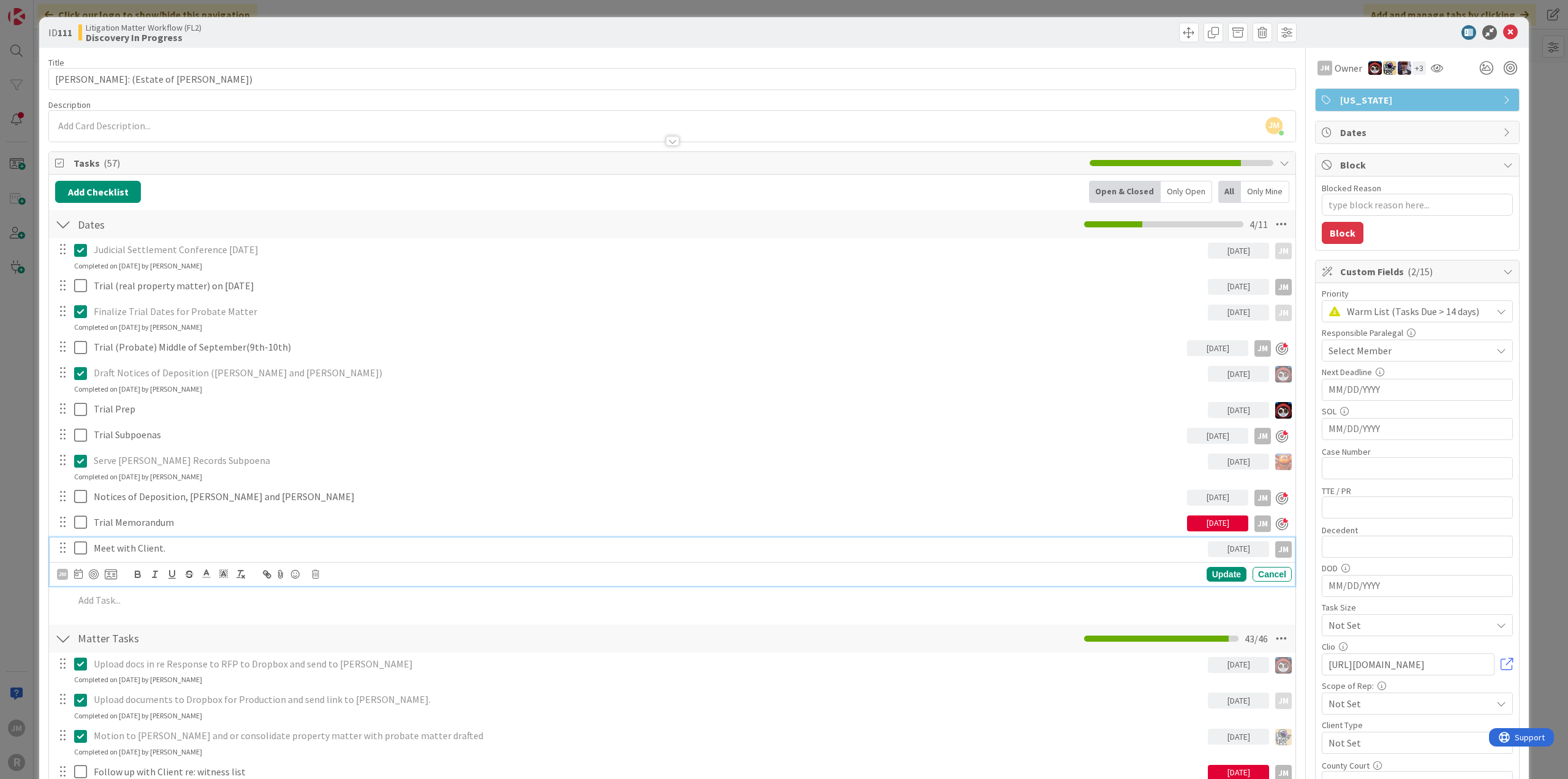
click at [132, 549] on p "Meet with Client." at bounding box center [648, 547] width 1109 height 14
click at [96, 570] on div at bounding box center [94, 573] width 10 height 10
type textarea "x"
click at [36, 574] on div "ID 111 Litigation Matter Workflow (FL2) Discovery In Progress Title 47 / 128 NA…" at bounding box center [784, 390] width 1568 height 779
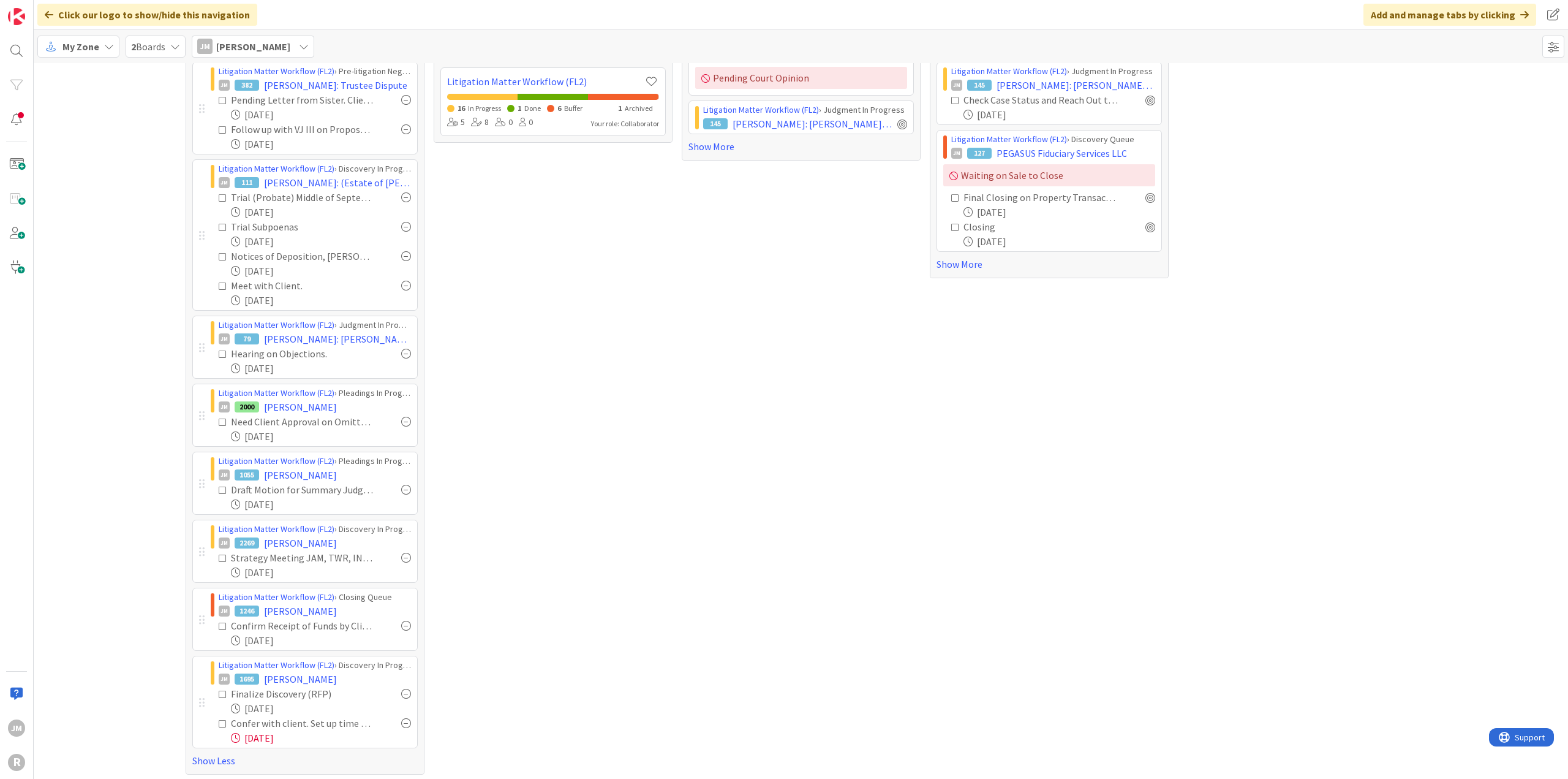
scroll to position [99, 0]
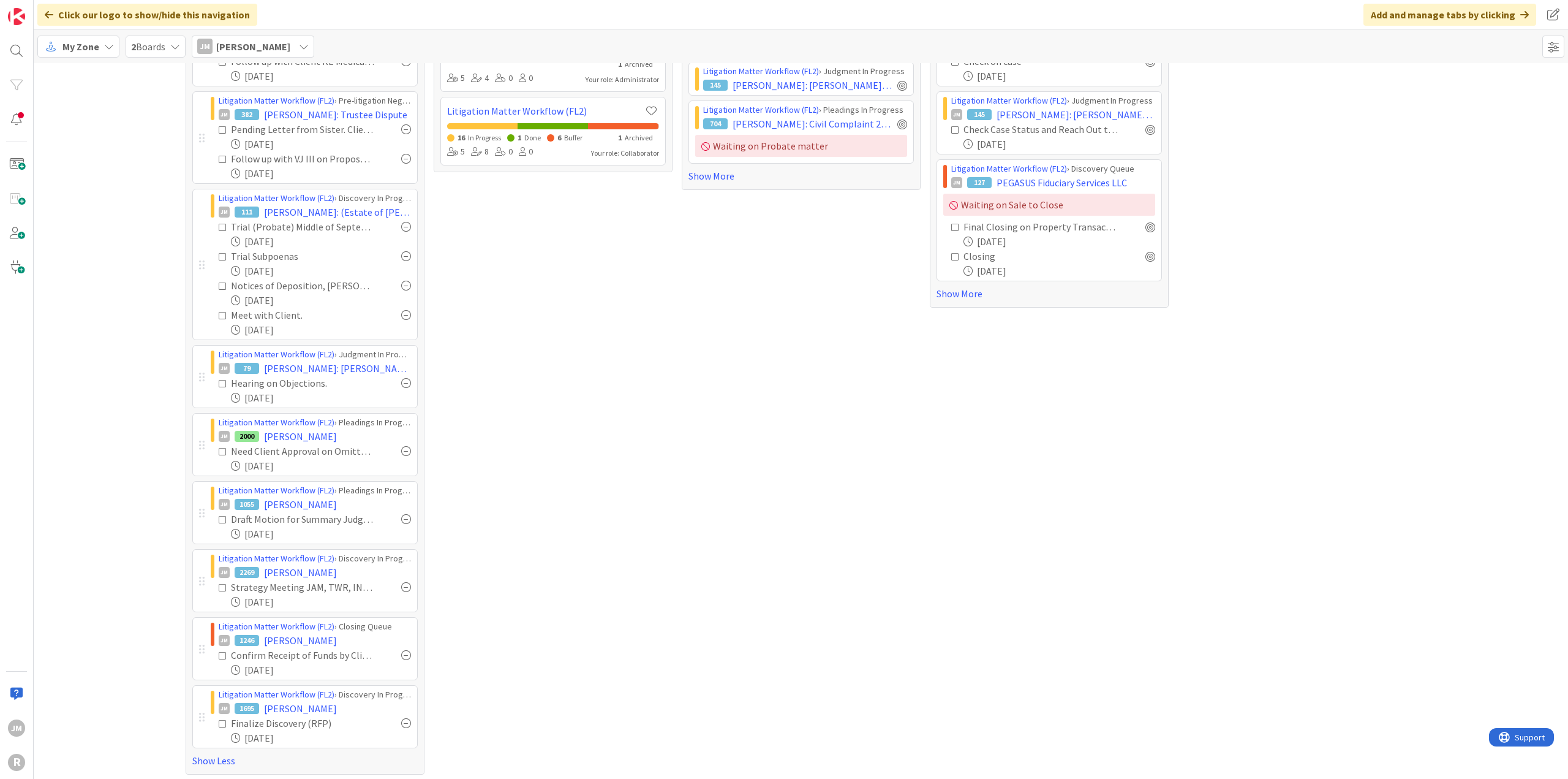
click at [1214, 509] on div "Column Watching 0 None Last Edited No Results" at bounding box center [1298, 373] width 239 height 802
